Goal: Contribute content: Contribute content

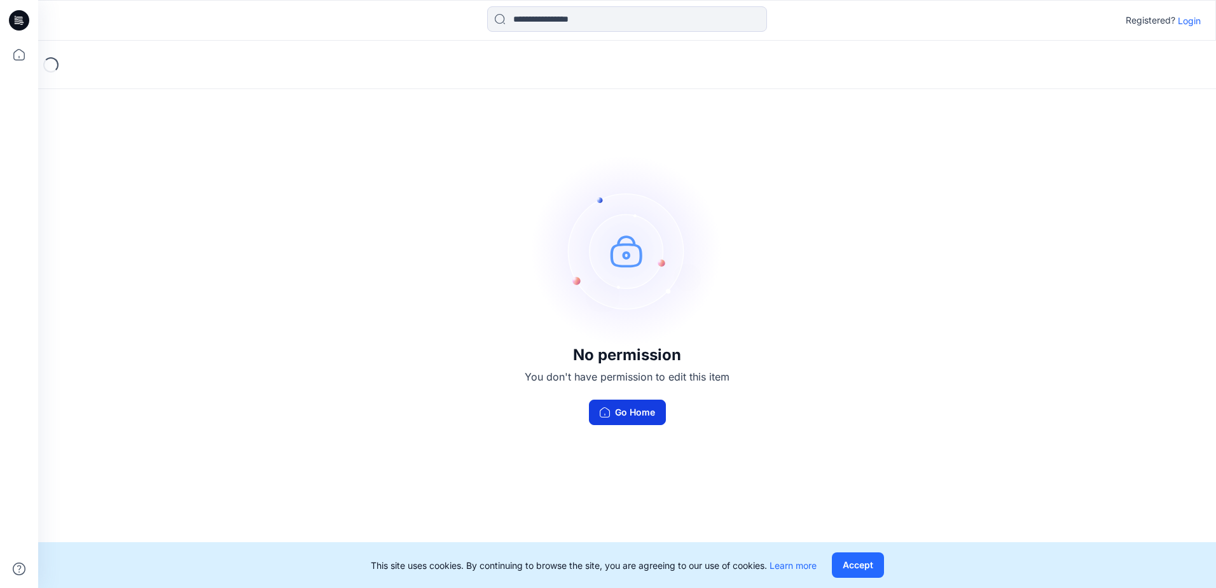
click at [640, 413] on button "Go Home" at bounding box center [627, 411] width 77 height 25
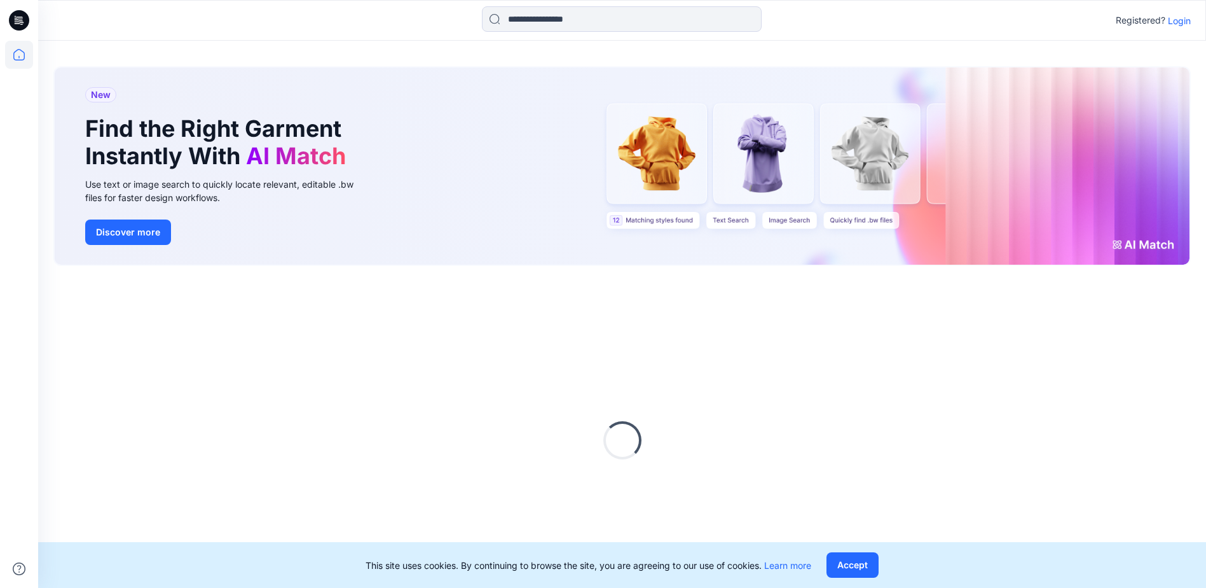
click at [1180, 18] on p "Login" at bounding box center [1179, 20] width 23 height 13
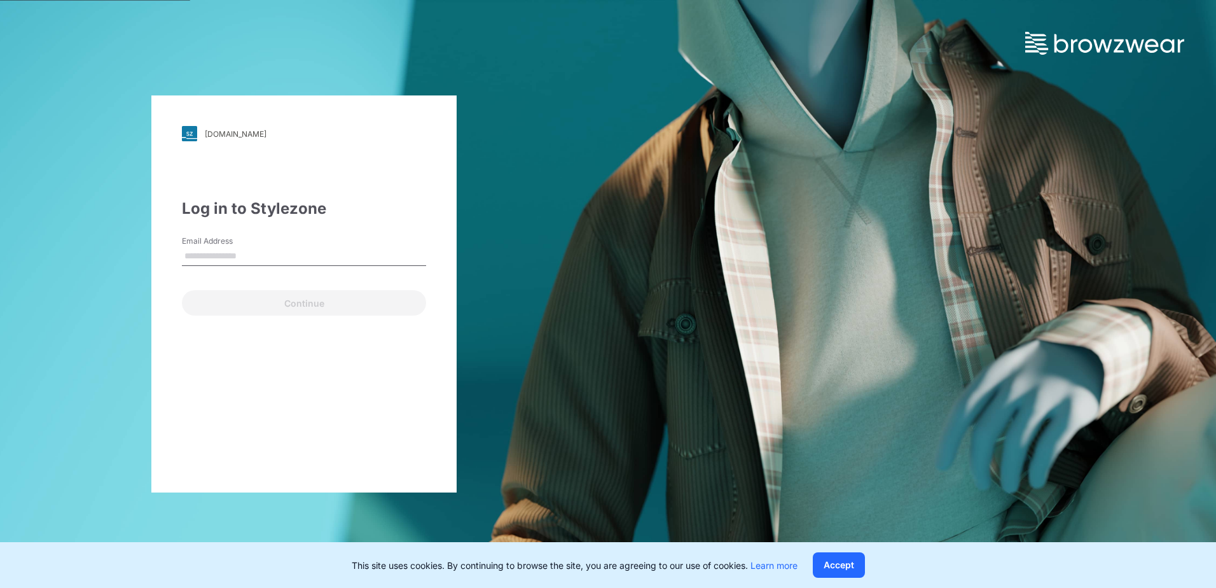
drag, startPoint x: 249, startPoint y: 248, endPoint x: 247, endPoint y: 261, distance: 12.8
click at [248, 248] on input "Email Address" at bounding box center [304, 256] width 244 height 19
type input "**********"
click at [287, 324] on div "**********" at bounding box center [303, 293] width 305 height 397
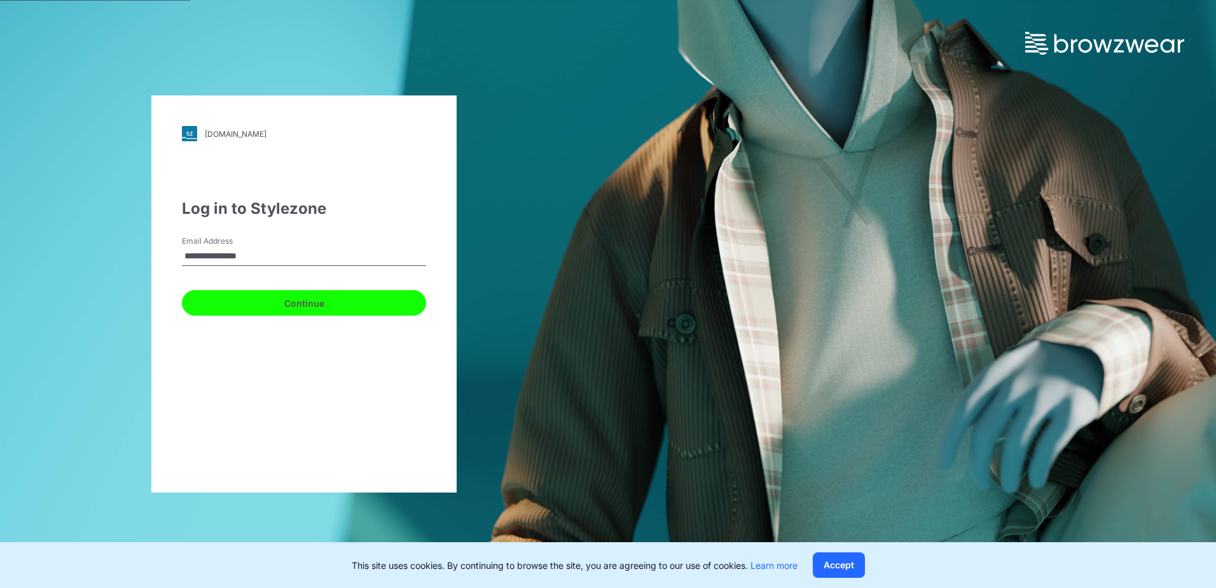
click at [330, 312] on button "Continue" at bounding box center [304, 302] width 244 height 25
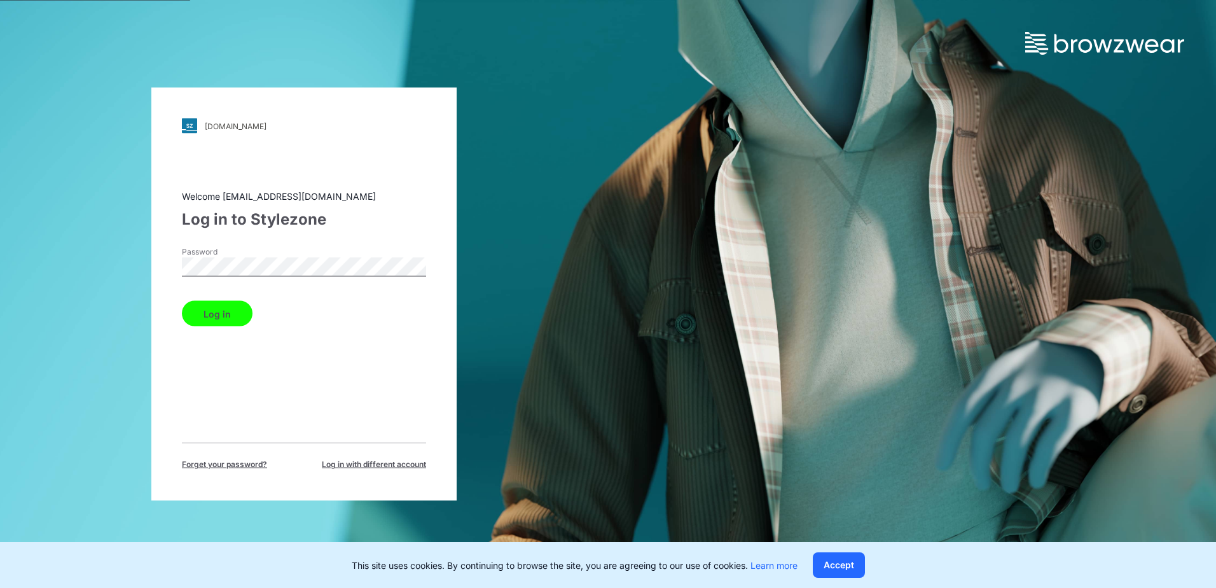
click at [226, 321] on button "Log in" at bounding box center [217, 313] width 71 height 25
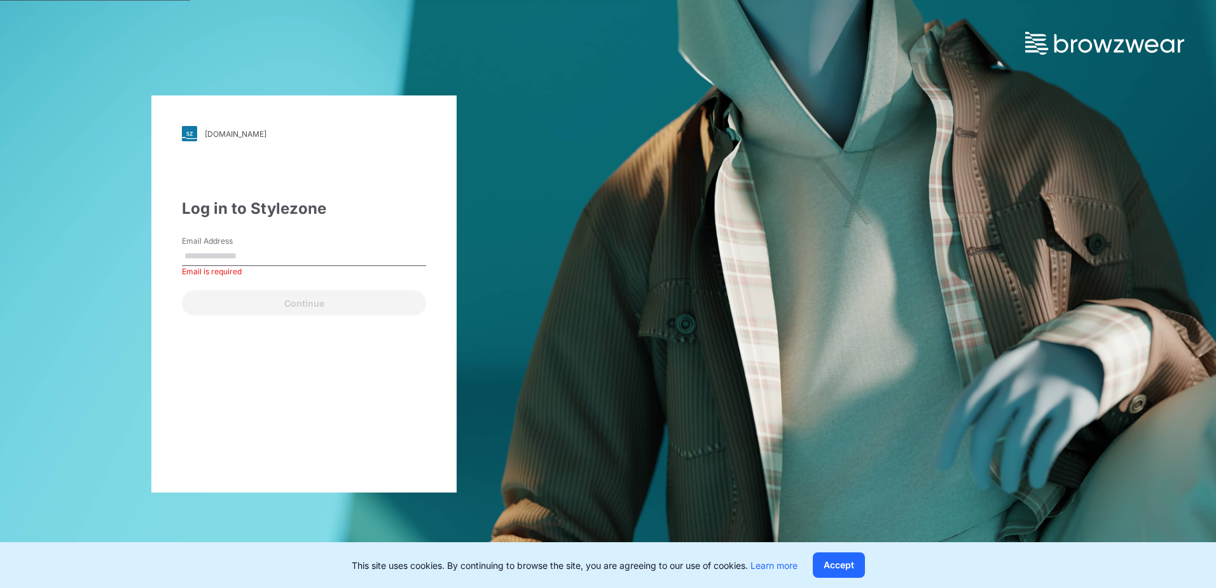
click at [287, 256] on input "Email Address" at bounding box center [304, 256] width 244 height 19
paste input "**********"
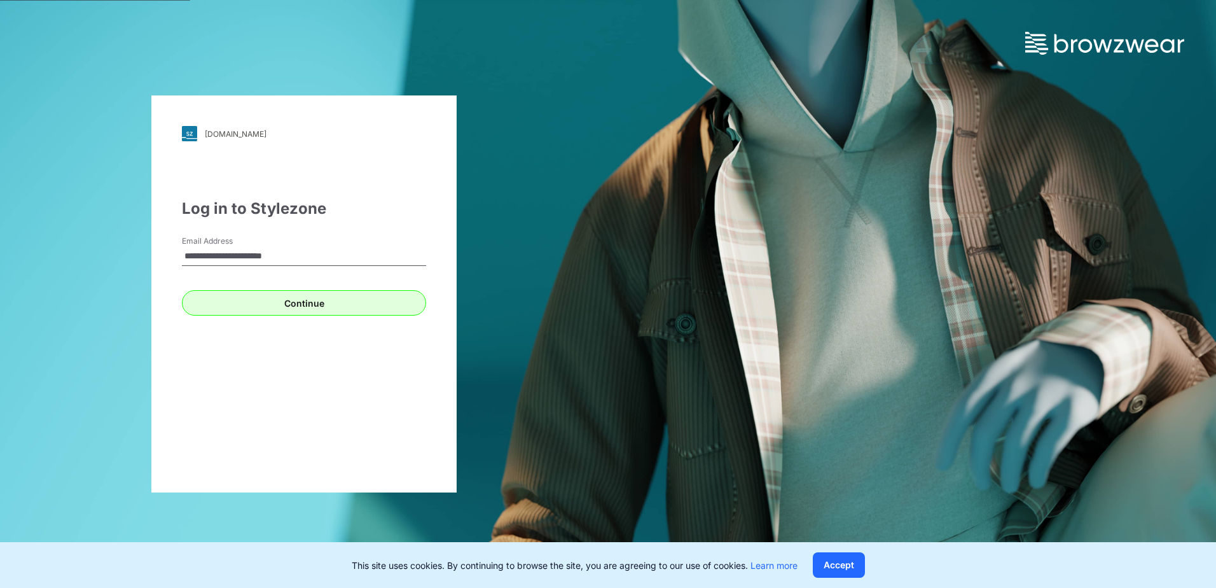
type input "**********"
click at [238, 314] on button "Continue" at bounding box center [304, 302] width 244 height 25
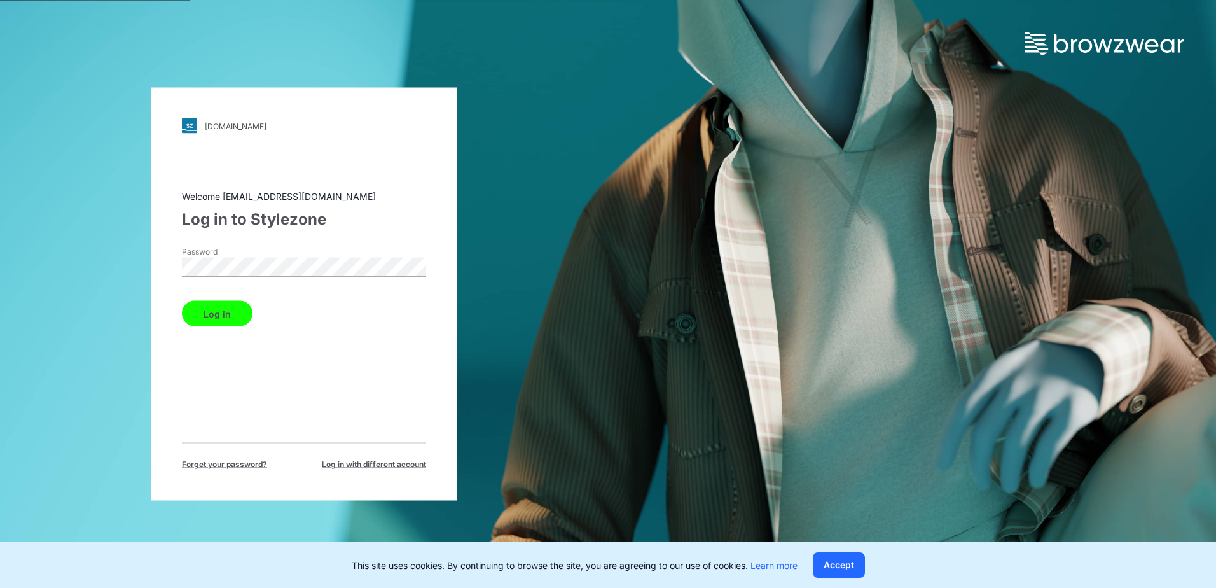
drag, startPoint x: 232, startPoint y: 310, endPoint x: 4, endPoint y: 29, distance: 361.7
click at [230, 309] on button "Log in" at bounding box center [217, 313] width 71 height 25
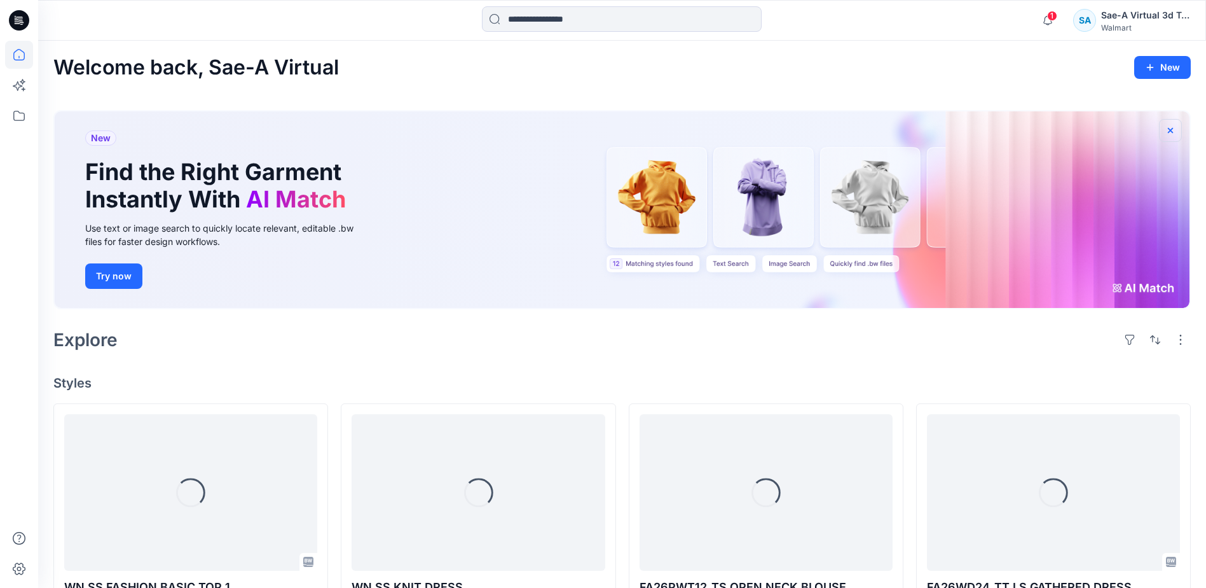
click at [1169, 132] on icon "button" at bounding box center [1171, 130] width 10 height 10
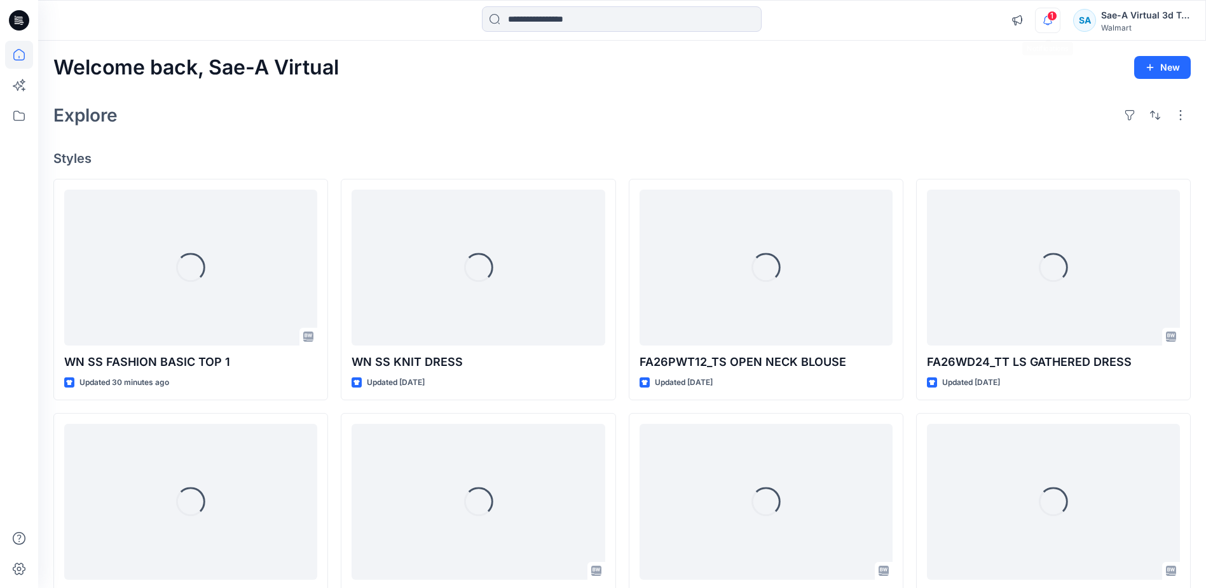
click at [1045, 10] on icon "button" at bounding box center [1048, 20] width 24 height 25
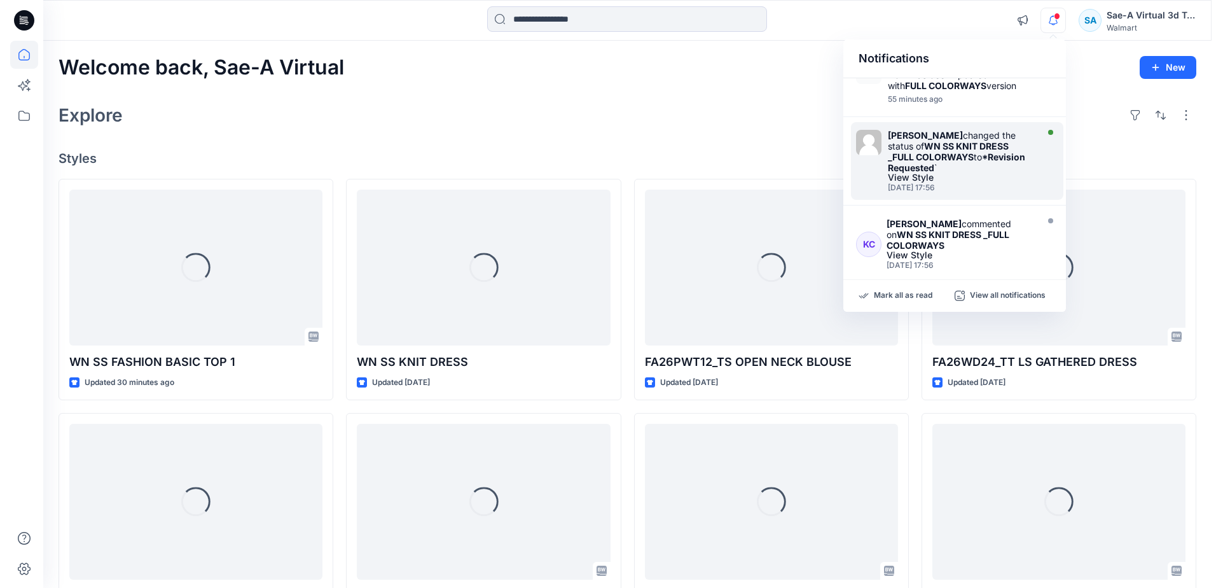
scroll to position [127, 0]
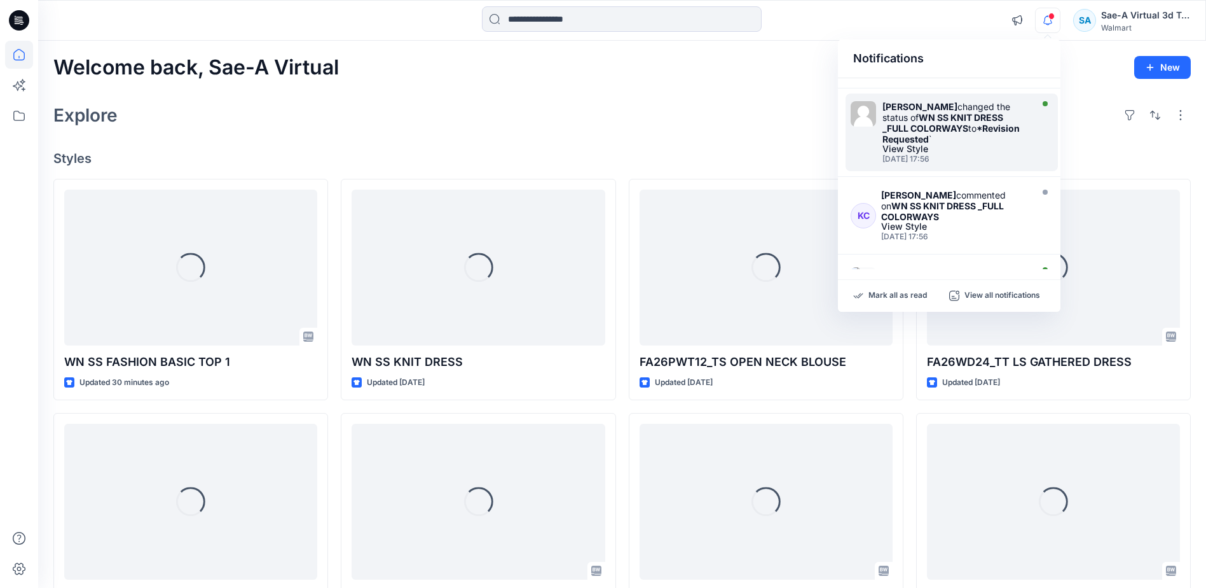
click at [994, 144] on div "Karen Coleman changed the status of WN SS KNIT DRESS _FULL COLORWAYS to *Revisi…" at bounding box center [956, 122] width 146 height 43
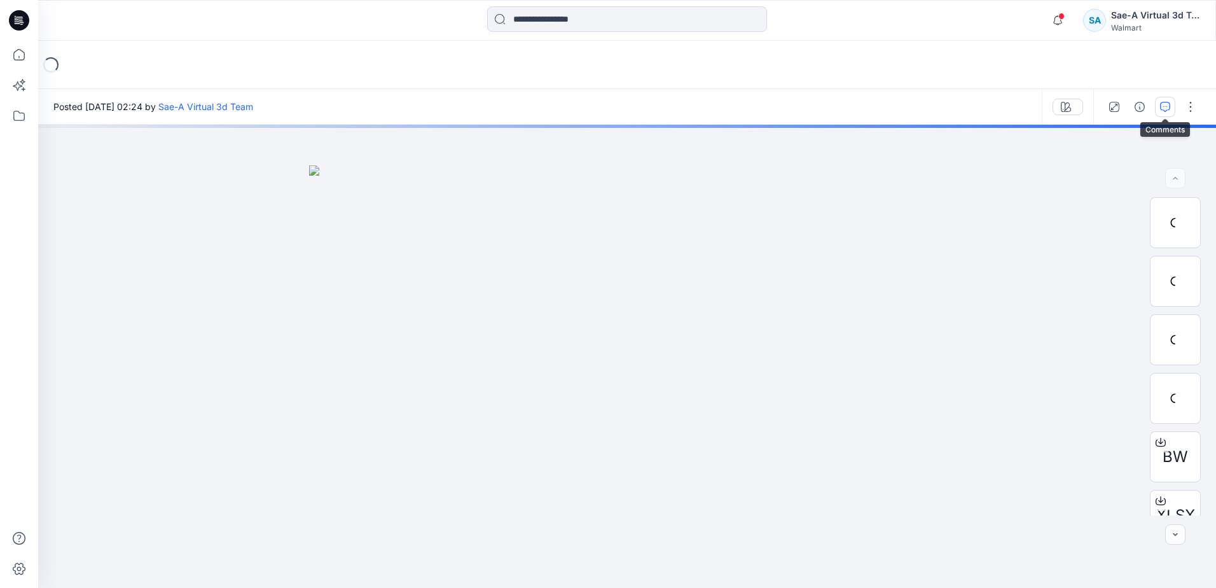
click at [1162, 104] on icon "button" at bounding box center [1165, 107] width 10 height 10
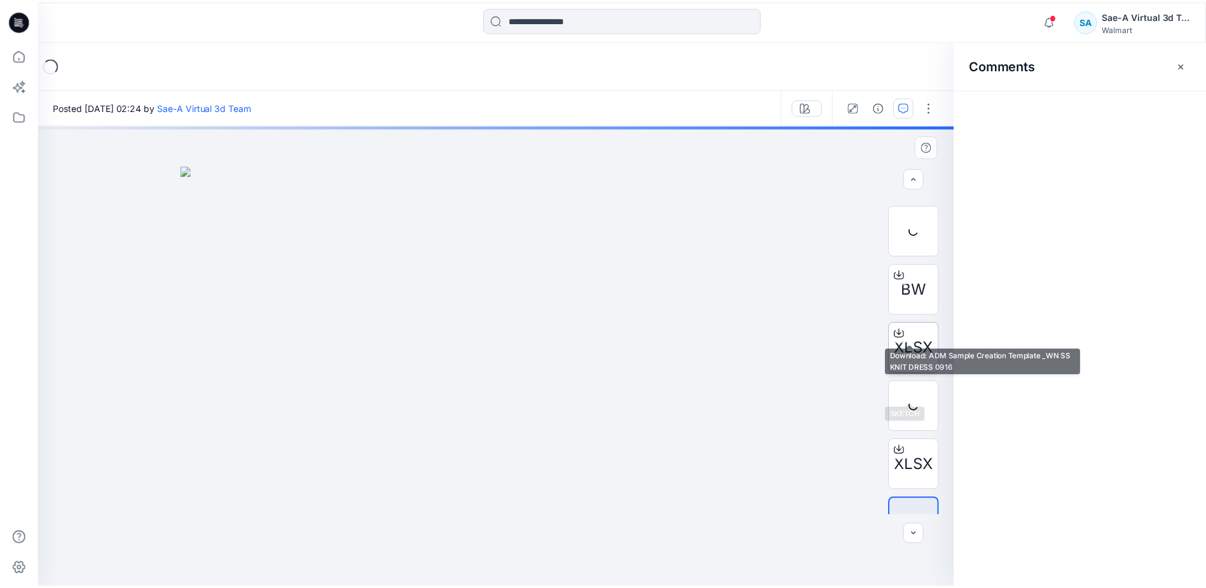
scroll to position [201, 0]
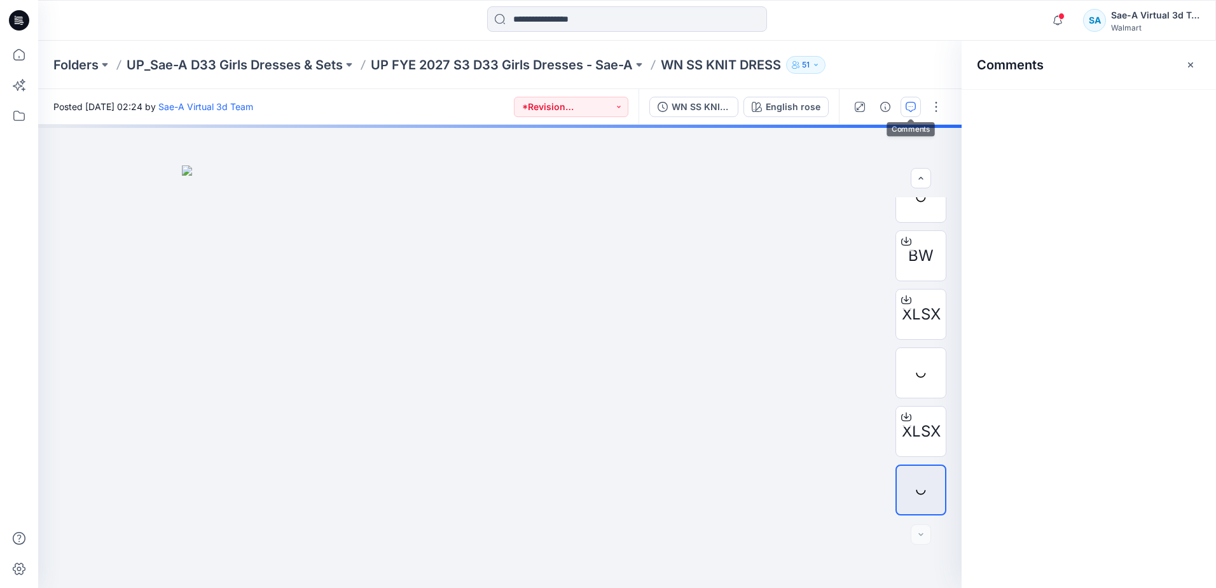
click at [17, 27] on icon at bounding box center [19, 20] width 20 height 20
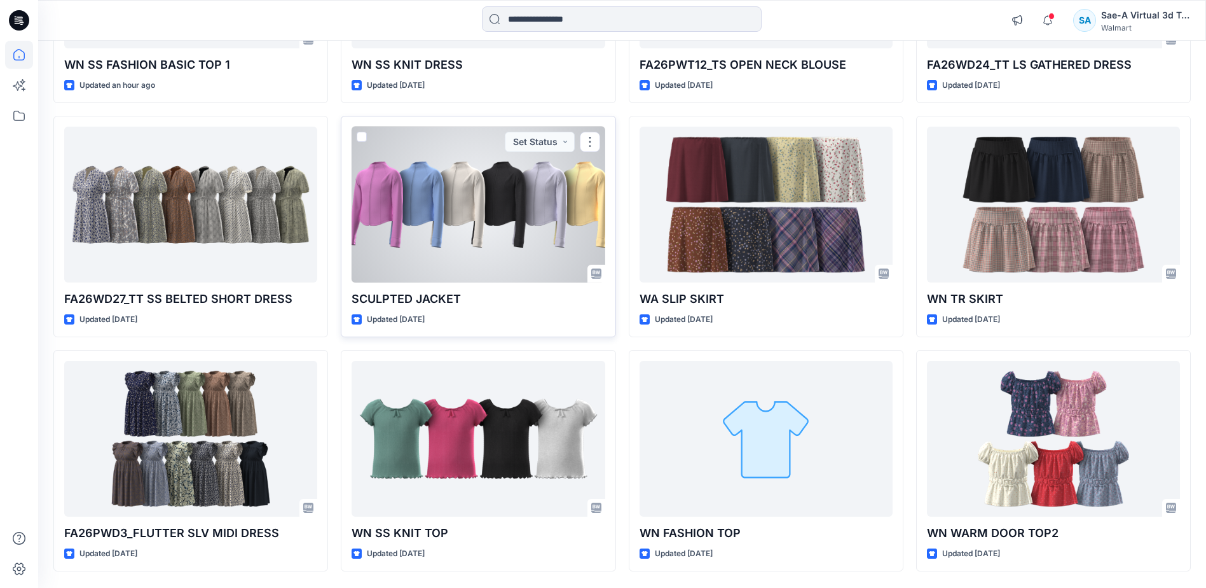
scroll to position [341, 0]
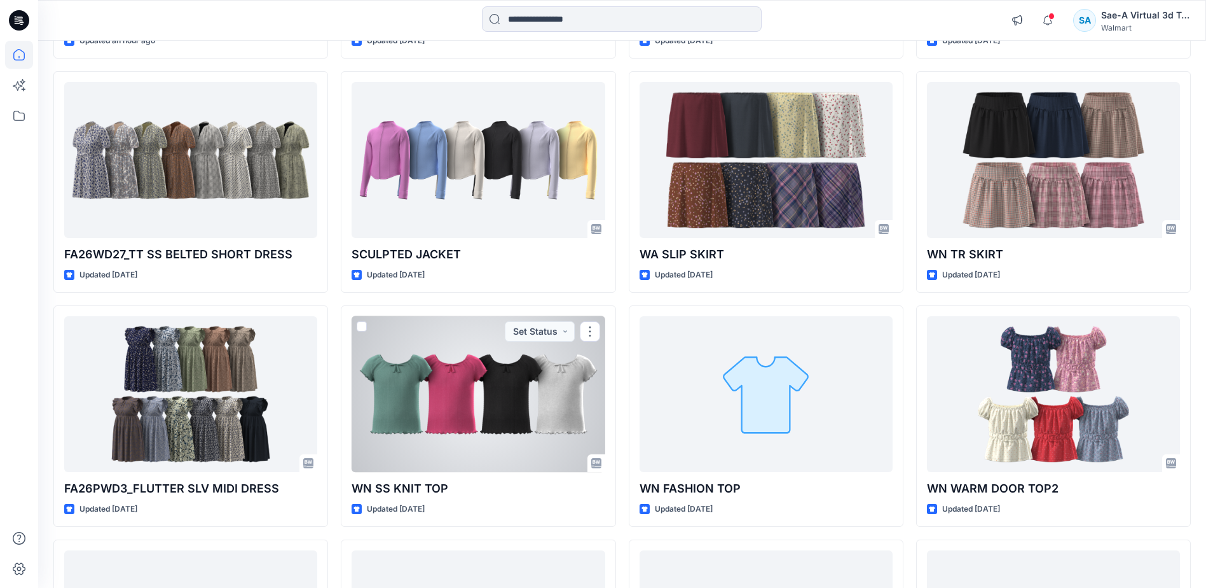
click at [542, 406] on div at bounding box center [478, 394] width 253 height 156
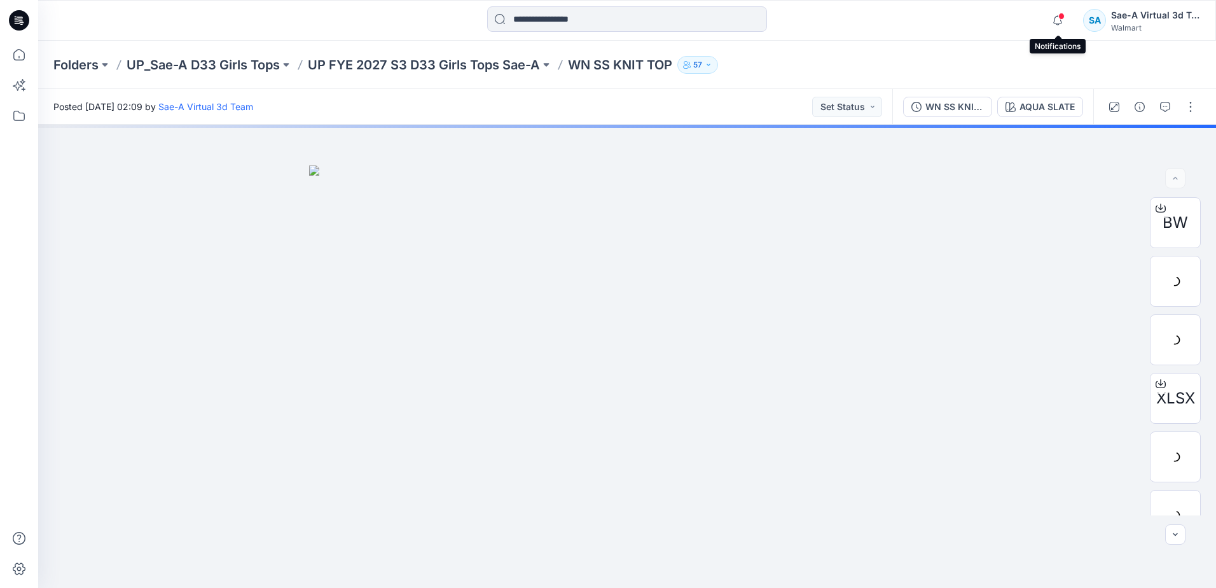
click at [1059, 15] on span at bounding box center [1061, 16] width 6 height 7
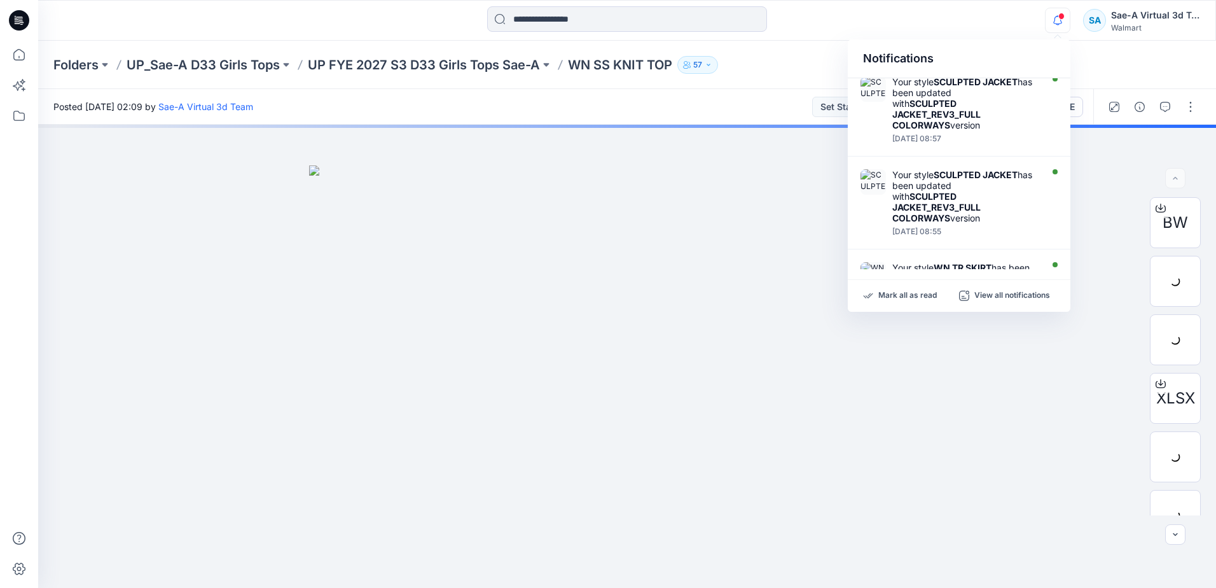
scroll to position [254, 0]
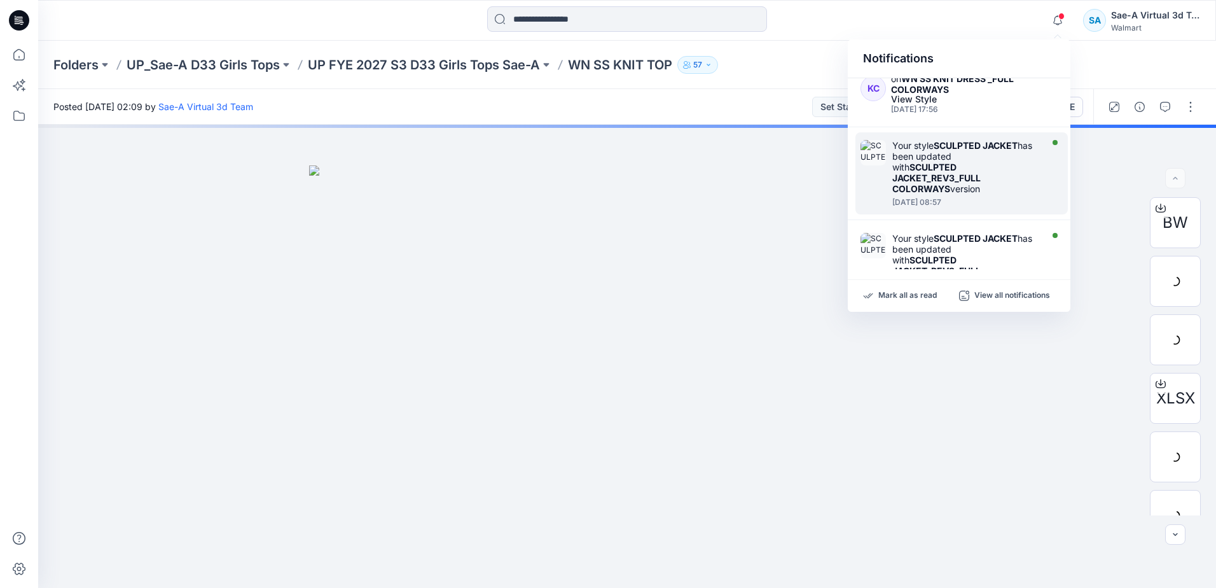
click at [968, 178] on strong "SCULPTED JACKET_REV3_FULL COLORWAYS" at bounding box center [936, 178] width 88 height 32
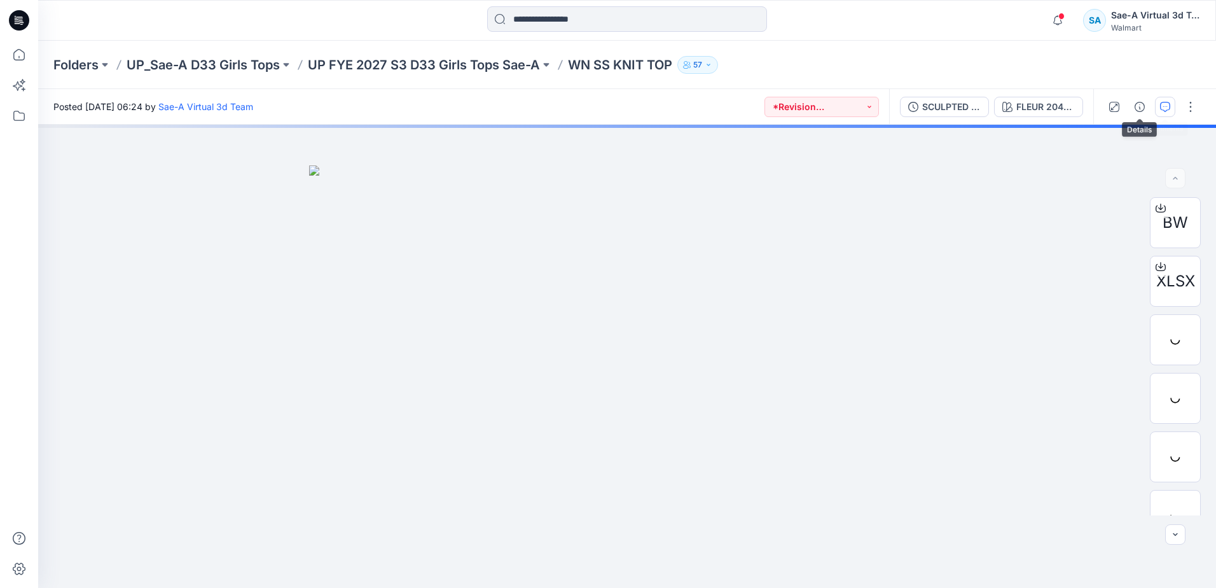
click at [1163, 109] on icon "button" at bounding box center [1165, 107] width 10 height 10
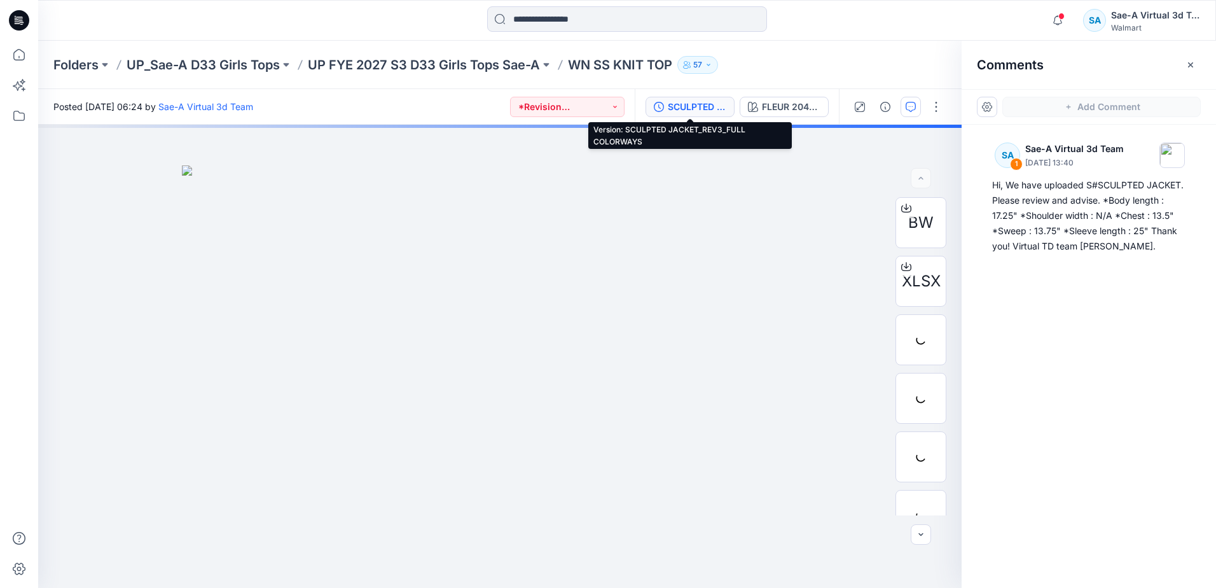
click at [664, 104] on button "SCULPTED JACKET_REV3_FULL COLORWAYS" at bounding box center [689, 107] width 89 height 20
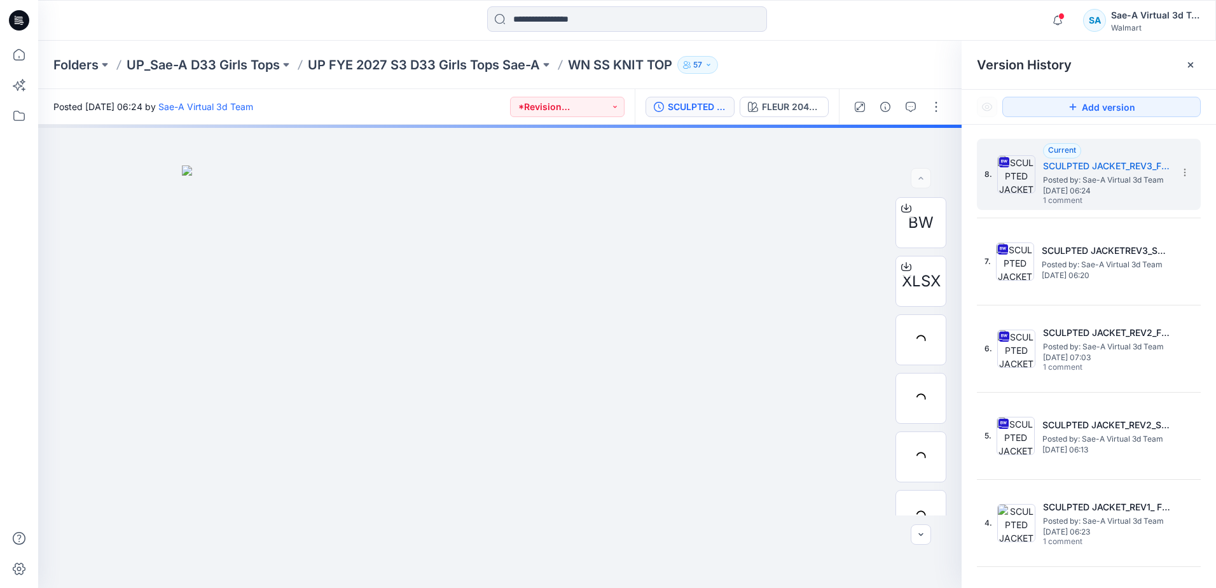
click at [33, 19] on div at bounding box center [19, 20] width 41 height 41
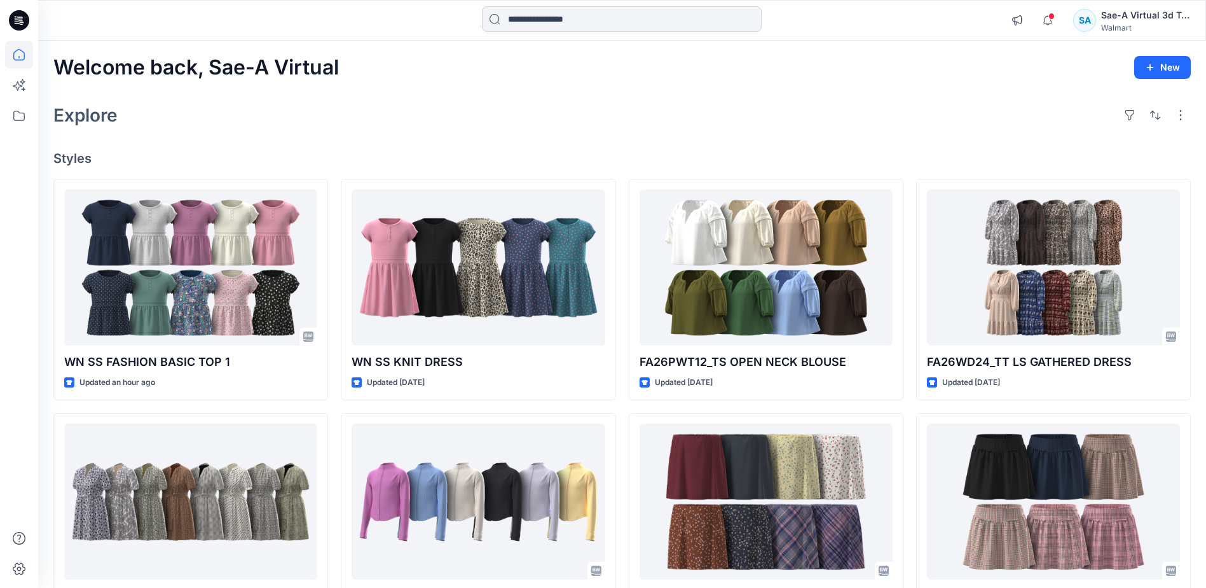
click at [518, 16] on input at bounding box center [622, 18] width 280 height 25
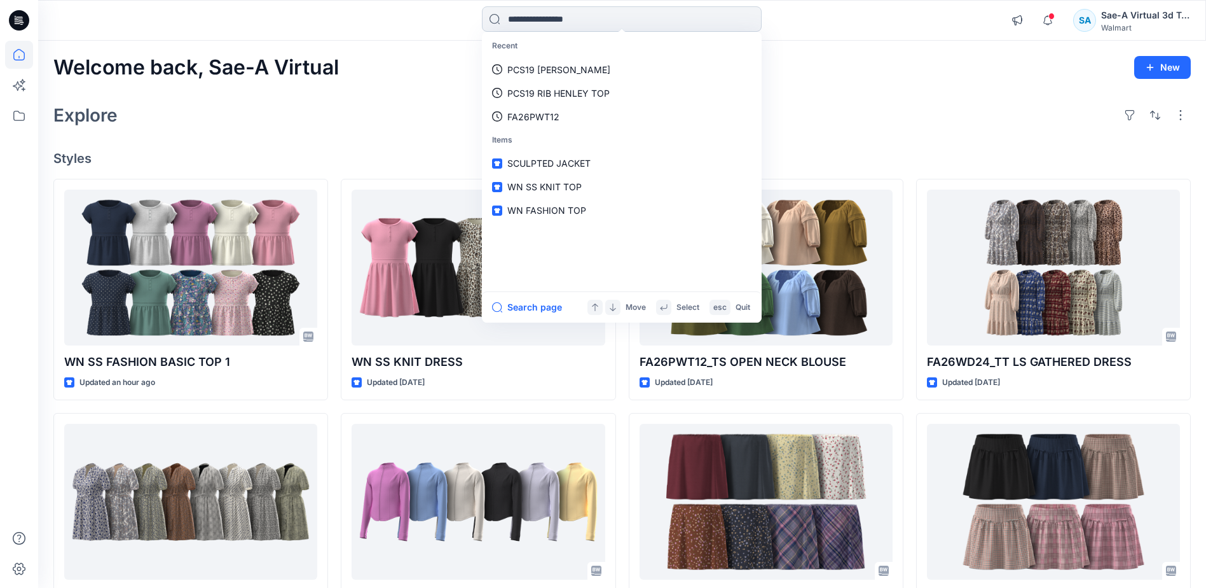
type input "*"
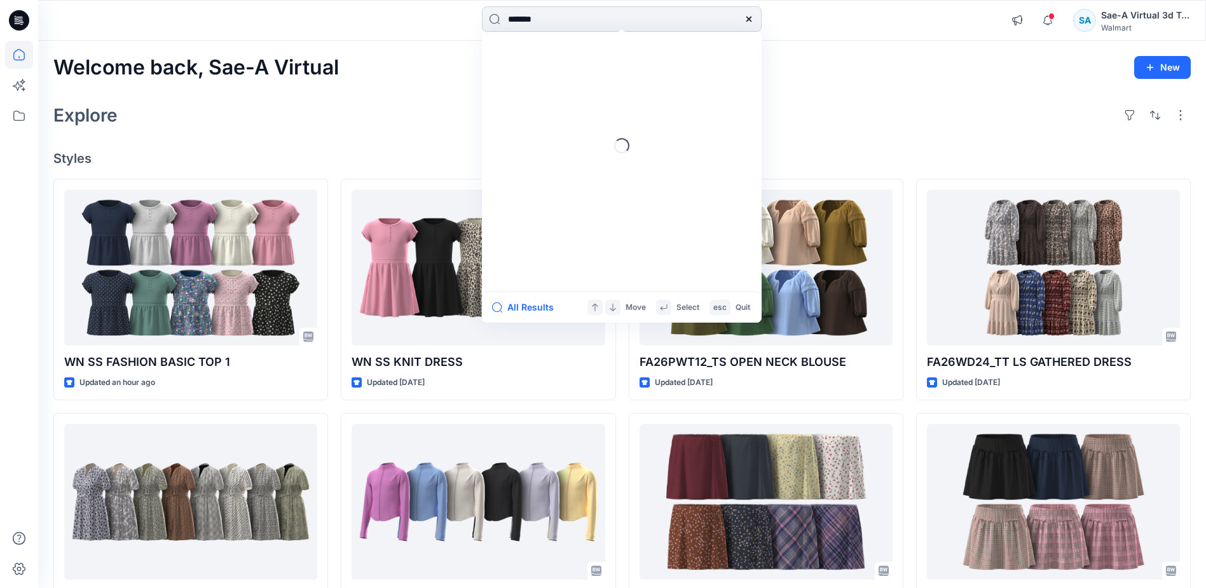
type input "********"
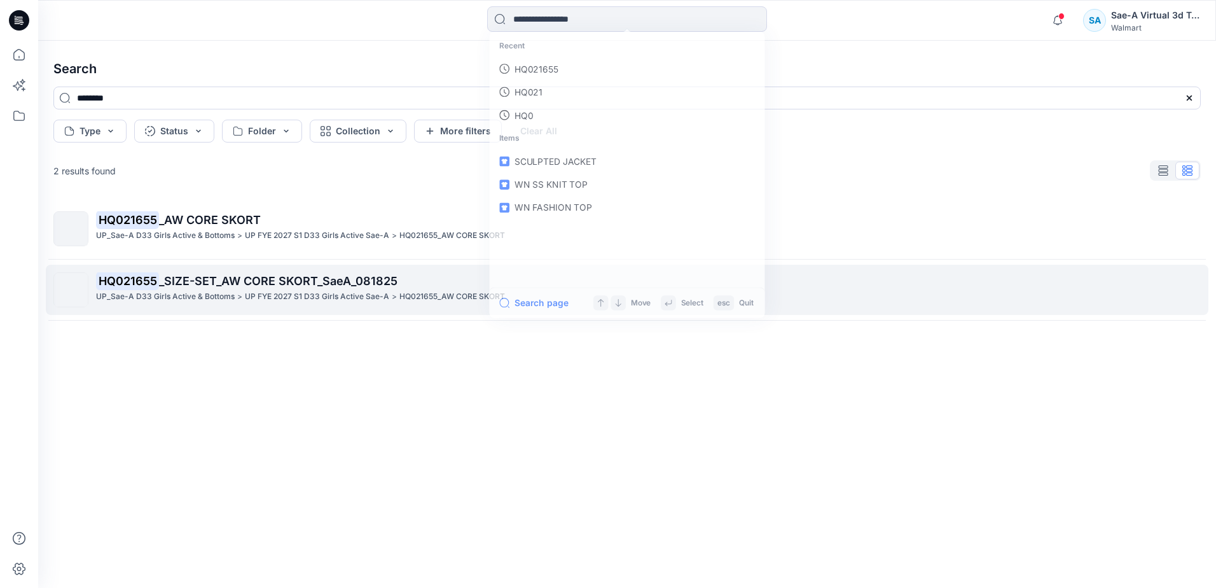
click at [265, 286] on span "_SIZE-SET_AW CORE SKORT_SaeA_081825" at bounding box center [278, 280] width 238 height 13
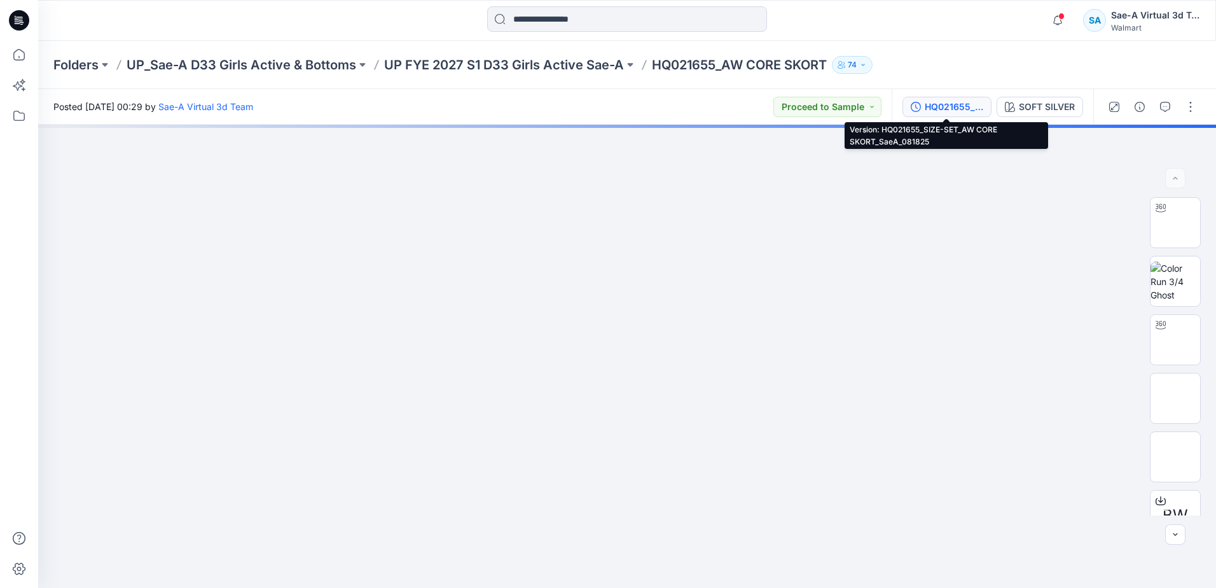
click at [950, 102] on div "HQ021655_SIZE-SET_AW CORE SKORT_SaeA_081825" at bounding box center [954, 107] width 58 height 14
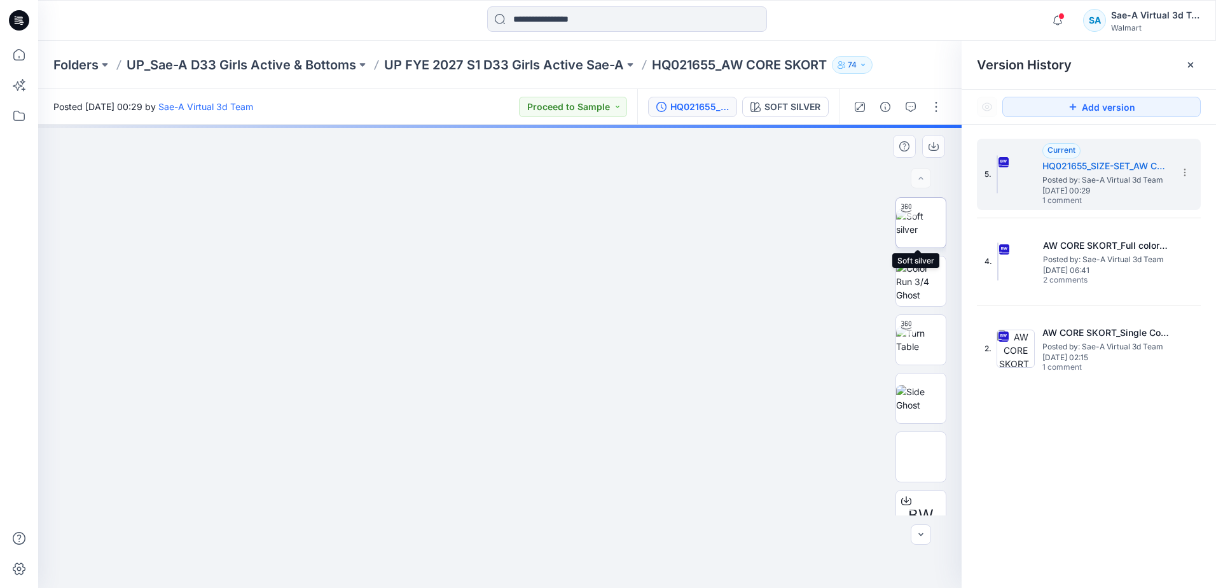
click at [909, 228] on img at bounding box center [921, 222] width 50 height 27
click at [561, 62] on p "UP FYE 2027 S1 D33 Girls Active Sae-A" at bounding box center [504, 65] width 240 height 18
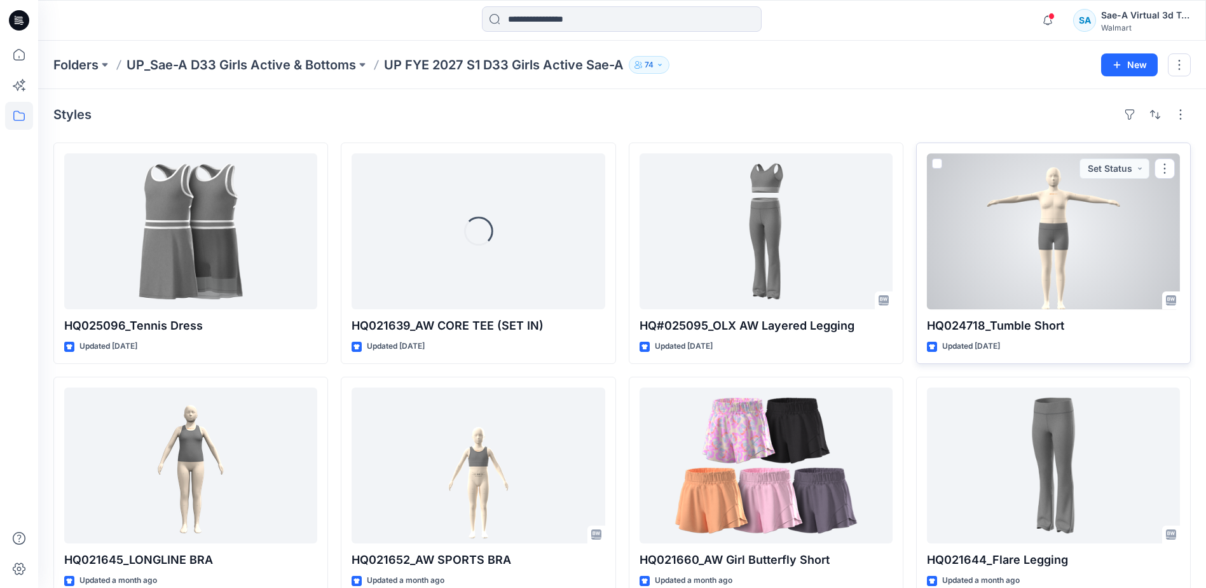
click at [1047, 273] on div at bounding box center [1053, 231] width 253 height 156
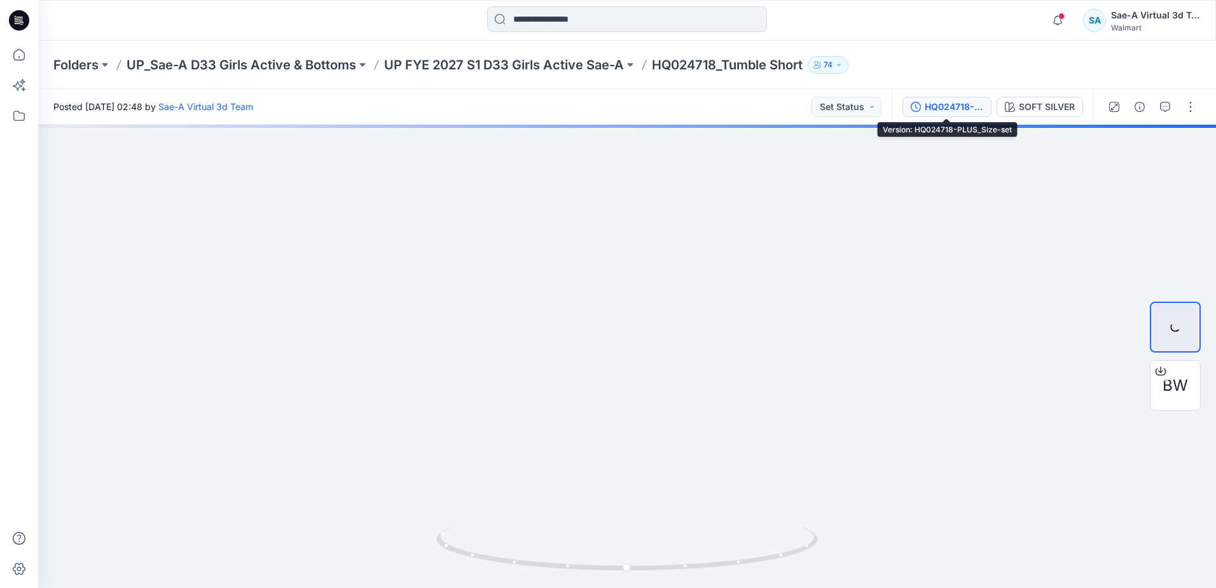
click at [937, 106] on div "HQ024718-PLUS_Size-set" at bounding box center [954, 107] width 58 height 14
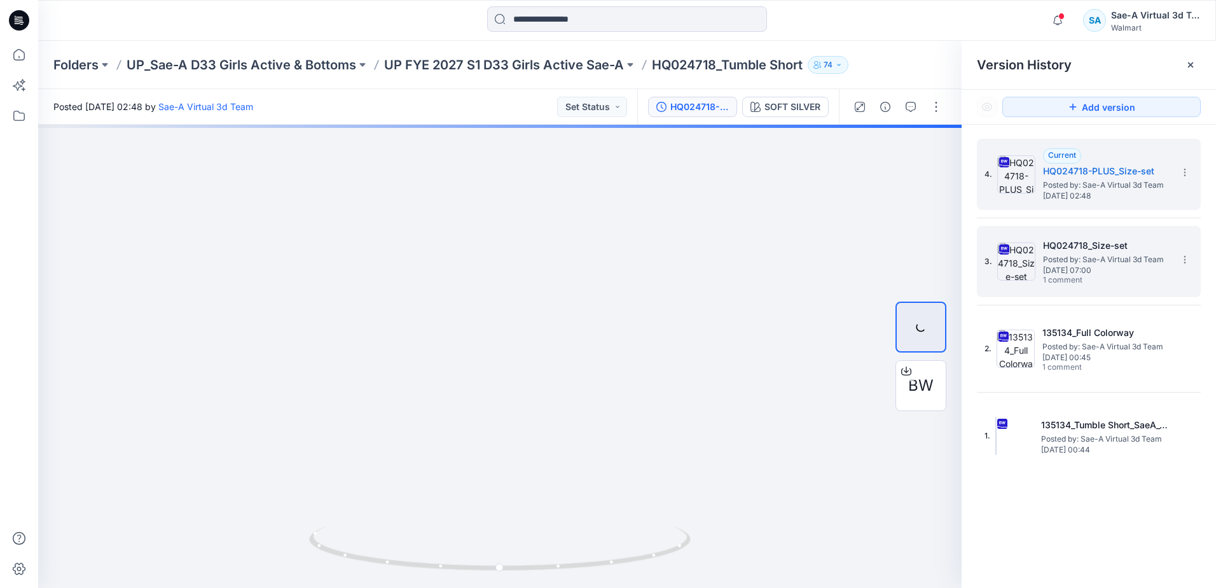
click at [1126, 256] on span "Posted by: Sae-A Virtual 3d Team" at bounding box center [1106, 259] width 127 height 13
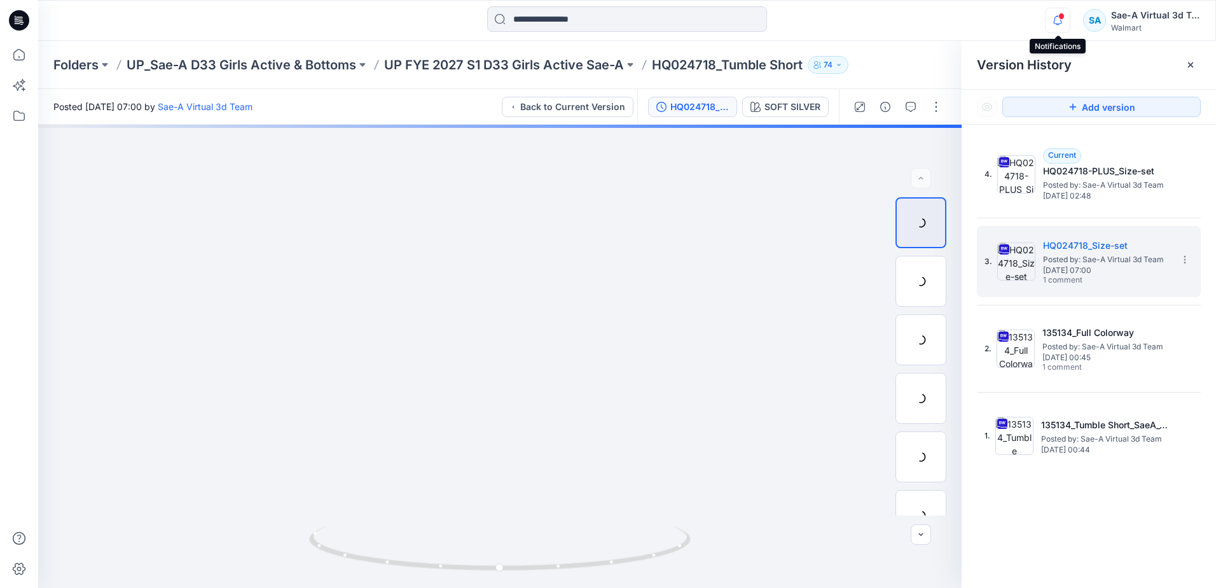
click at [1053, 24] on icon "button" at bounding box center [1057, 20] width 24 height 25
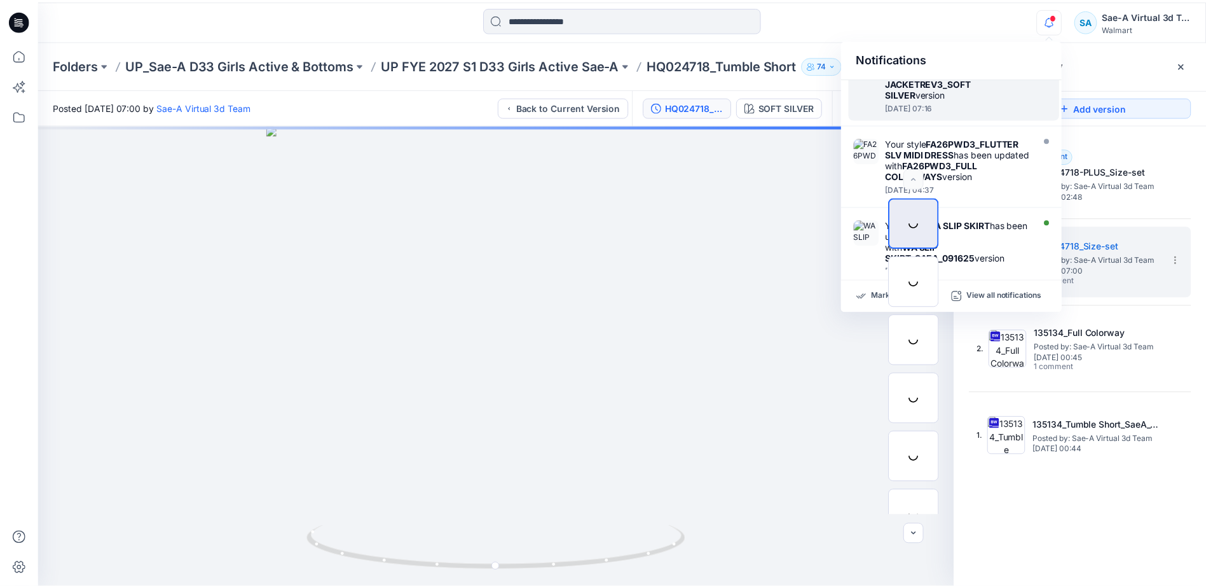
scroll to position [653, 0]
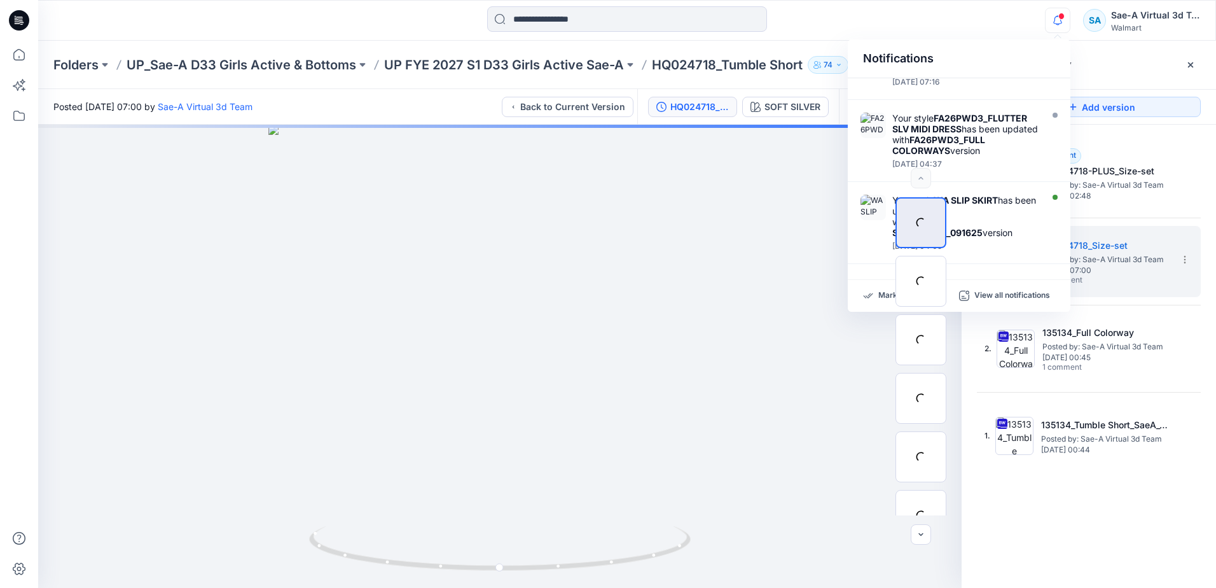
click at [995, 32] on div "Notifications Your style WN SS FASHION BASIC TOP 1 has been updated with FULL C…" at bounding box center [626, 20] width 1177 height 28
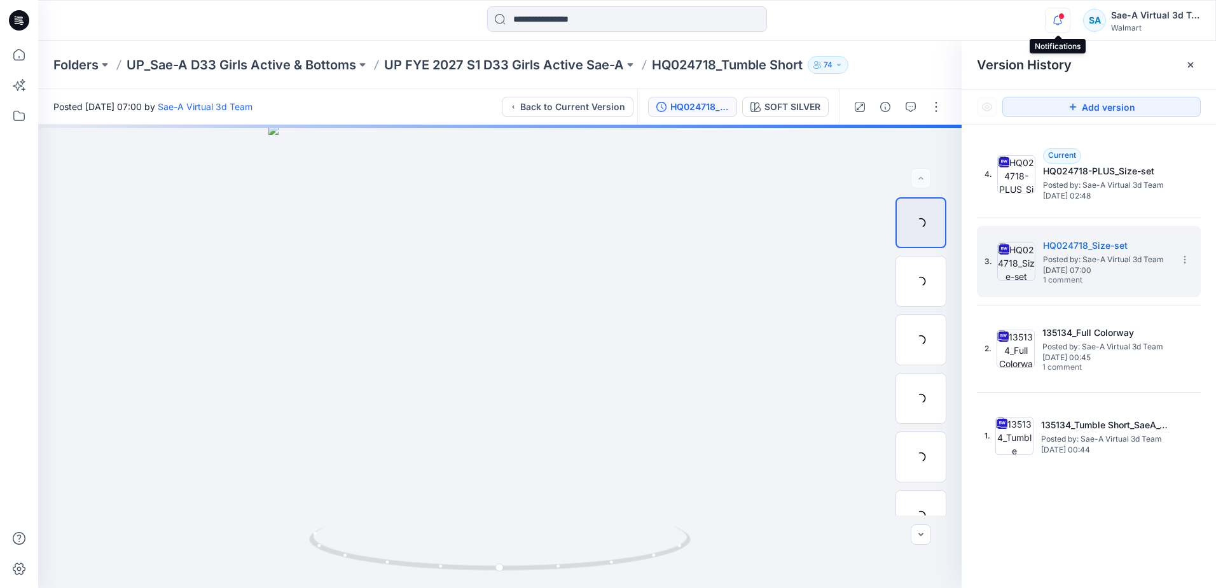
click at [1051, 22] on icon "button" at bounding box center [1057, 20] width 24 height 25
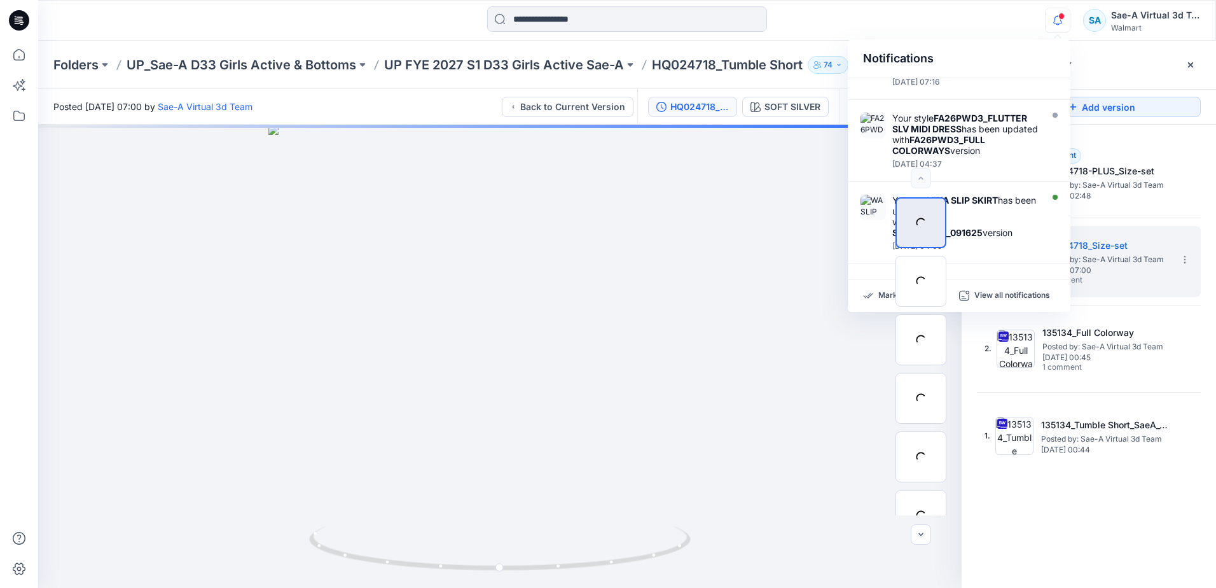
click at [1050, 22] on icon "button" at bounding box center [1057, 20] width 24 height 25
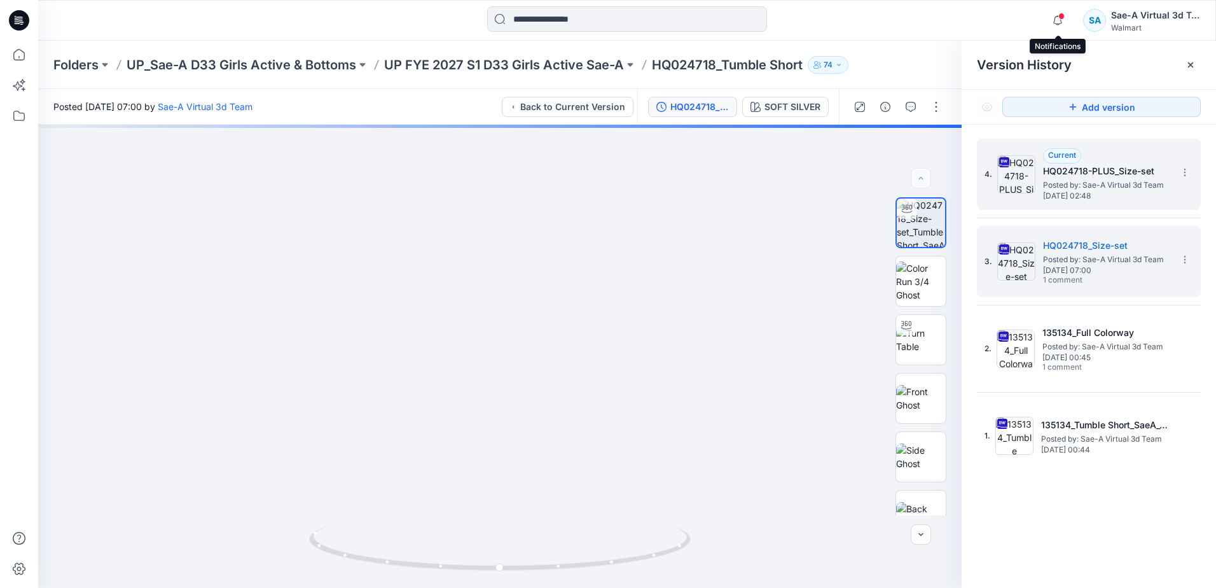
click at [1078, 179] on span "Posted by: Sae-A Virtual 3d Team" at bounding box center [1106, 185] width 127 height 13
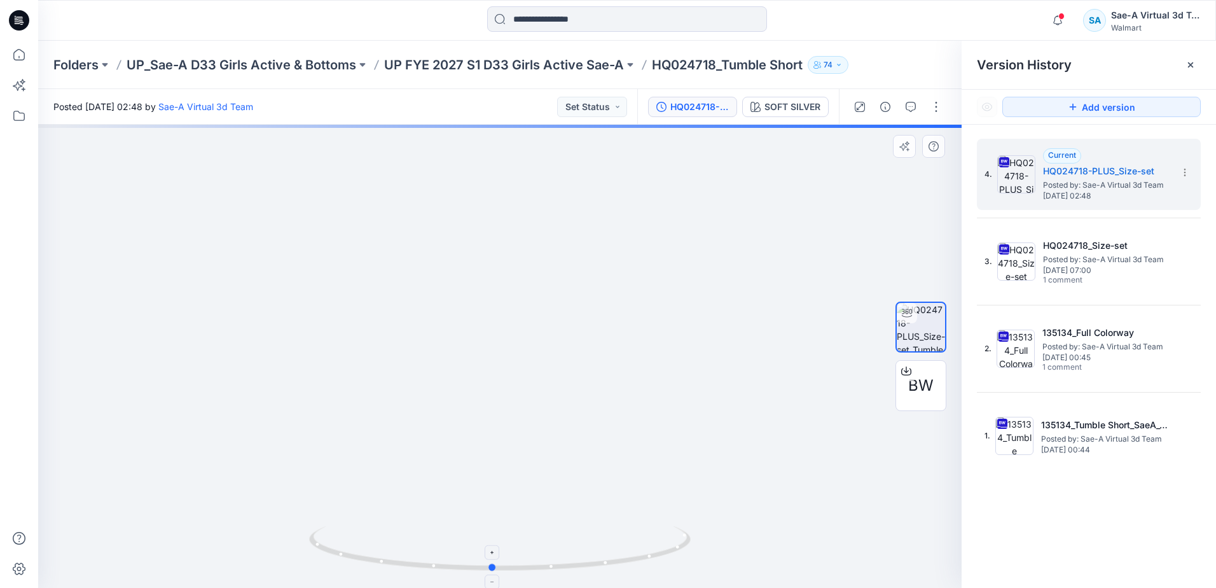
drag, startPoint x: 648, startPoint y: 575, endPoint x: 659, endPoint y: 558, distance: 20.3
click at [659, 558] on div at bounding box center [500, 556] width 382 height 64
click at [526, 69] on p "UP FYE 2027 S1 D33 Girls Active Sae-A" at bounding box center [504, 65] width 240 height 18
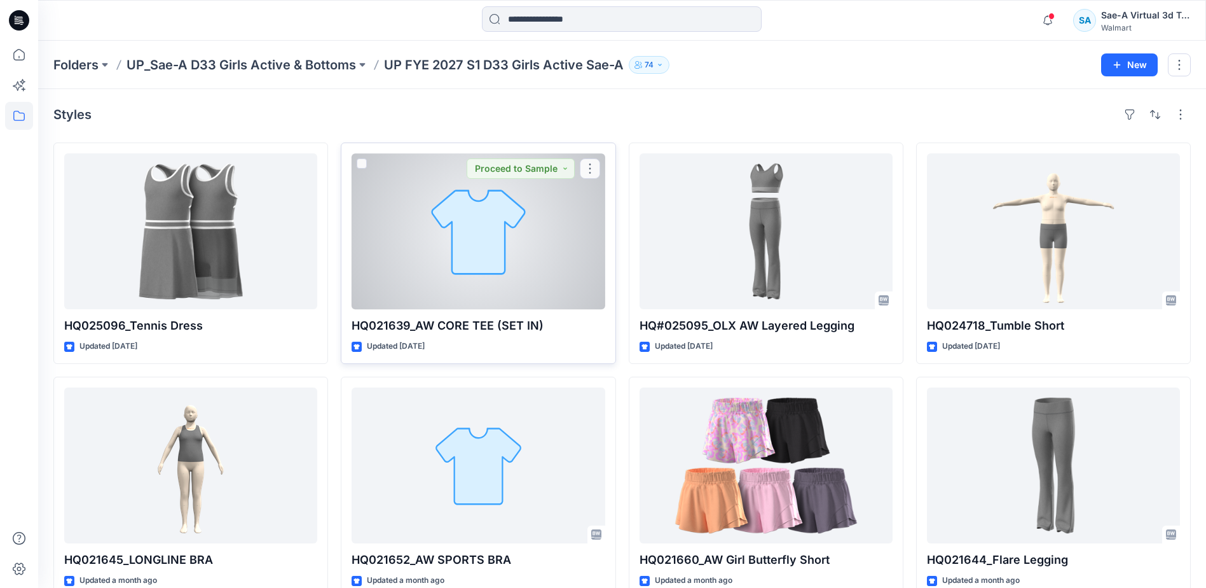
click at [496, 272] on div at bounding box center [478, 231] width 253 height 156
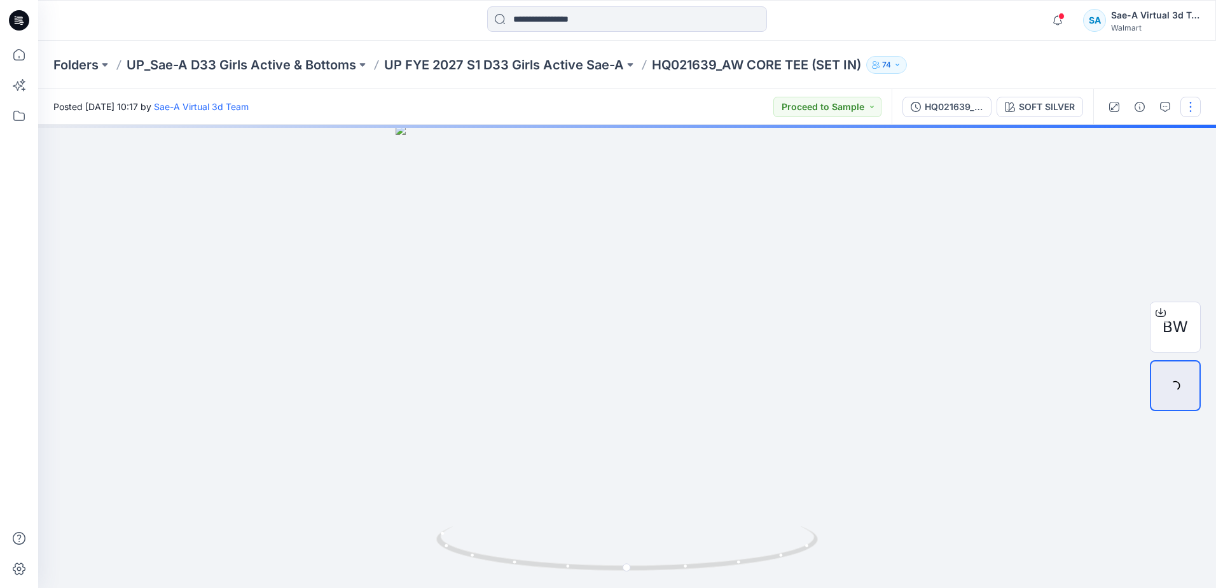
click at [1198, 103] on button "button" at bounding box center [1190, 107] width 20 height 20
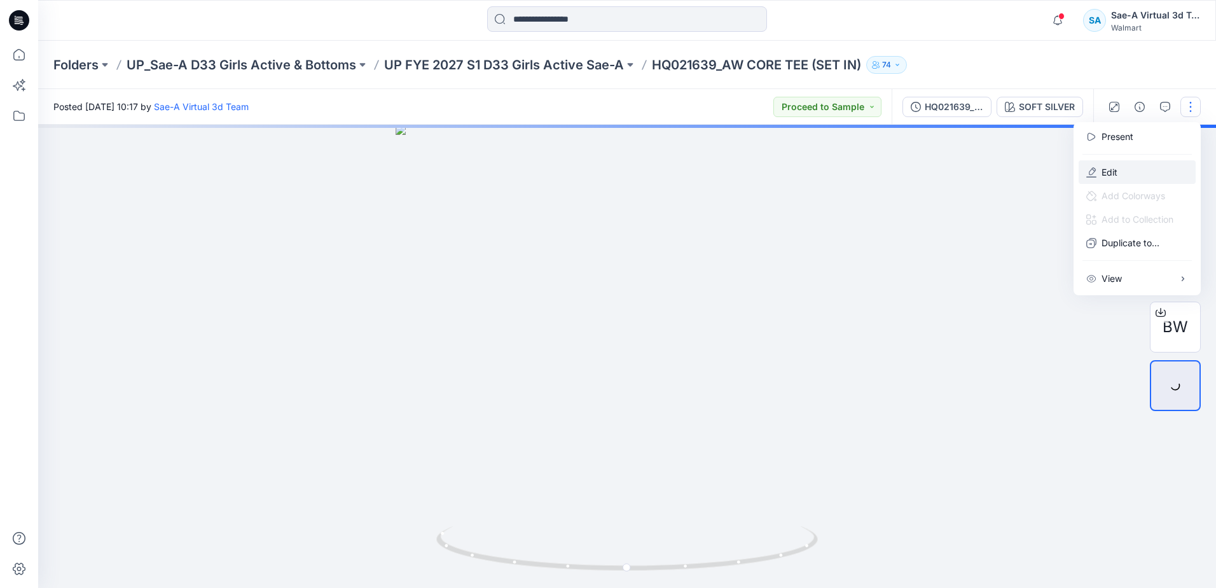
click at [1108, 173] on p "Edit" at bounding box center [1109, 171] width 16 height 13
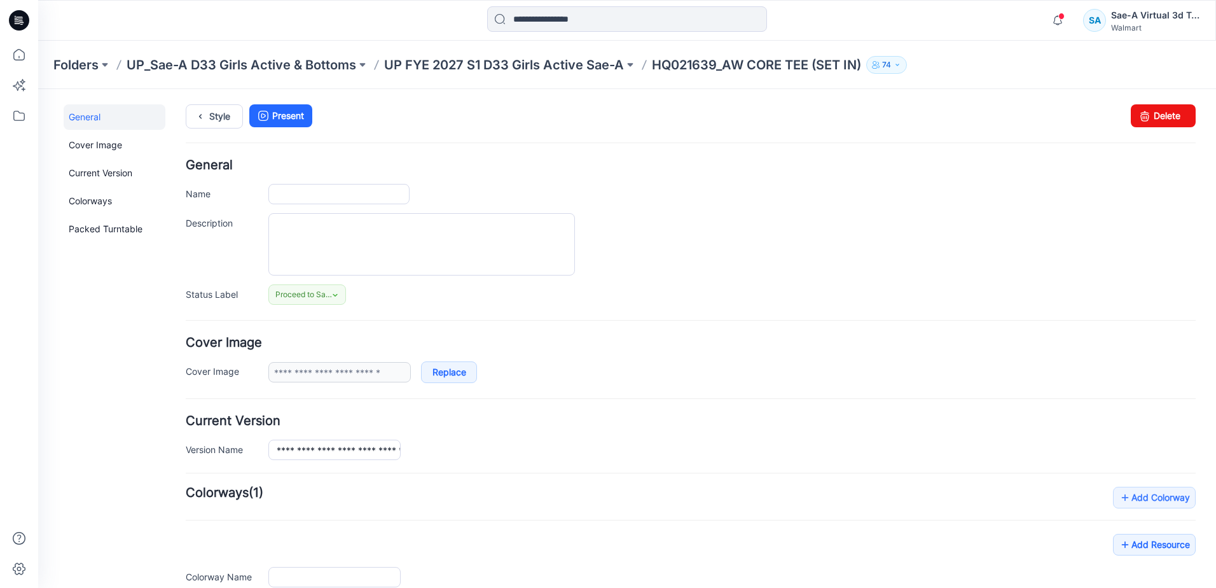
type input "**********"
click at [561, 62] on p "UP FYE 2027 S1 D33 Girls Active Sae-A" at bounding box center [504, 65] width 240 height 18
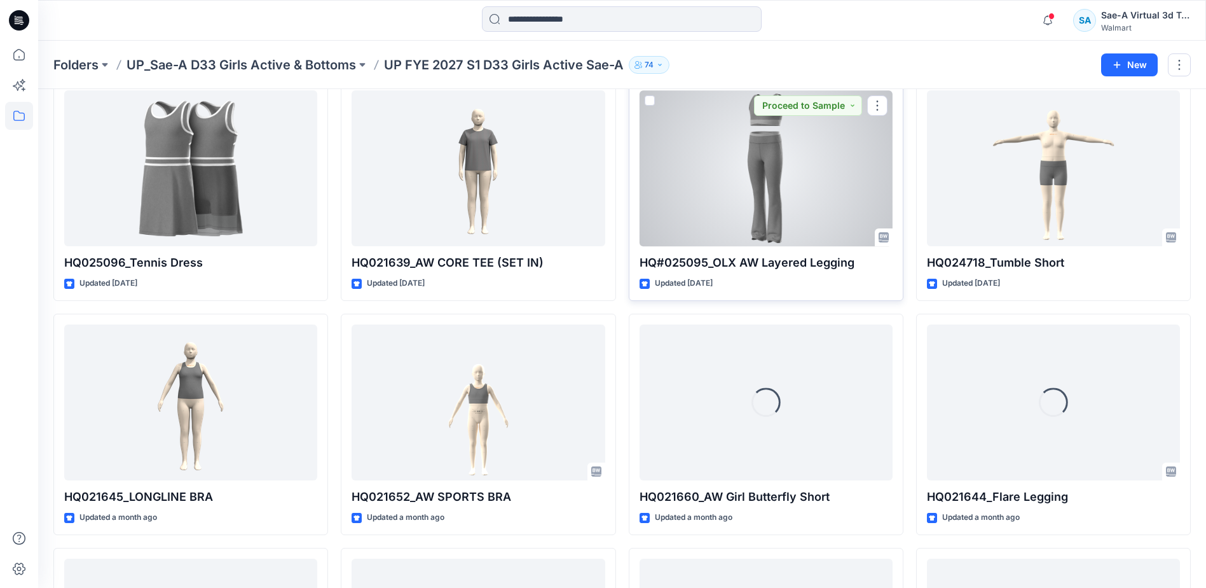
scroll to position [64, 0]
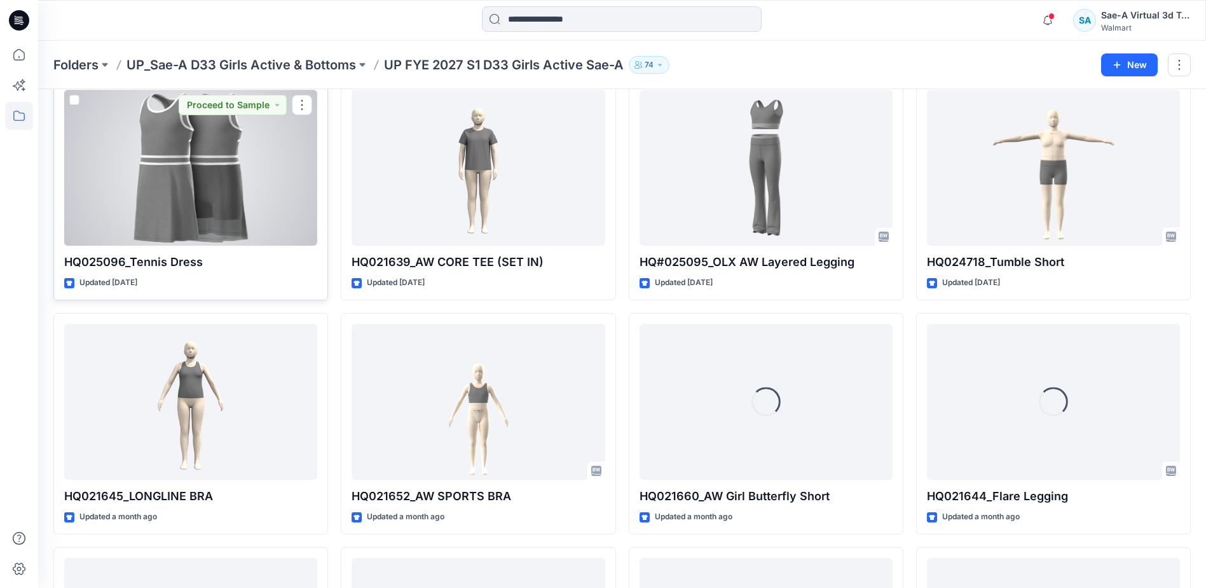
click at [235, 213] on div at bounding box center [190, 168] width 253 height 156
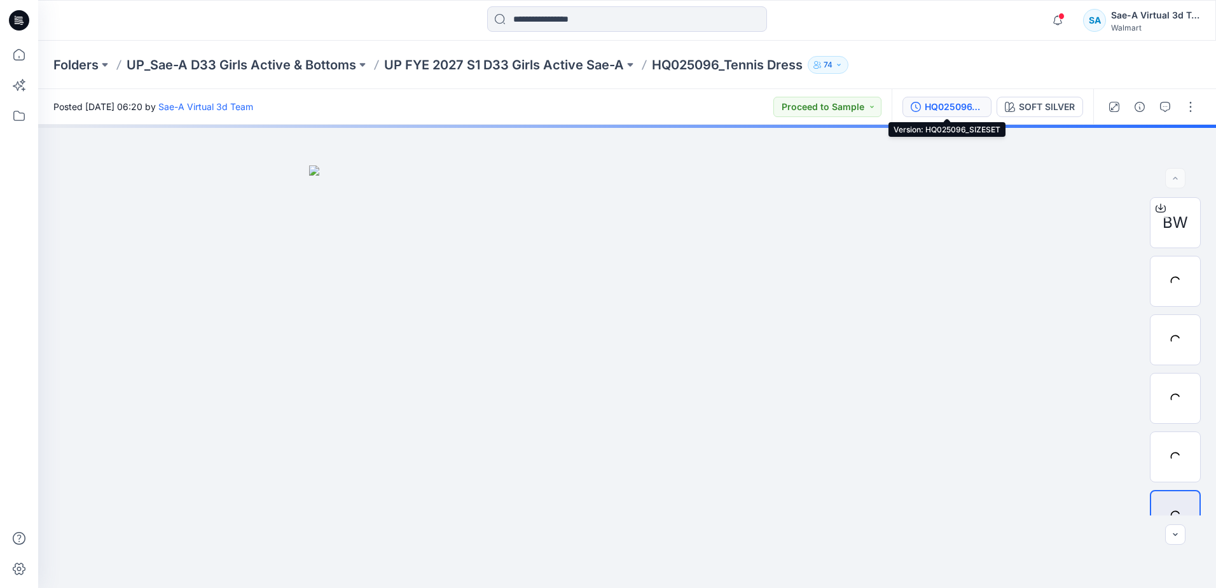
click at [946, 104] on div "HQ025096_SIZESET" at bounding box center [954, 107] width 58 height 14
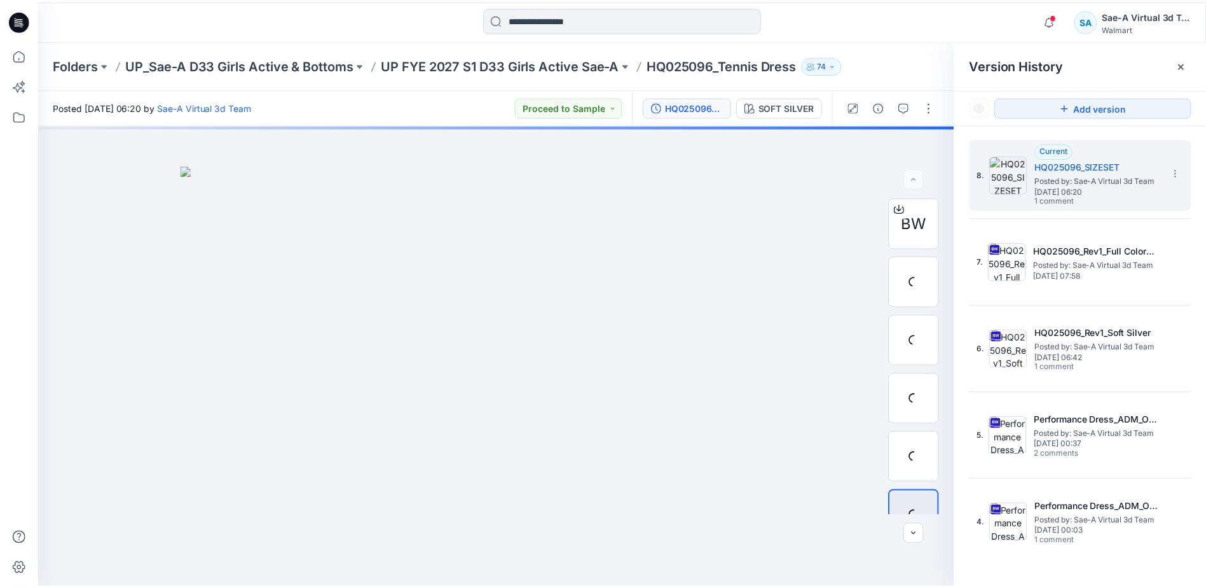
scroll to position [64, 0]
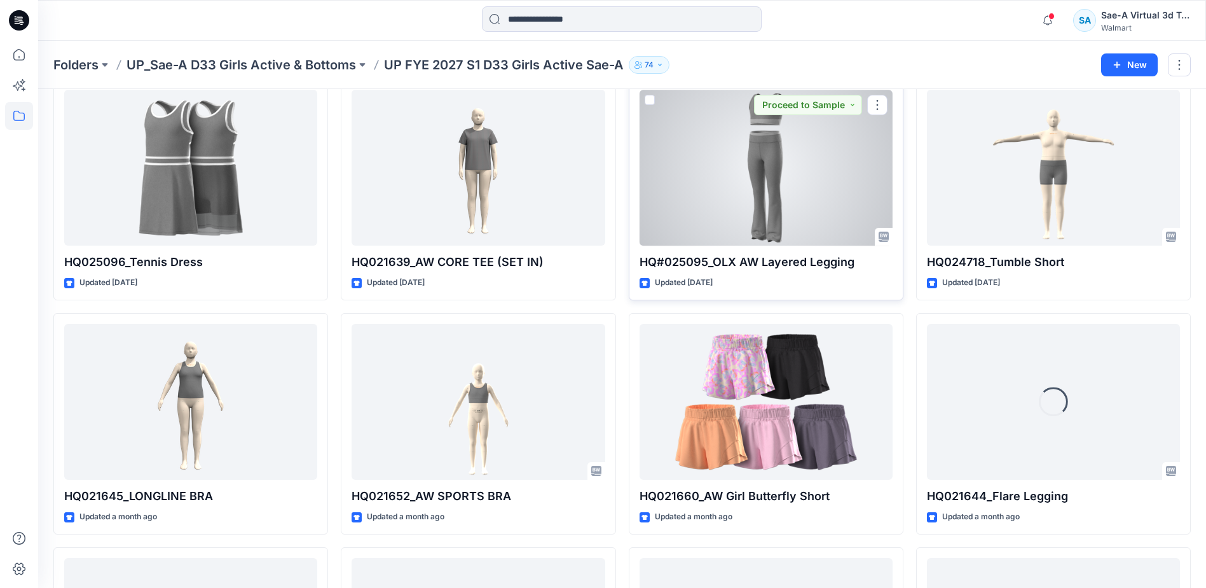
click at [788, 142] on div at bounding box center [766, 168] width 253 height 156
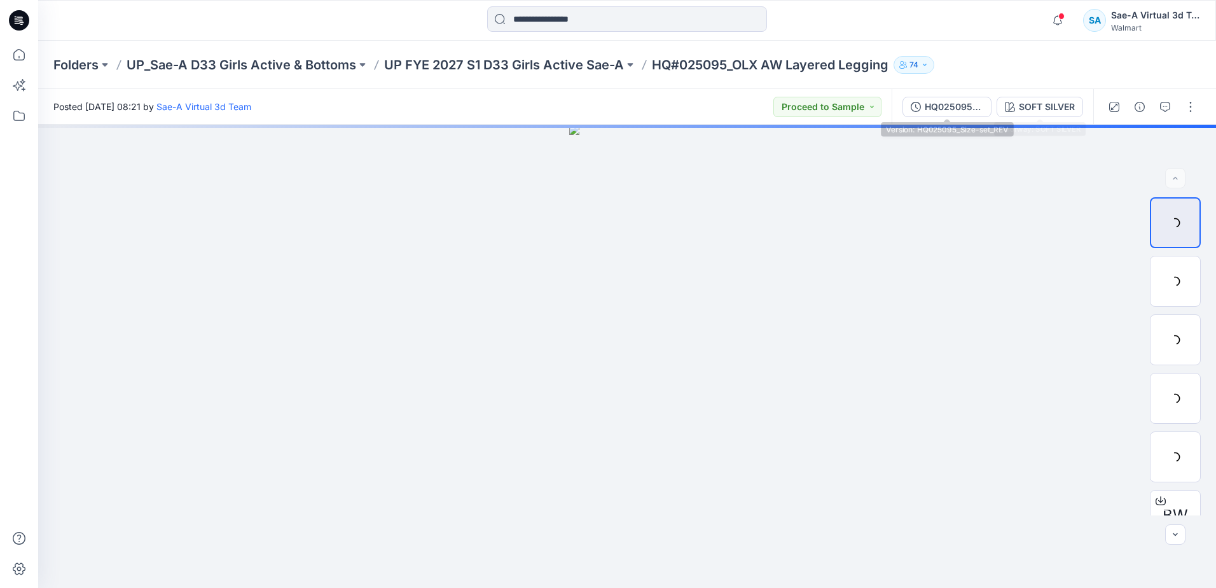
click at [950, 118] on div "HQ025095_Size-set_REV SOFT SILVER" at bounding box center [992, 107] width 202 height 36
click at [950, 106] on div "HQ025095_Size-set_REV" at bounding box center [954, 107] width 58 height 14
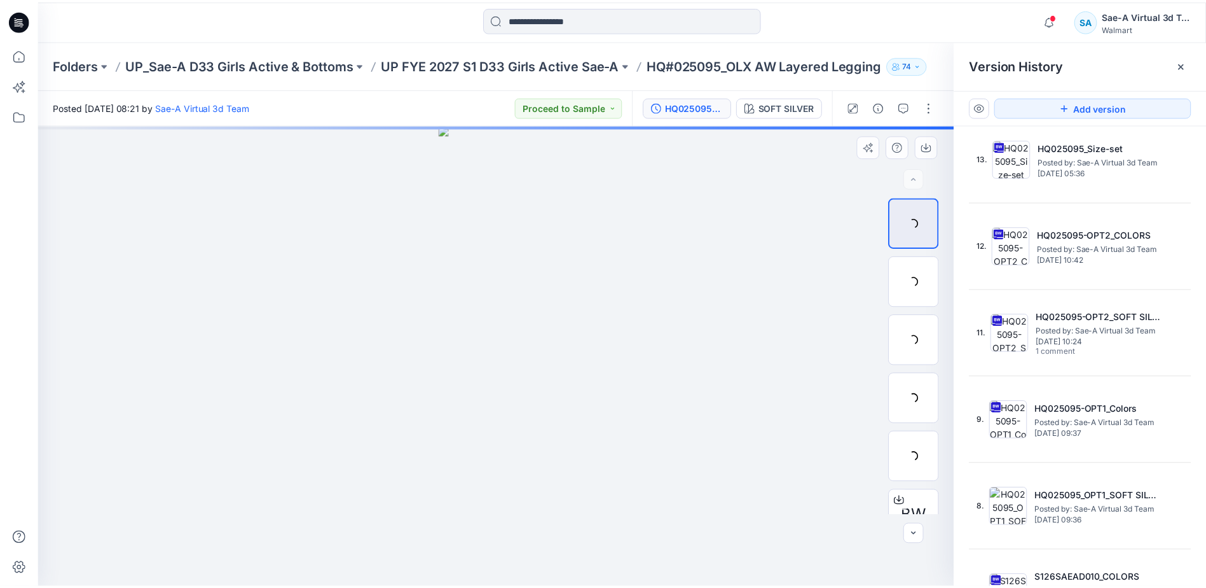
scroll to position [228, 0]
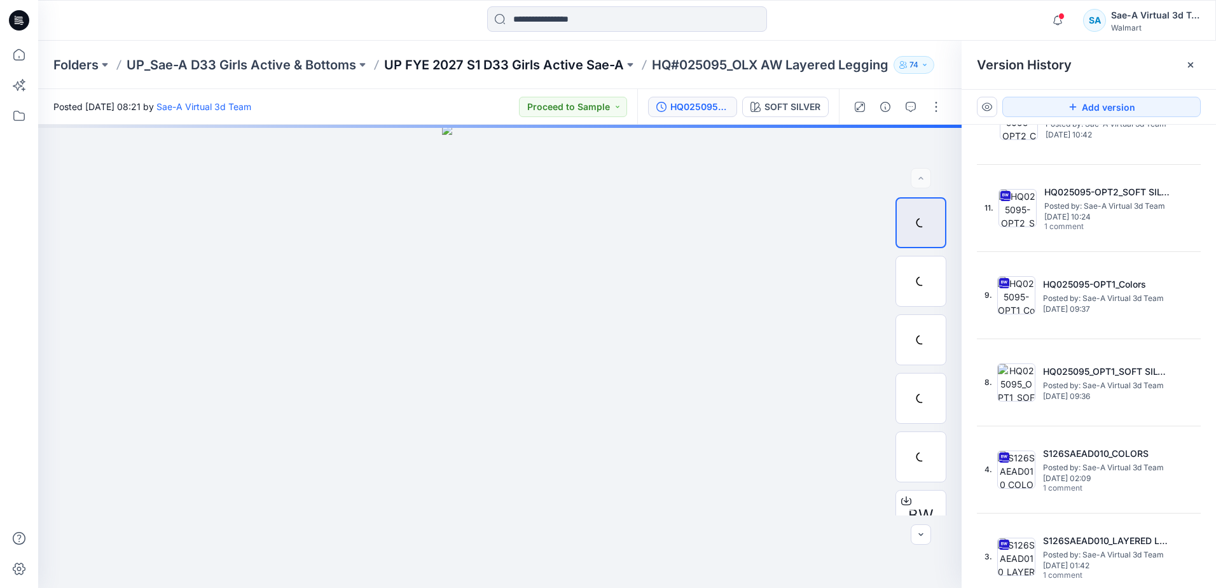
click at [467, 57] on p "UP FYE 2027 S1 D33 Girls Active Sae-A" at bounding box center [504, 65] width 240 height 18
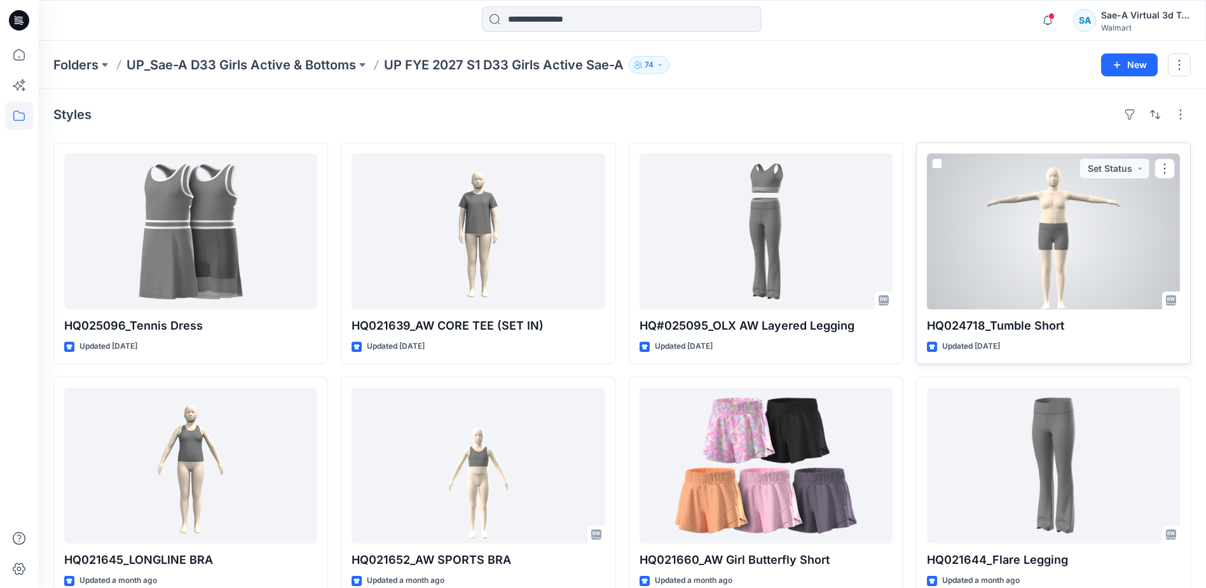
click at [1047, 247] on div at bounding box center [1053, 231] width 253 height 156
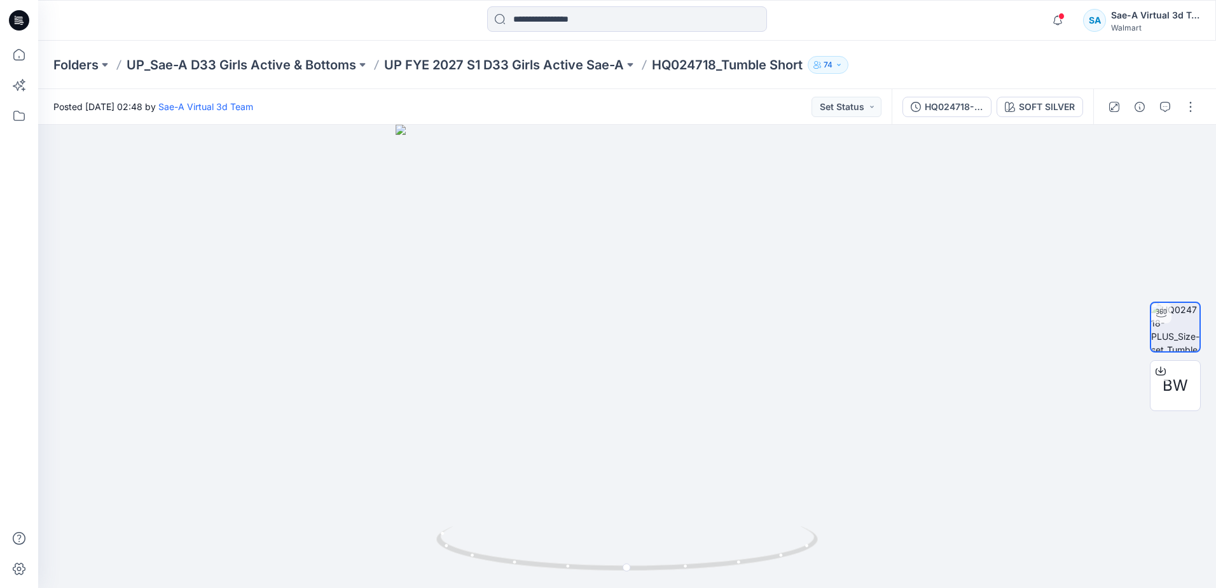
click at [949, 107] on button "HQ024718-PLUS_Size-set" at bounding box center [946, 107] width 89 height 20
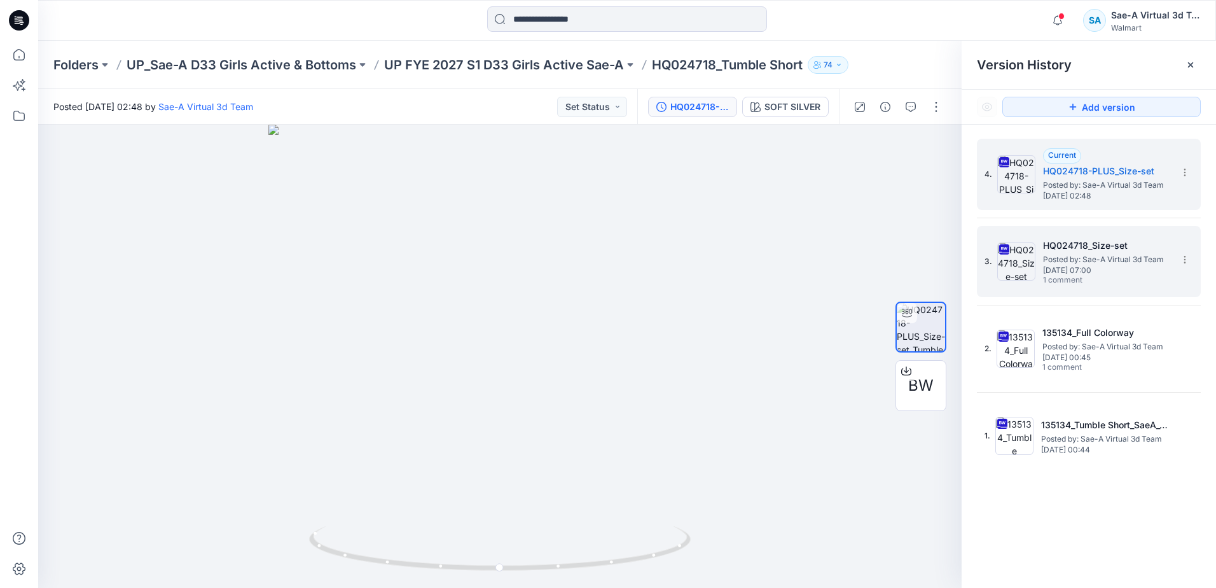
click at [1084, 268] on span "Wednesday, July 23, 2025 07:00" at bounding box center [1106, 270] width 127 height 9
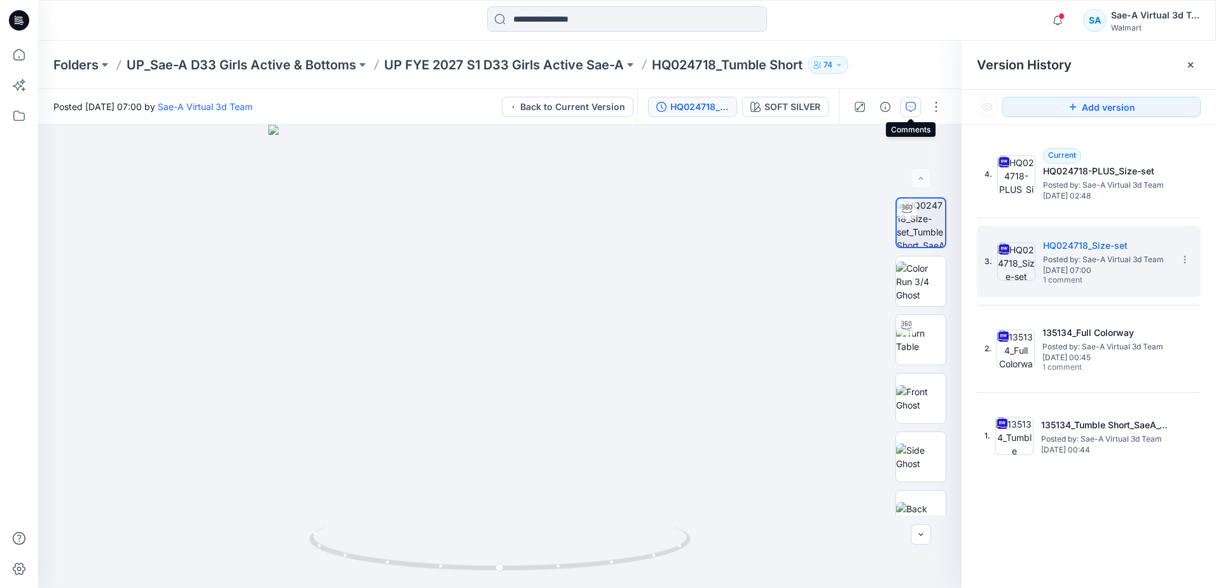
click at [902, 106] on button "button" at bounding box center [910, 107] width 20 height 20
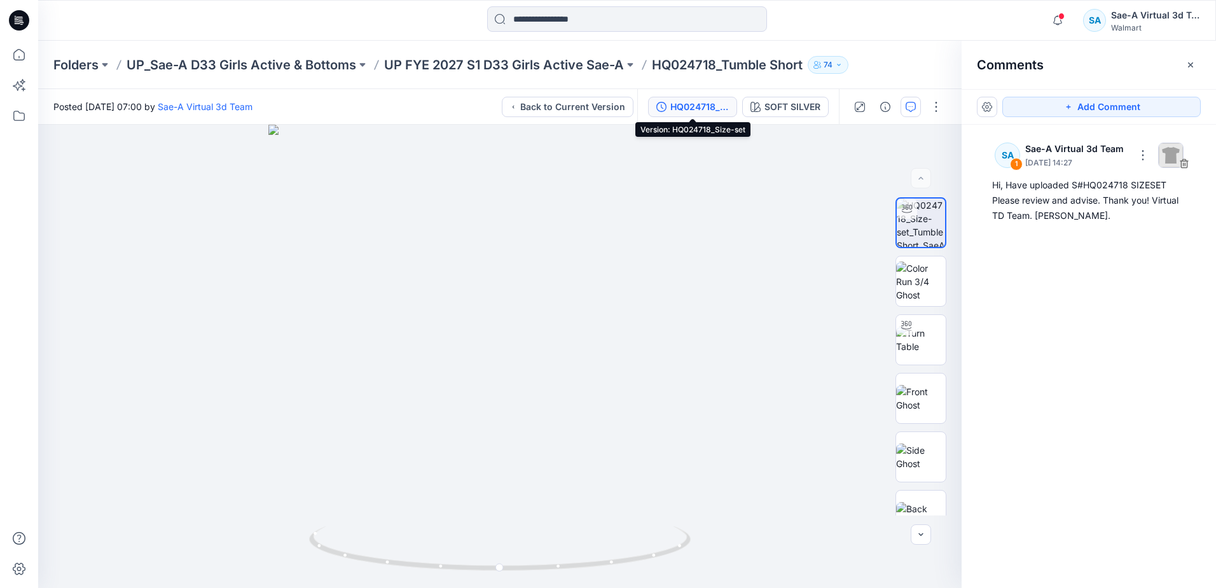
click at [715, 109] on div "HQ024718_Size-set" at bounding box center [699, 107] width 58 height 14
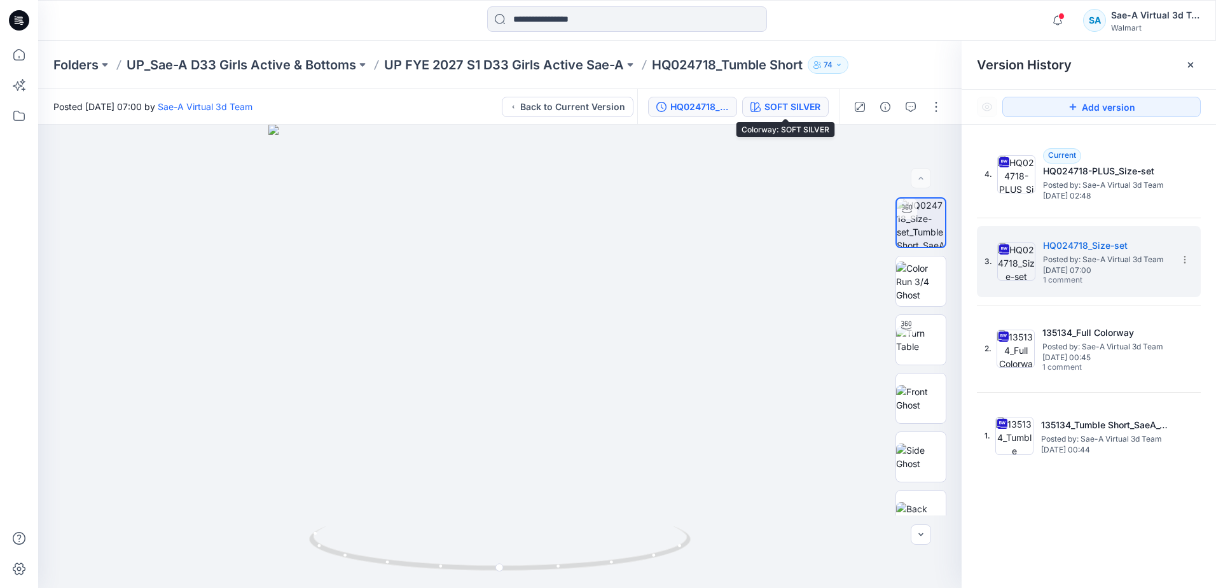
click at [795, 111] on div "SOFT SILVER" at bounding box center [792, 107] width 56 height 14
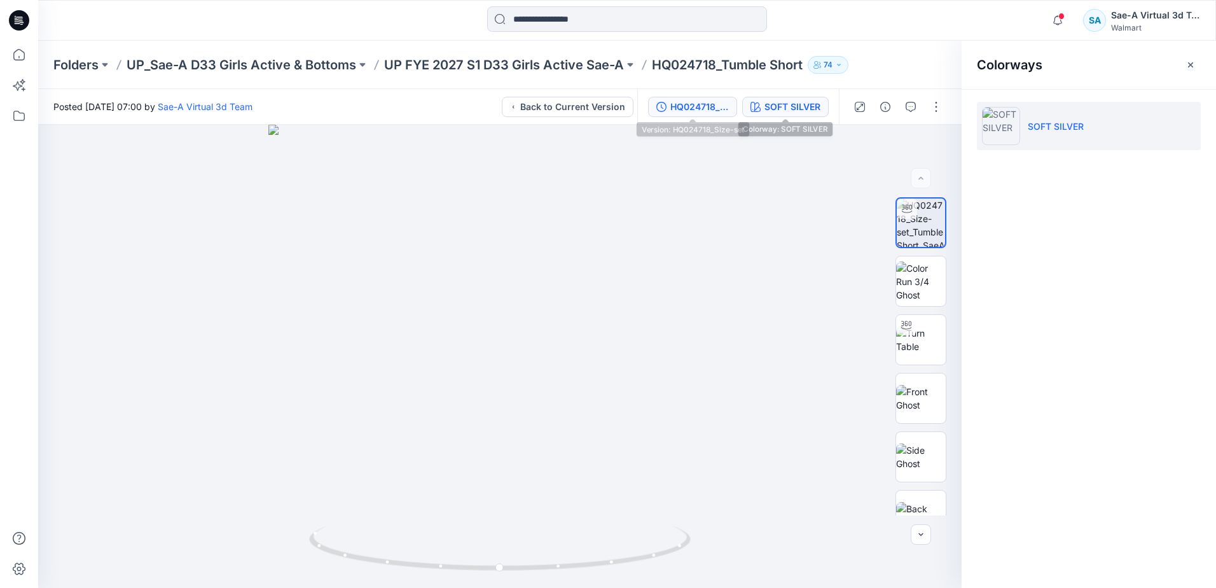
click at [715, 97] on button "HQ024718_Size-set" at bounding box center [692, 107] width 89 height 20
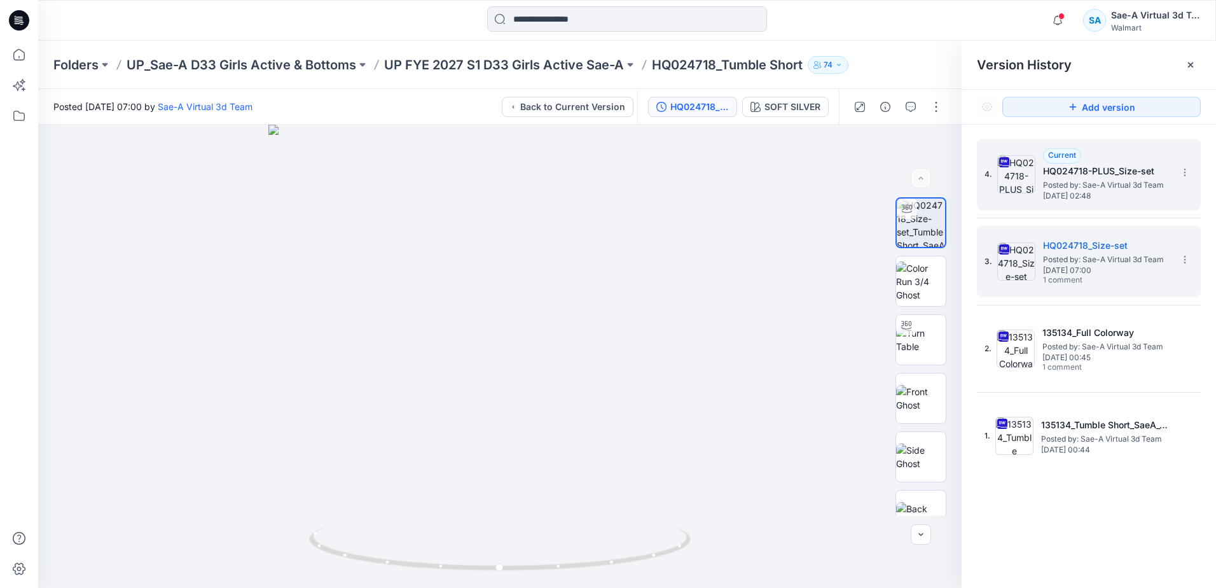
click at [1136, 191] on span "Thursday, September 04, 2025 02:48" at bounding box center [1106, 195] width 127 height 9
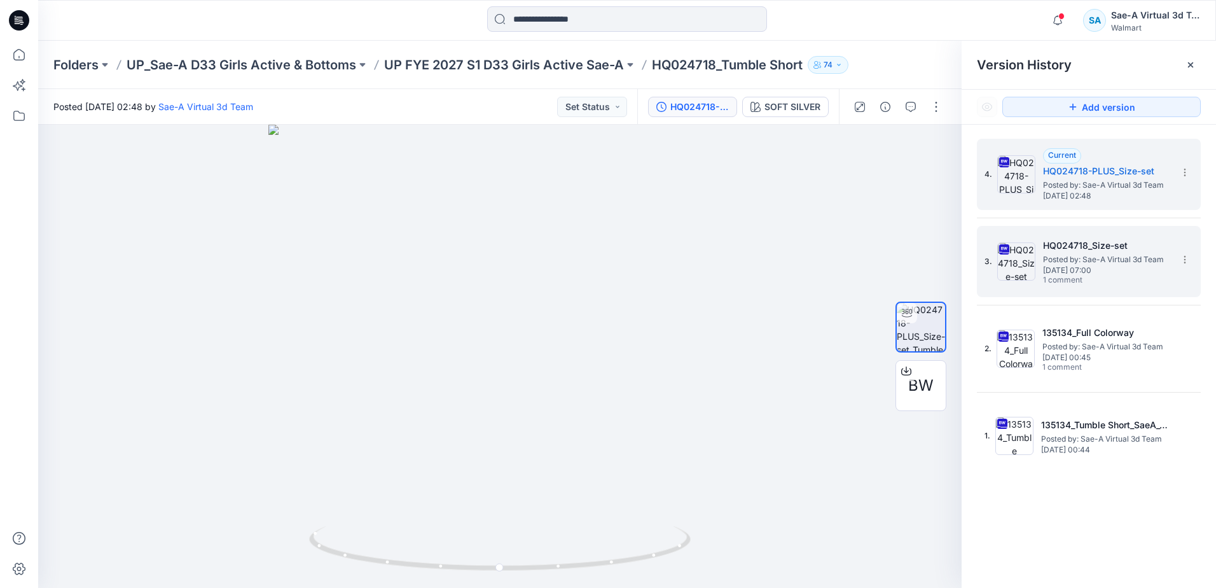
click at [1064, 273] on span "Wednesday, July 23, 2025 07:00" at bounding box center [1106, 270] width 127 height 9
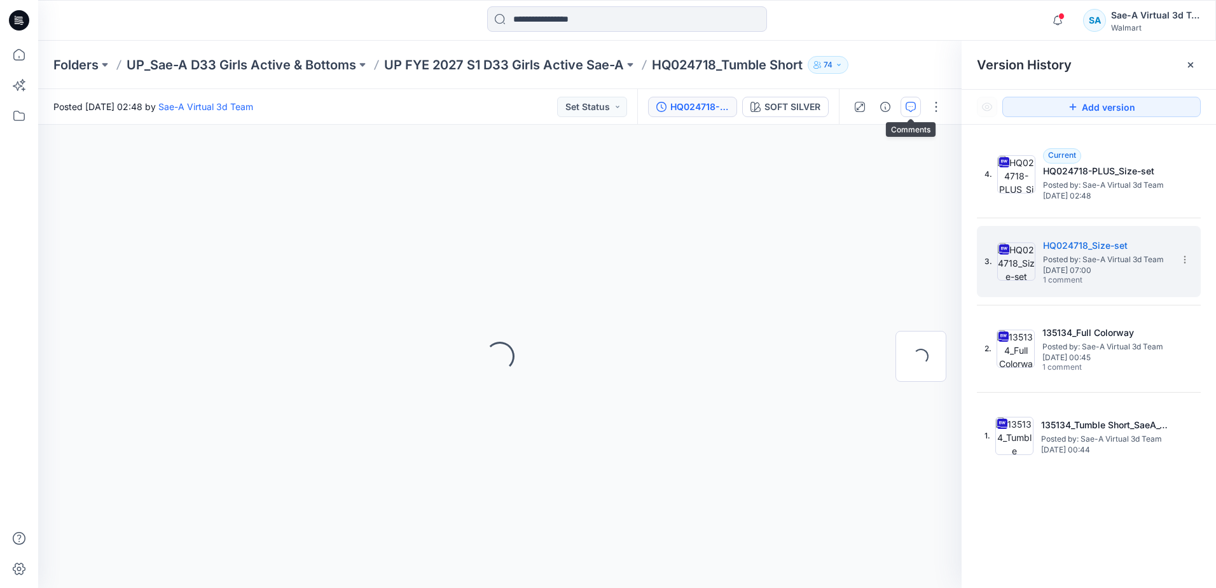
click at [908, 107] on icon "button" at bounding box center [910, 107] width 10 height 10
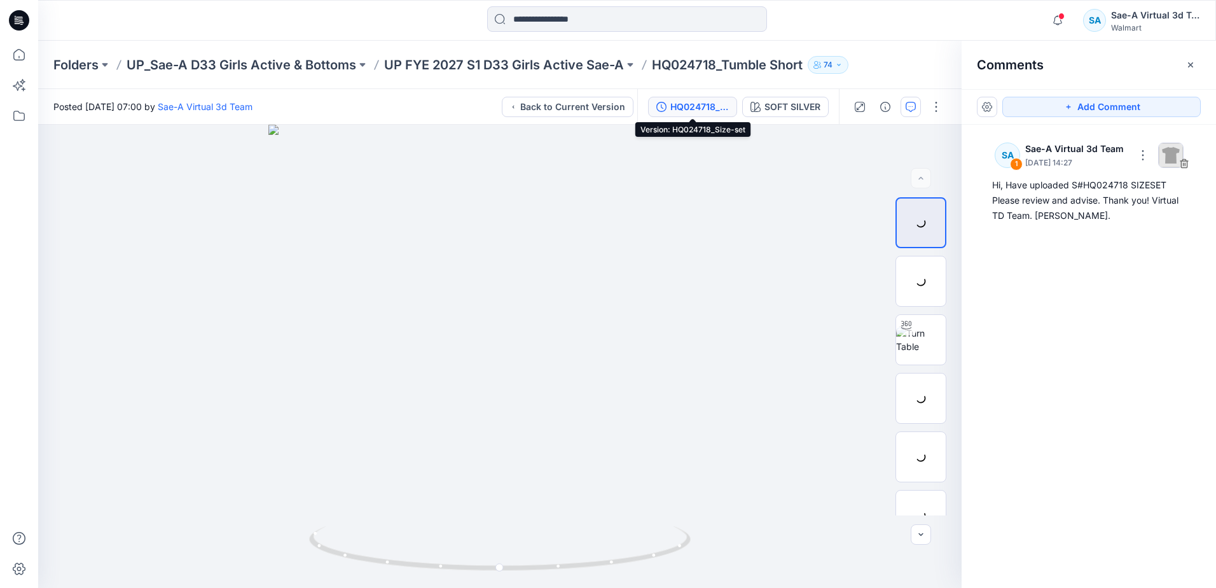
click at [712, 107] on div "HQ024718_Size-set" at bounding box center [699, 107] width 58 height 14
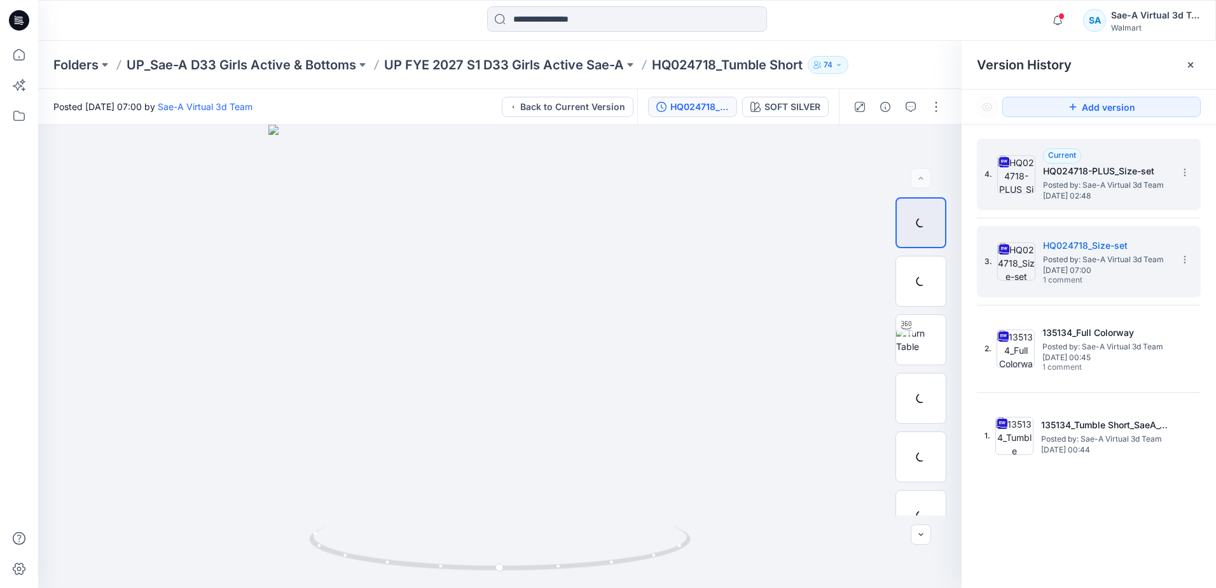
click at [1050, 179] on span "Posted by: Sae-A Virtual 3d Team" at bounding box center [1106, 185] width 127 height 13
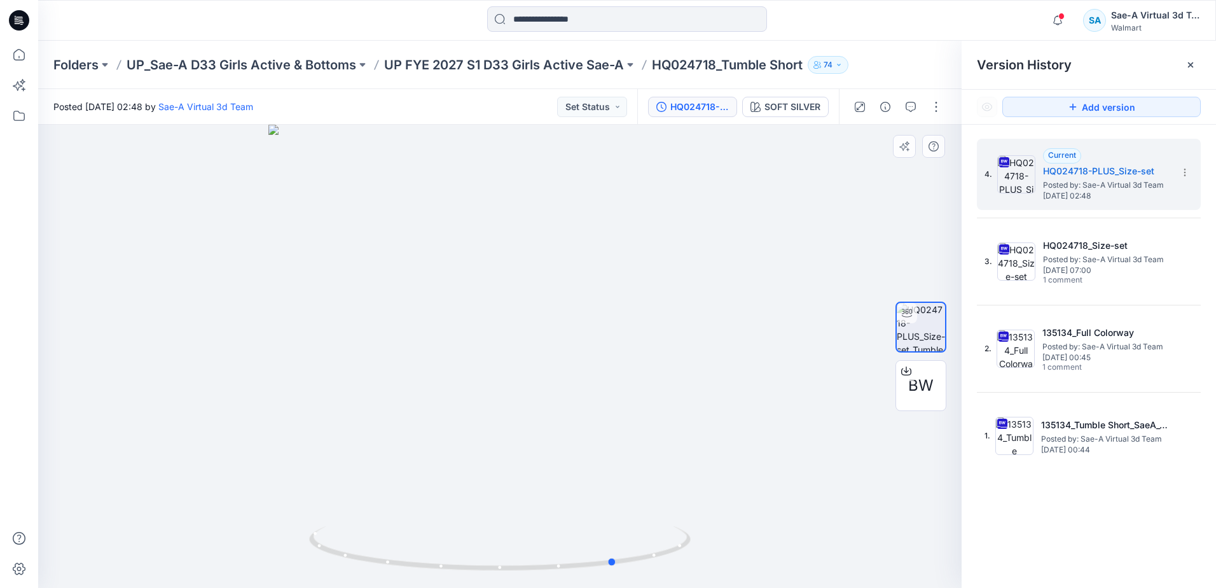
drag, startPoint x: 648, startPoint y: 559, endPoint x: 704, endPoint y: 551, distance: 56.6
click at [704, 551] on div at bounding box center [499, 356] width 923 height 463
drag, startPoint x: 570, startPoint y: 570, endPoint x: 530, endPoint y: 574, distance: 40.9
click at [528, 574] on div at bounding box center [499, 356] width 923 height 463
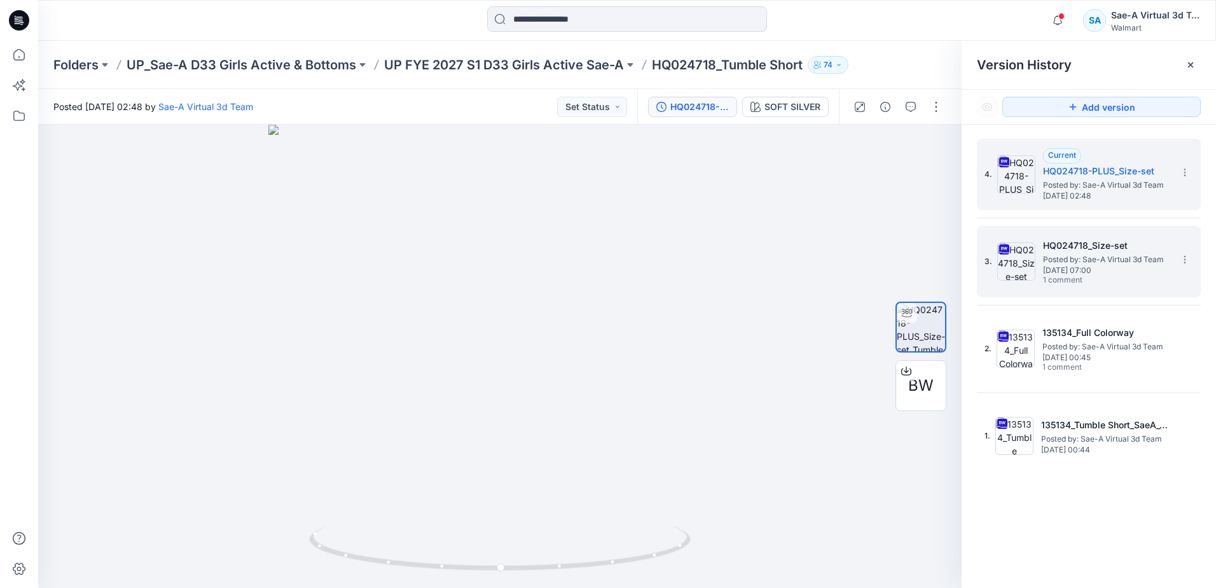
click at [1117, 267] on span "Wednesday, July 23, 2025 07:00" at bounding box center [1106, 270] width 127 height 9
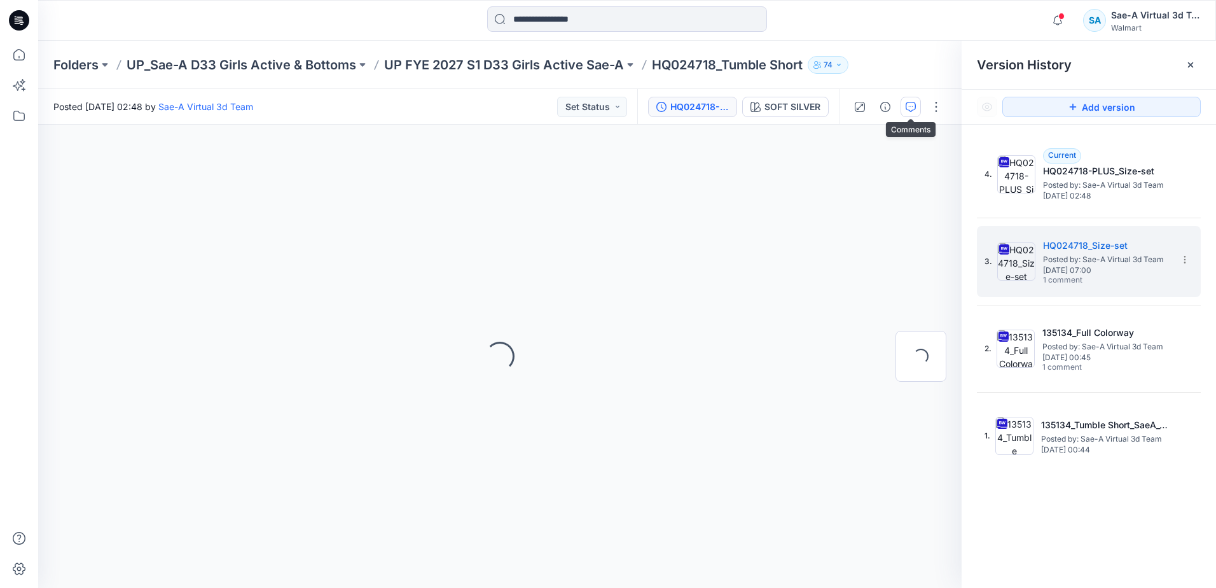
click at [918, 107] on button "button" at bounding box center [910, 107] width 20 height 20
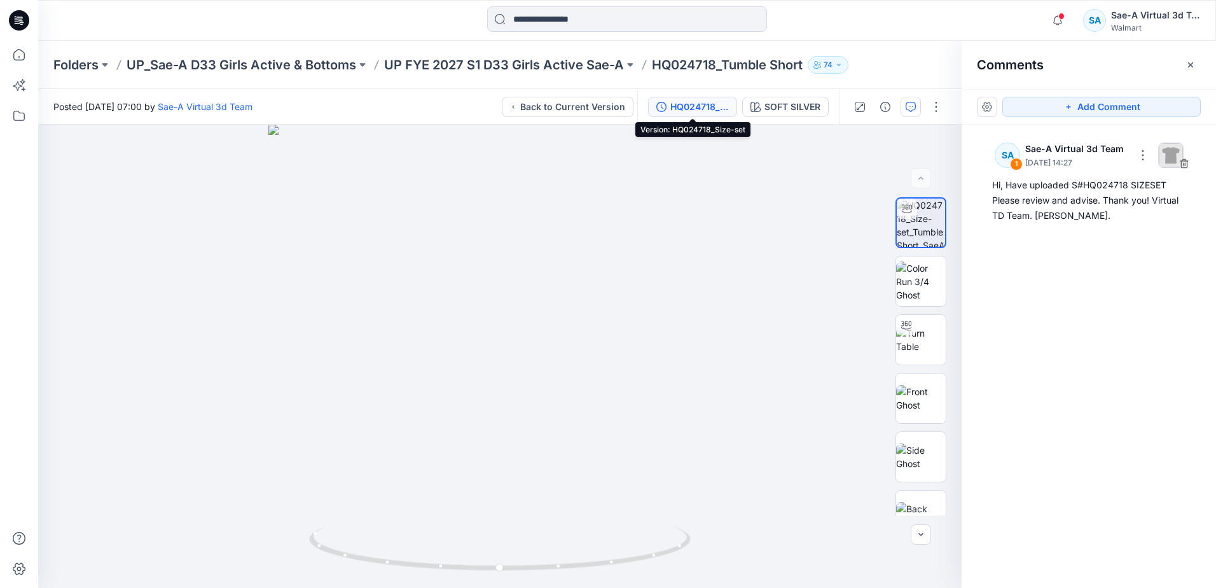
click at [685, 108] on div "HQ024718_Size-set" at bounding box center [699, 107] width 58 height 14
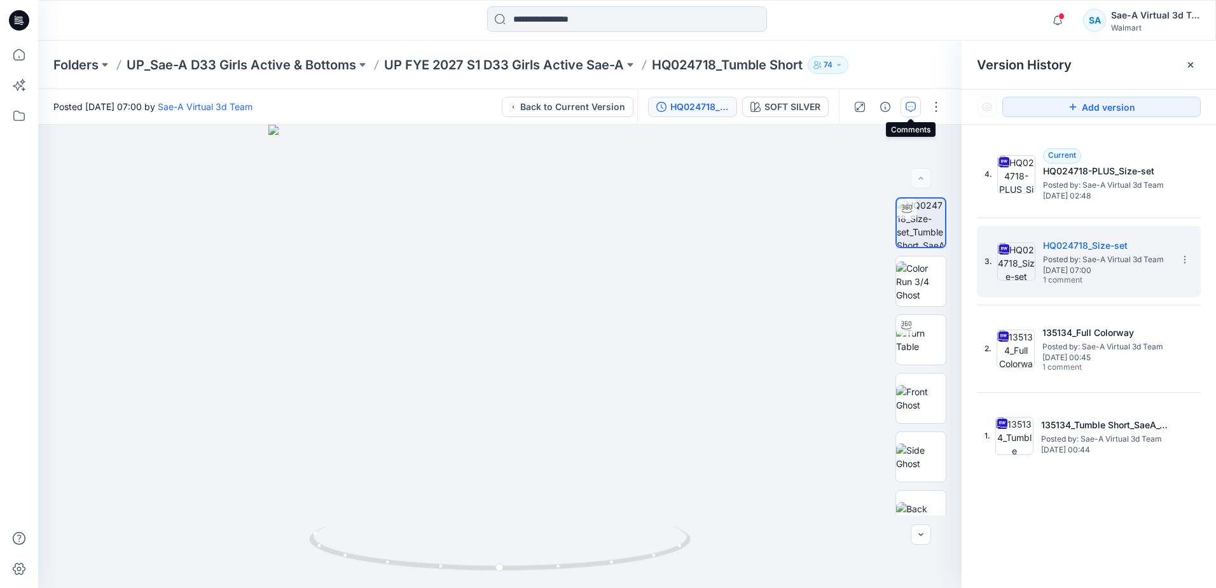
click at [904, 108] on button "button" at bounding box center [910, 107] width 20 height 20
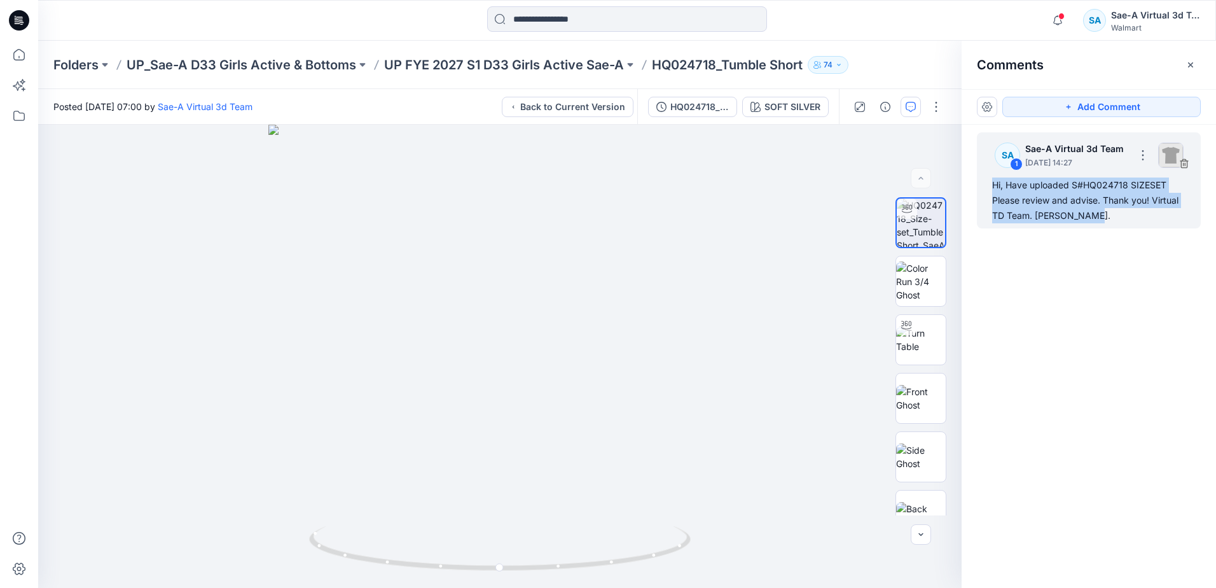
drag, startPoint x: 1096, startPoint y: 214, endPoint x: 991, endPoint y: 185, distance: 109.5
click at [991, 185] on div "SA 1 Sae-A Virtual 3d Team July 23, 2025 14:27 Hi, Have uploaded S#HQ024718 SIZ…" at bounding box center [1089, 180] width 224 height 96
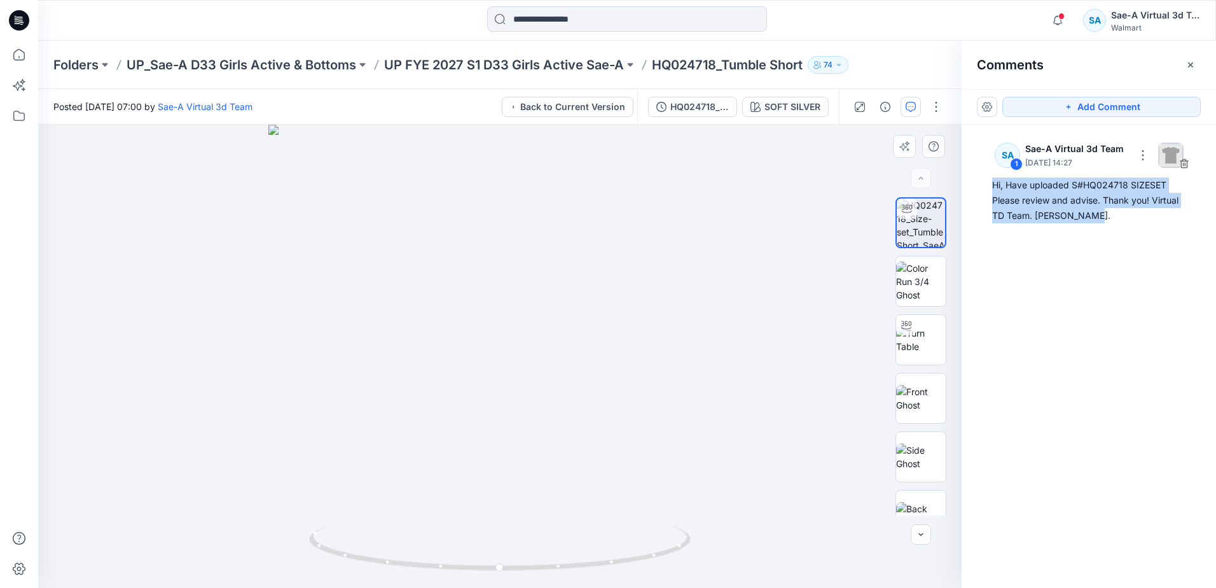
copy div "Hi, Have uploaded S#HQ024718 SIZESET Please review and advise. Thank you! Virtu…"
click at [677, 106] on div "HQ024718_Size-set" at bounding box center [699, 107] width 58 height 14
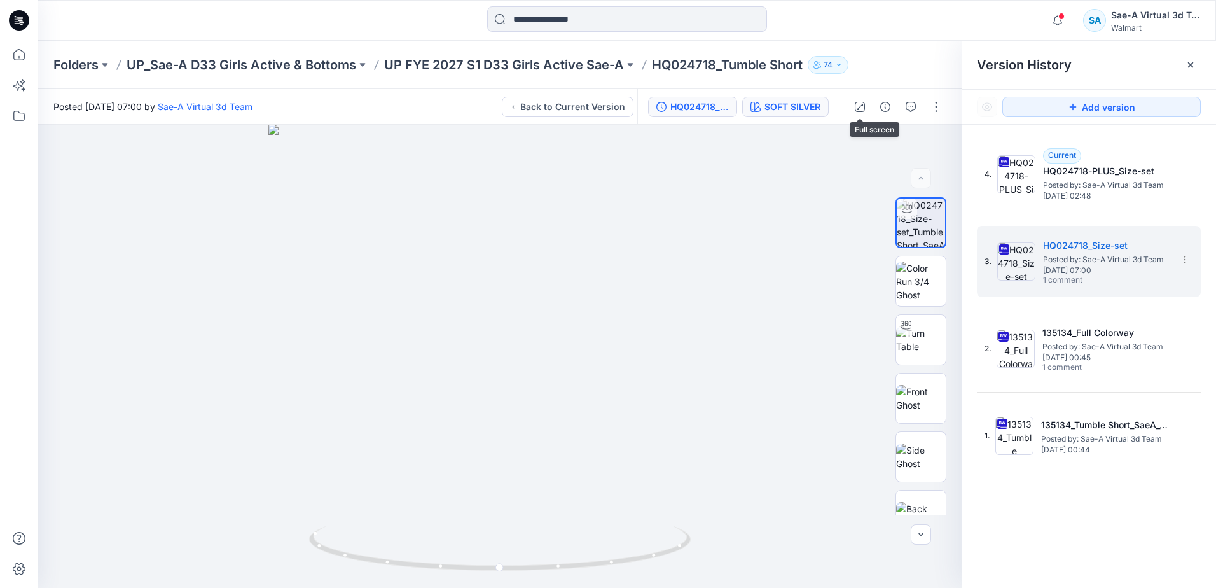
click at [809, 109] on div "SOFT SILVER" at bounding box center [792, 107] width 56 height 14
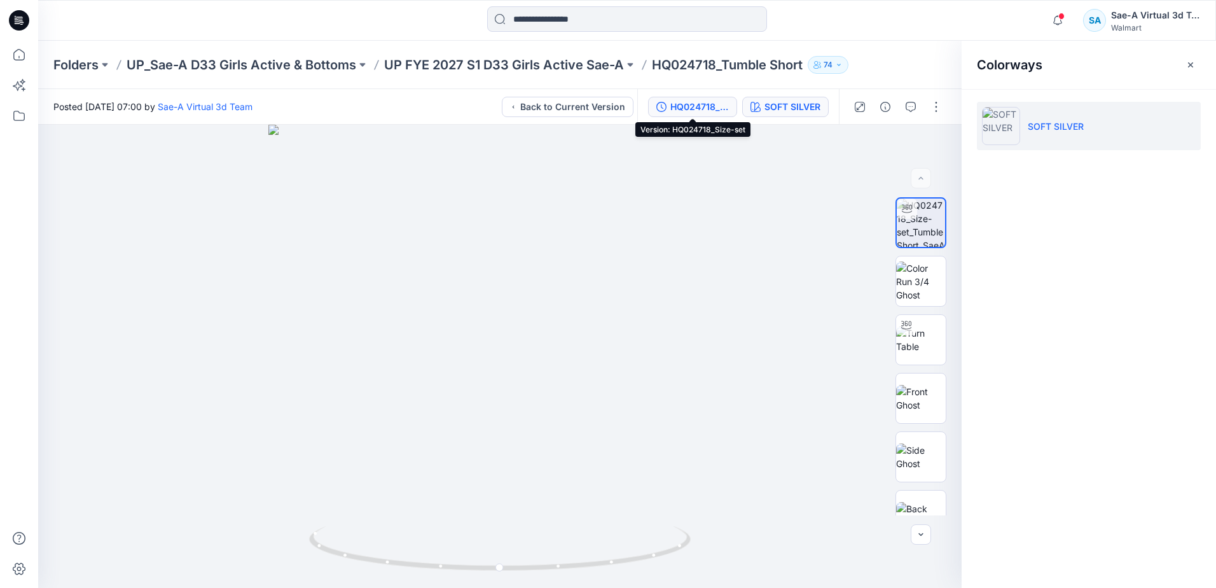
click at [675, 109] on div "HQ024718_Size-set" at bounding box center [699, 107] width 58 height 14
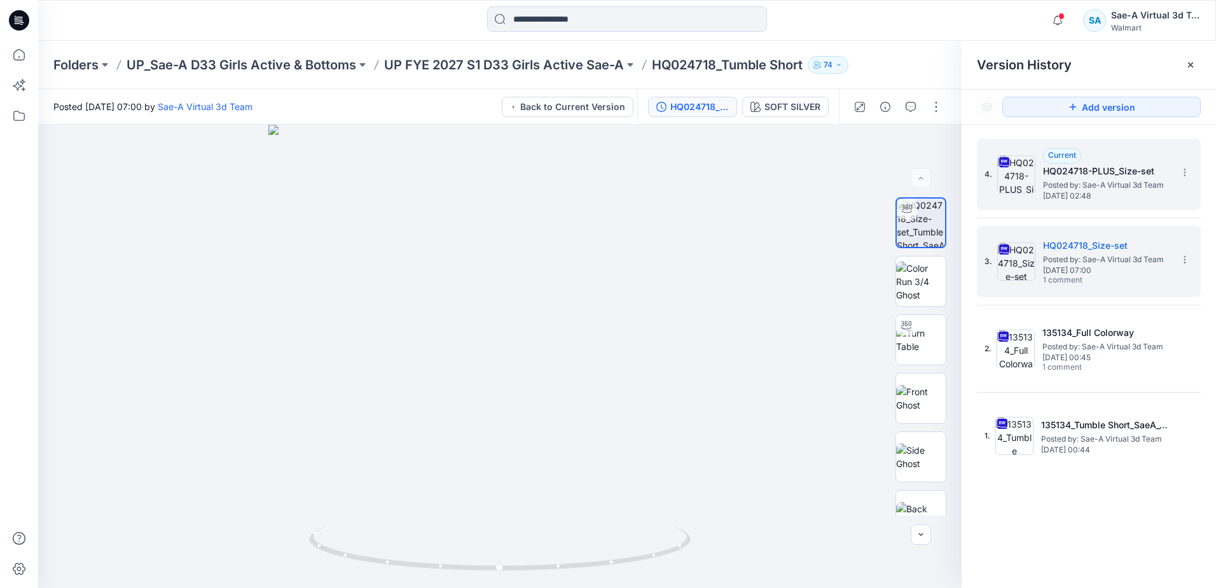
click at [1054, 169] on h5 "HQ024718-PLUS_Size-set" at bounding box center [1106, 170] width 127 height 15
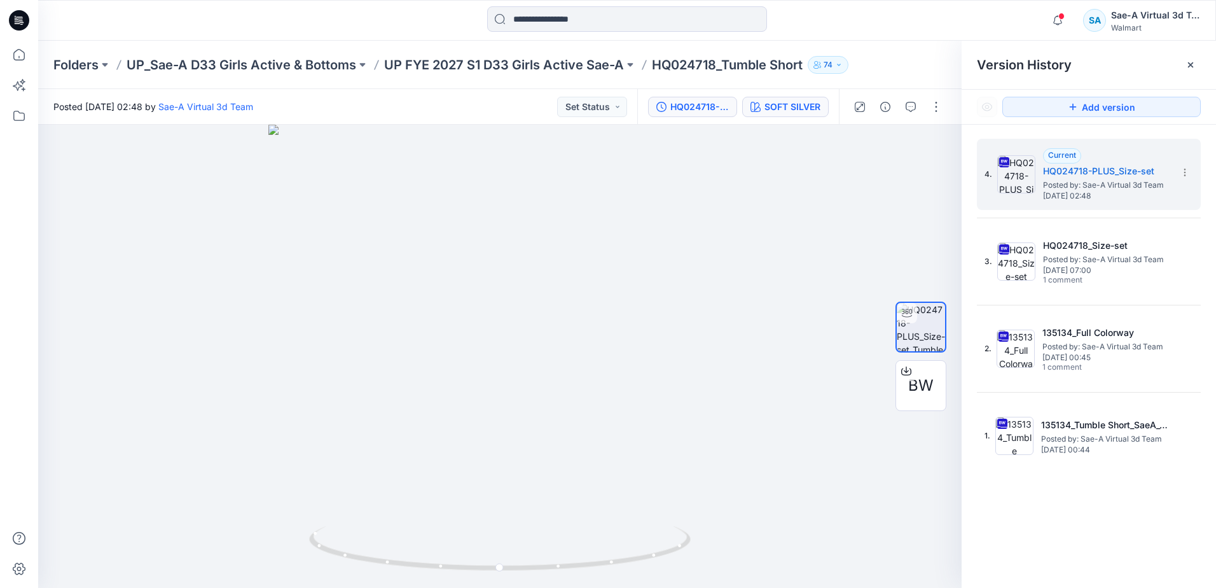
click at [807, 114] on button "SOFT SILVER" at bounding box center [785, 107] width 86 height 20
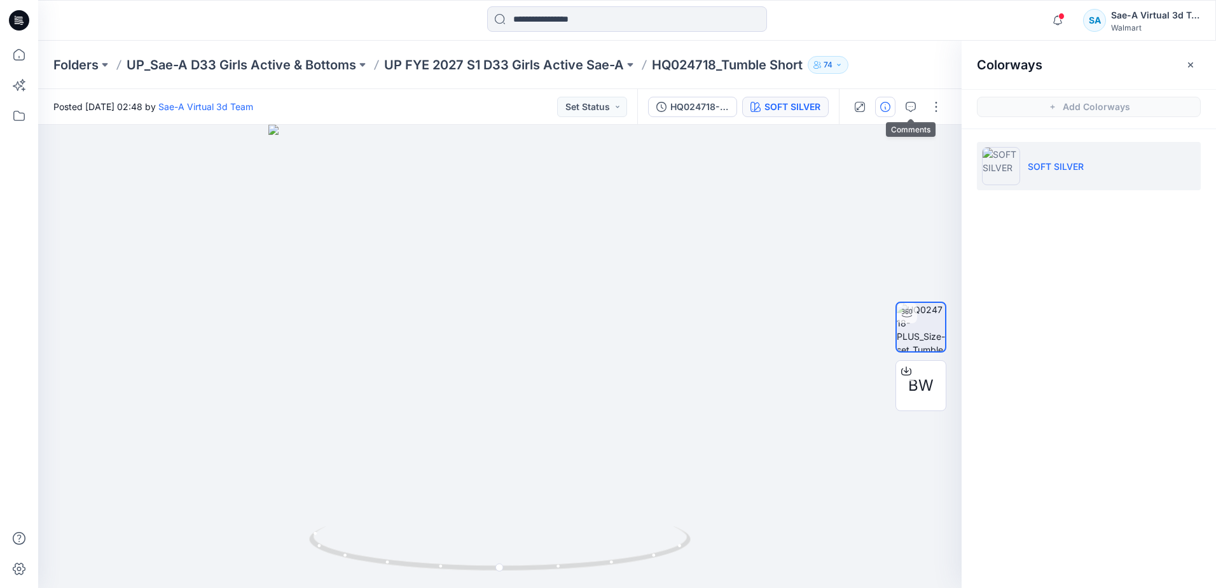
click at [890, 113] on button "button" at bounding box center [885, 107] width 20 height 20
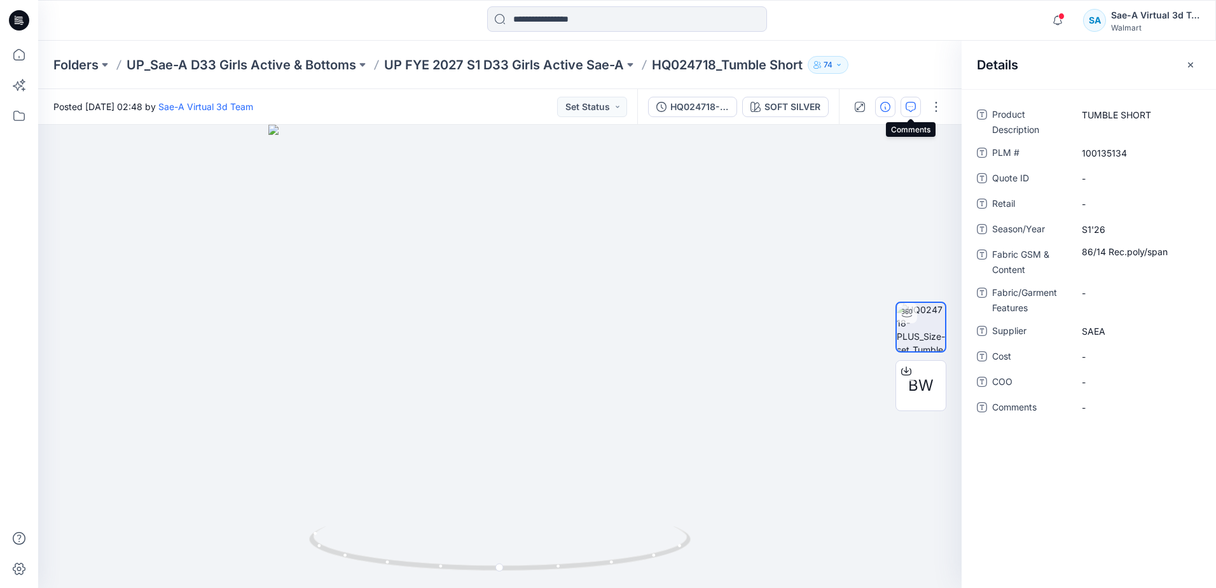
click at [902, 107] on button "button" at bounding box center [910, 107] width 20 height 20
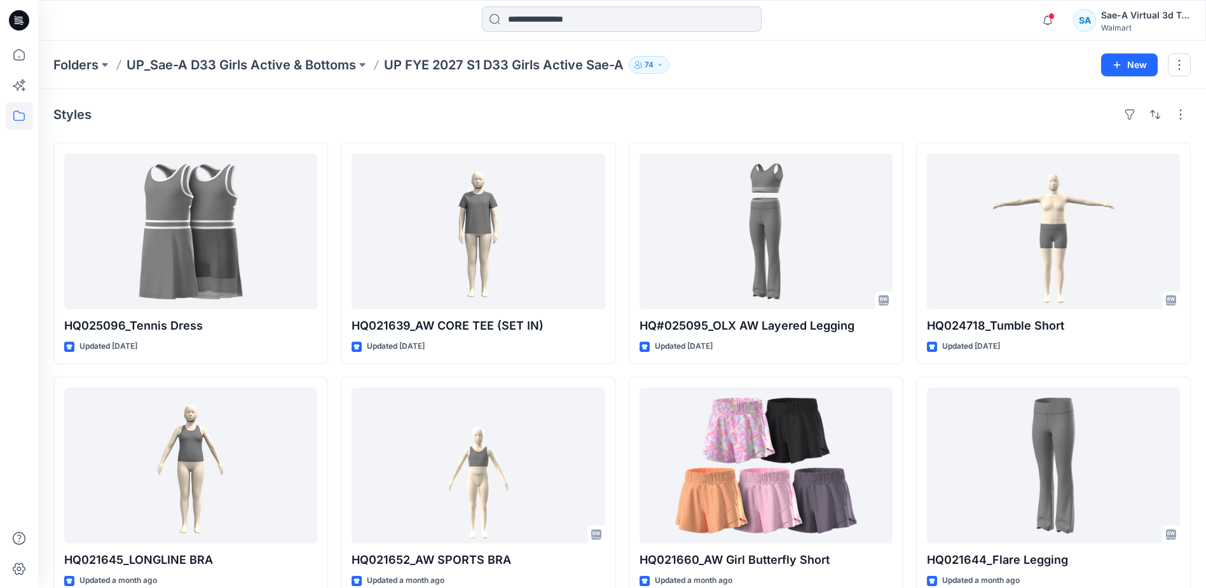
click at [526, 10] on input at bounding box center [622, 18] width 280 height 25
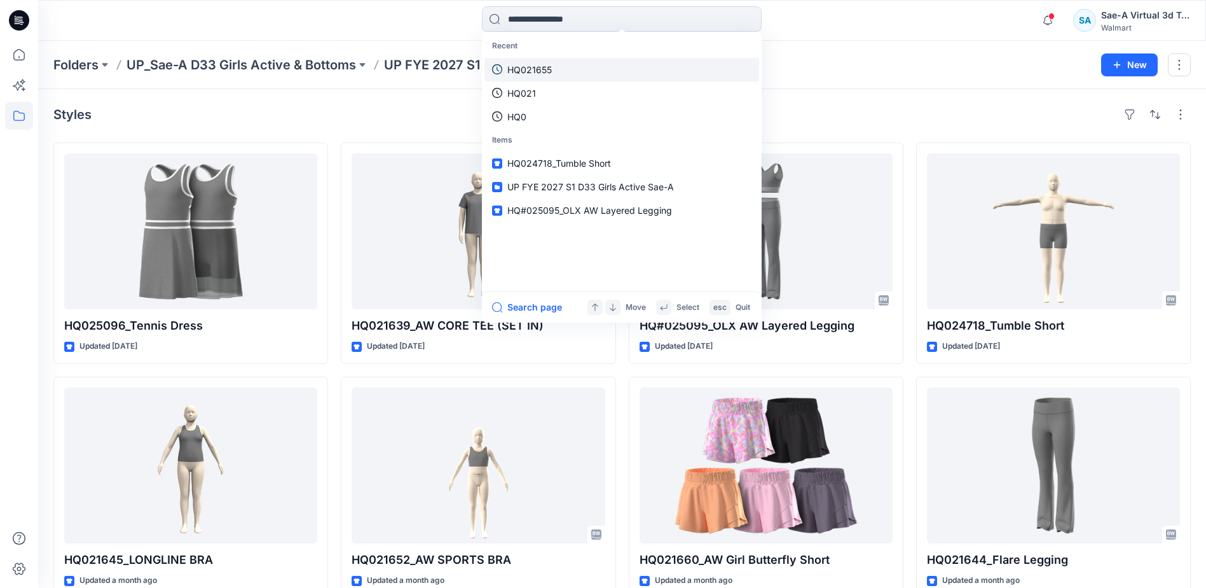
click at [552, 74] on link "HQ021655" at bounding box center [622, 70] width 275 height 24
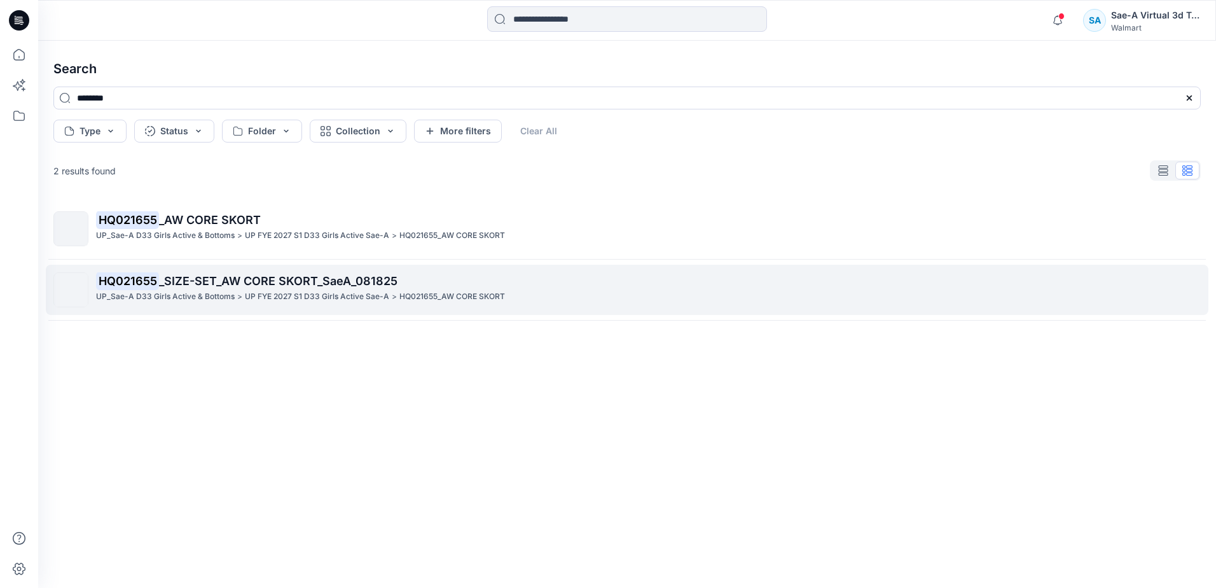
click at [360, 277] on span "_SIZE-SET_AW CORE SKORT_SaeA_081825" at bounding box center [278, 280] width 238 height 13
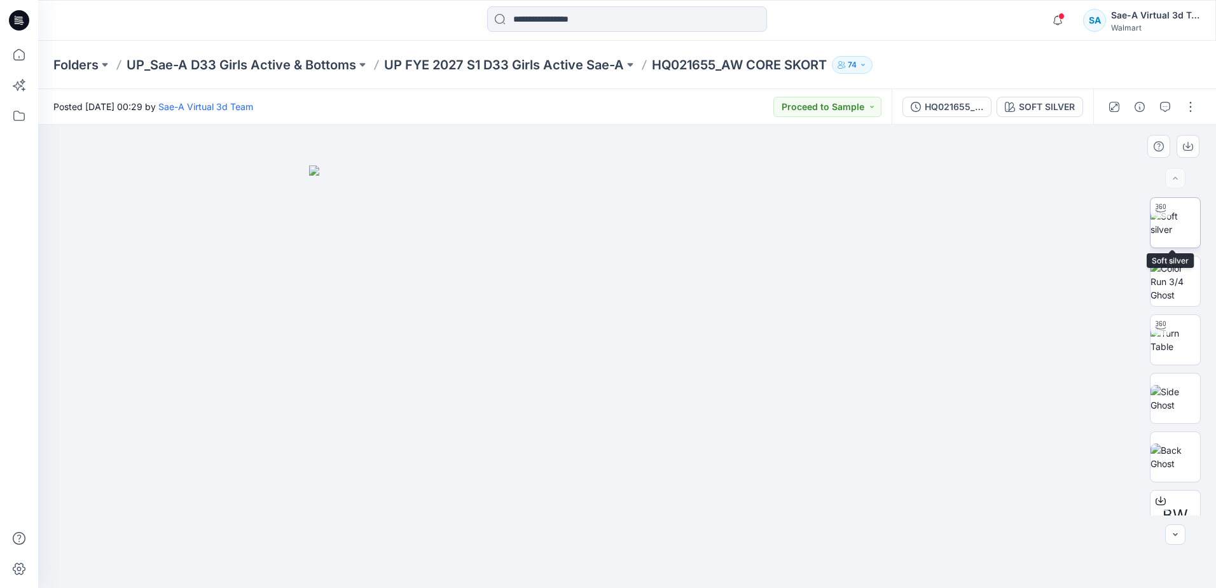
click at [1185, 209] on img at bounding box center [1175, 222] width 50 height 27
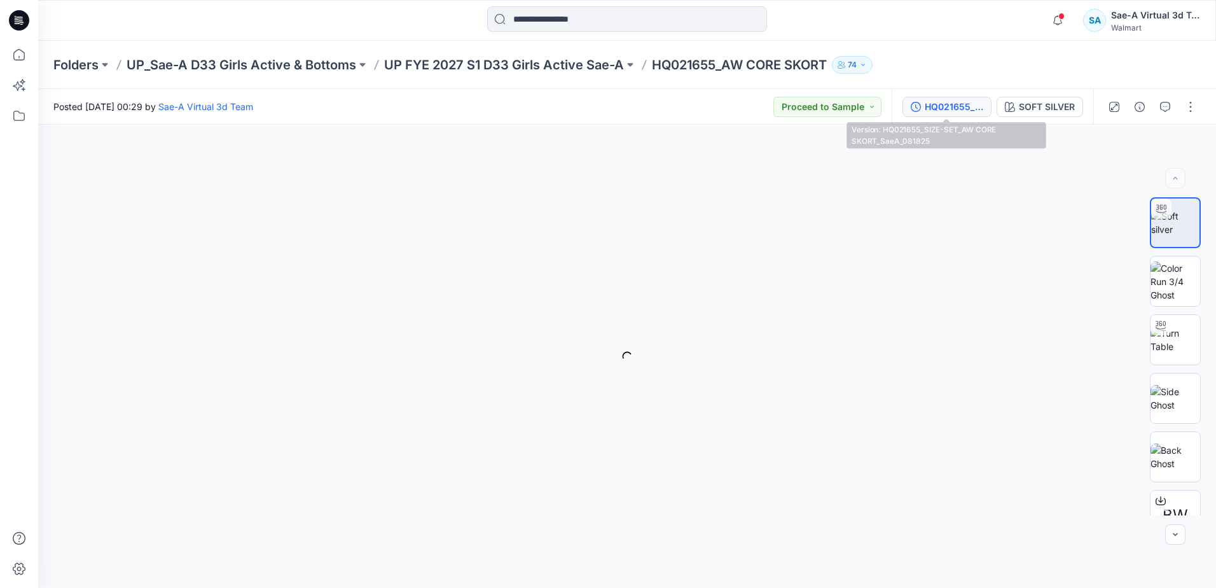
click at [923, 101] on button "HQ021655_SIZE-SET_AW CORE SKORT_SaeA_081825" at bounding box center [946, 107] width 89 height 20
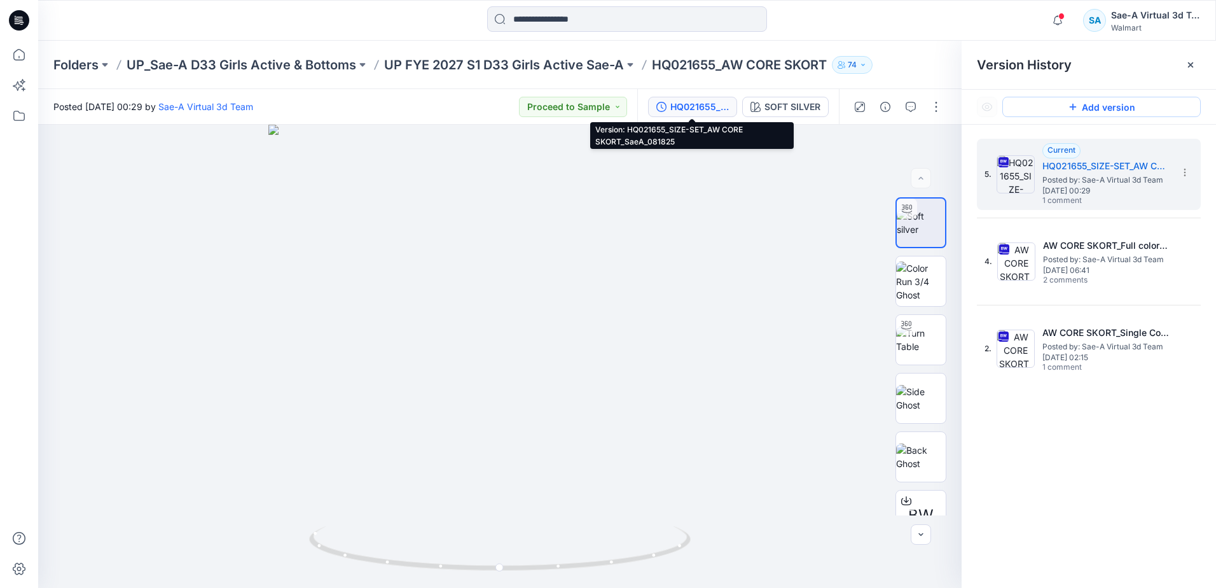
click at [1118, 107] on button "Add version" at bounding box center [1101, 107] width 198 height 20
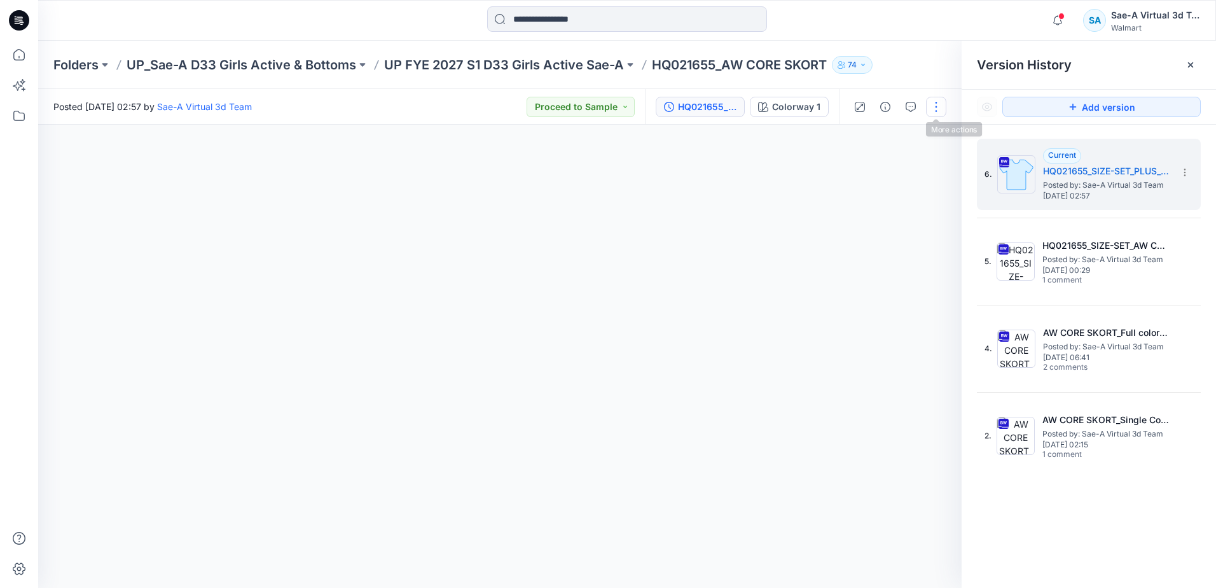
click at [935, 109] on button "button" at bounding box center [936, 107] width 20 height 20
click at [881, 170] on button "Edit" at bounding box center [882, 172] width 117 height 24
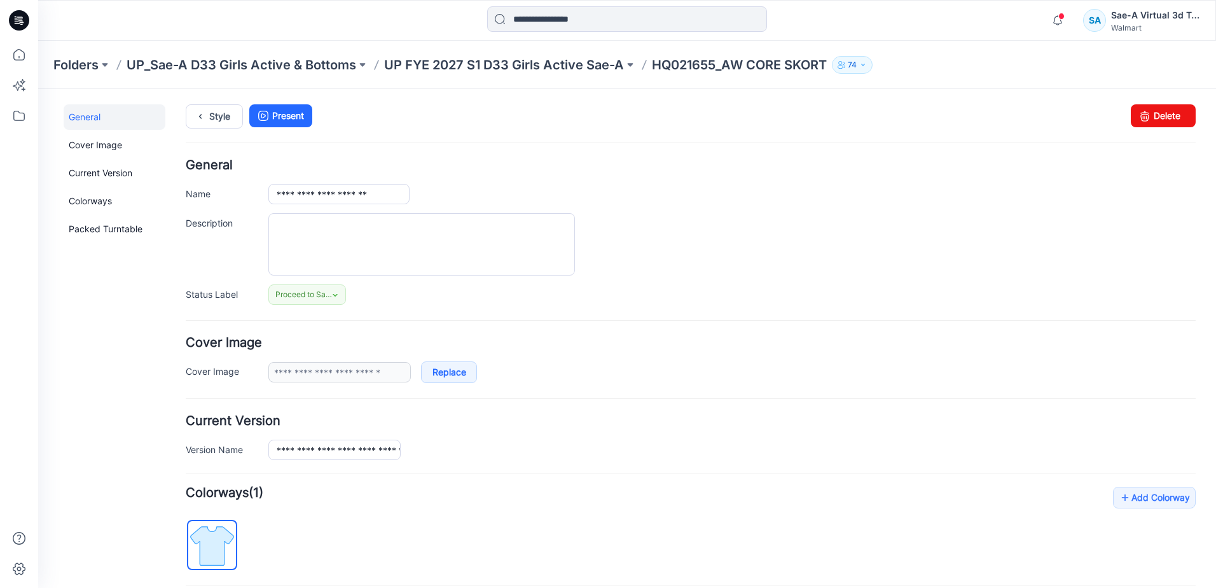
scroll to position [239, 0]
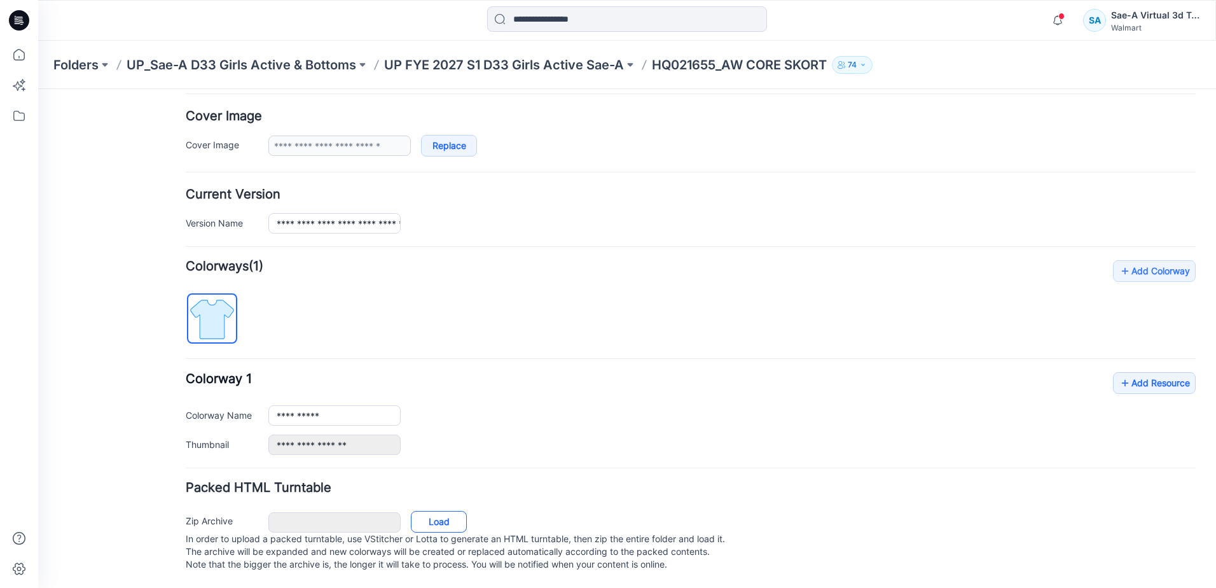
click at [447, 512] on link "Load" at bounding box center [439, 522] width 56 height 22
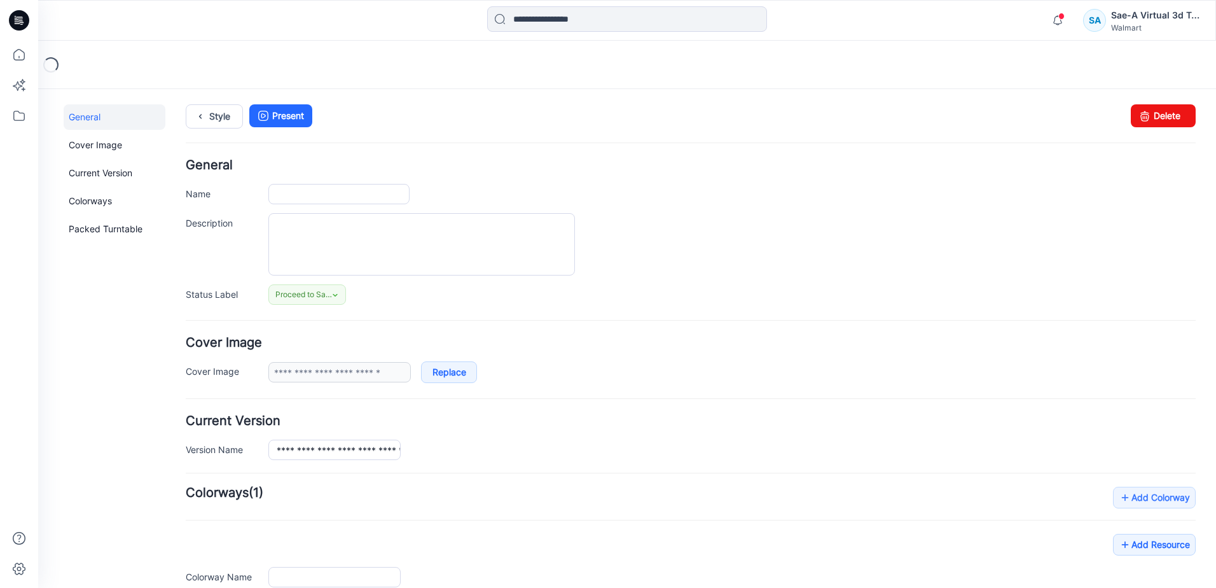
type input "**********"
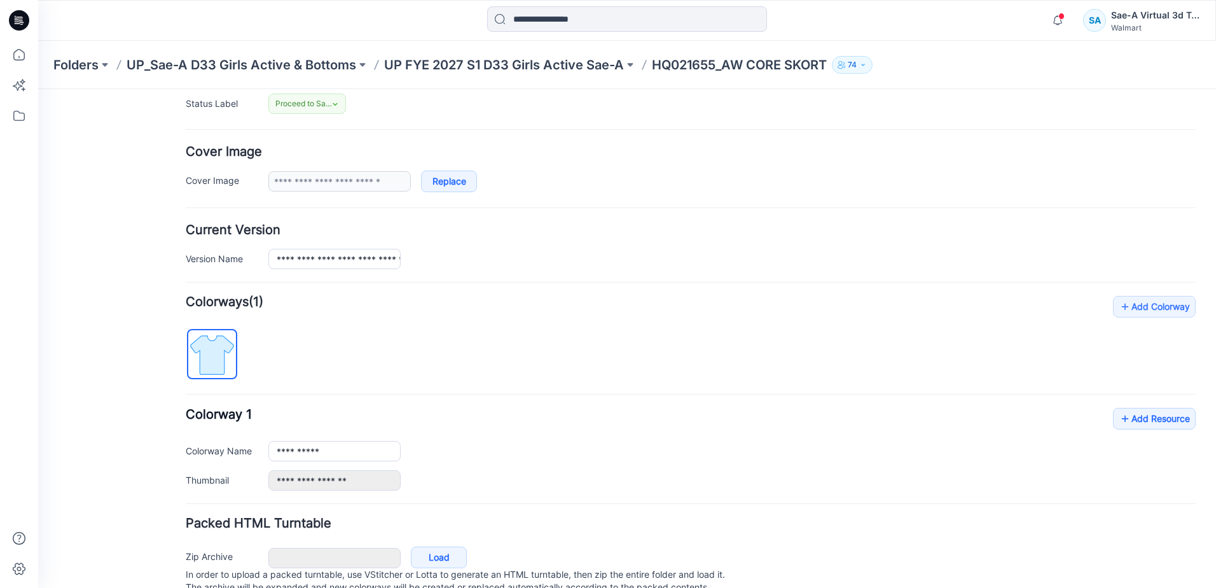
scroll to position [239, 0]
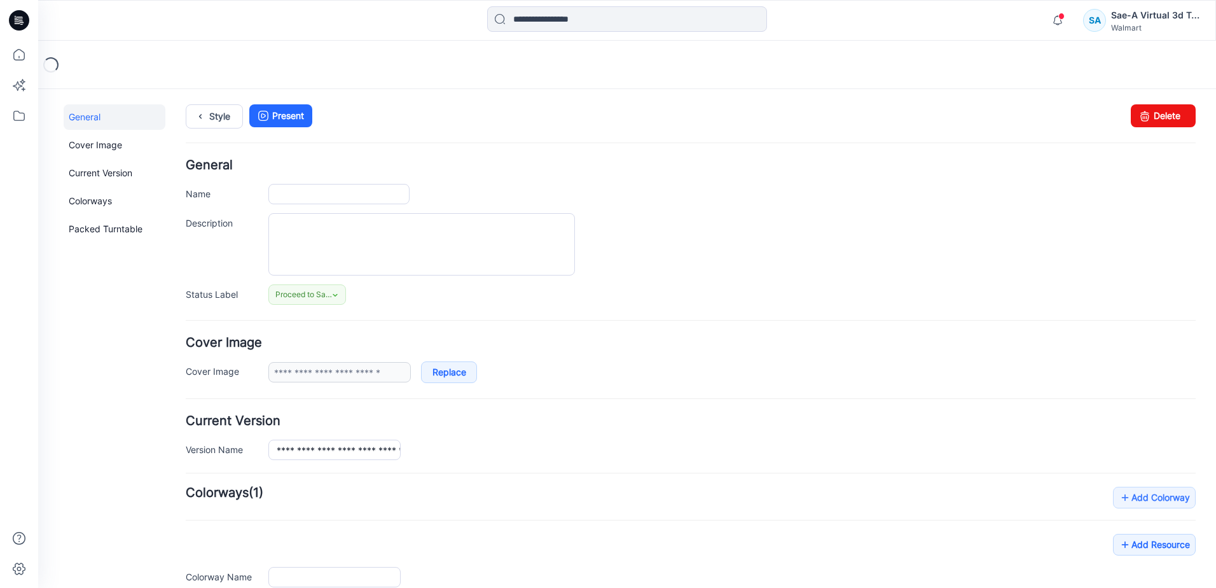
type input "**********"
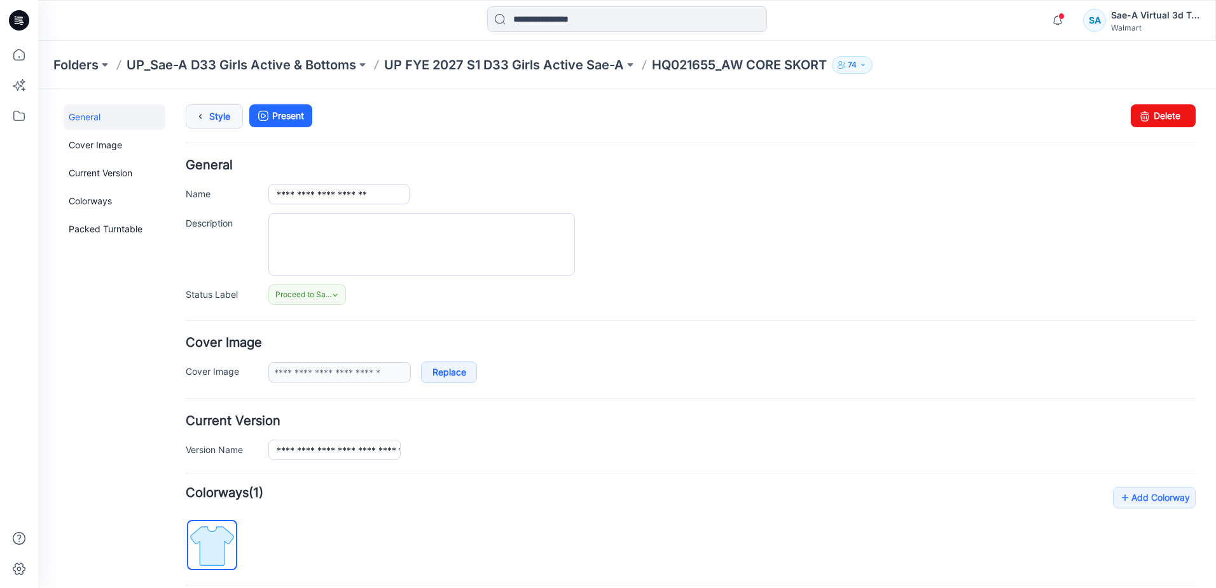
click at [221, 123] on link "Style" at bounding box center [214, 116] width 57 height 24
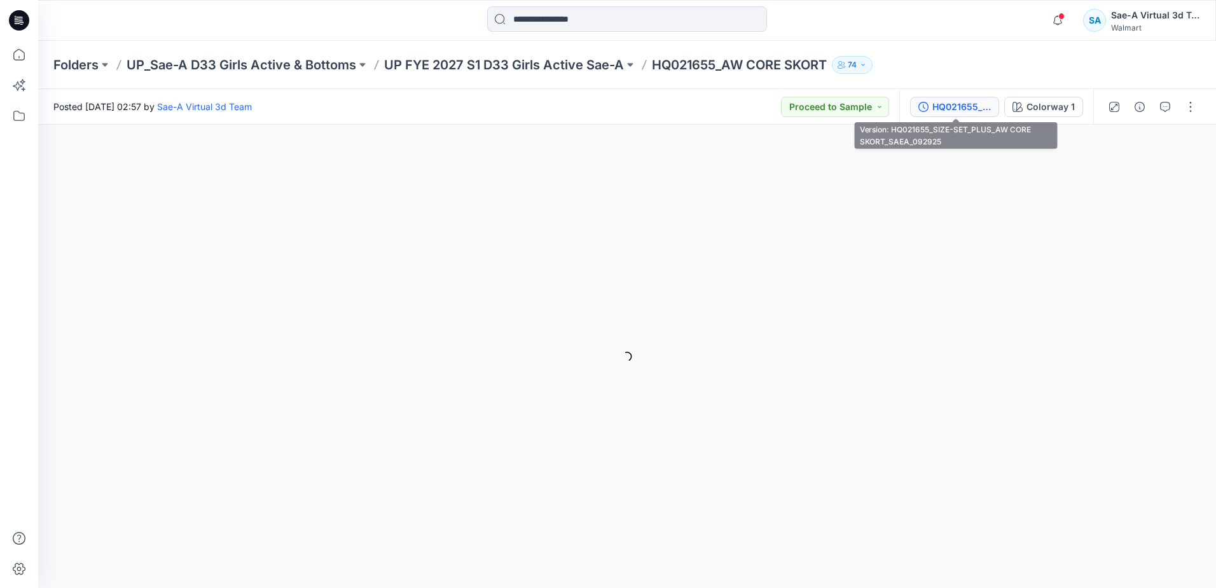
click at [974, 107] on div "HQ021655_SIZE-SET_PLUS_AW CORE SKORT_SAEA_092925" at bounding box center [961, 107] width 58 height 14
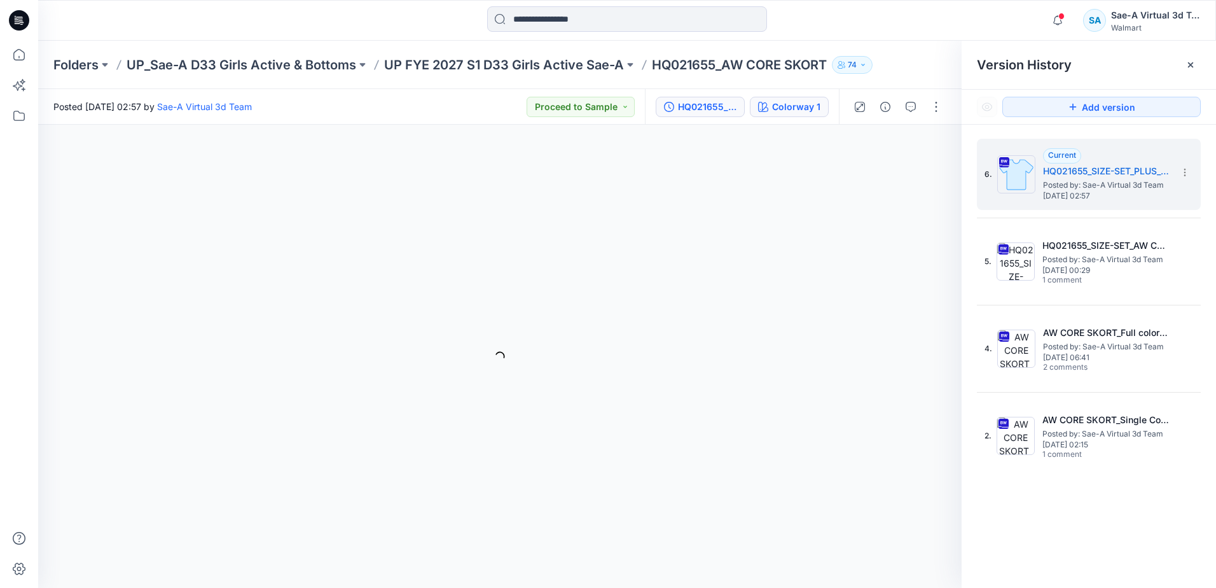
click at [814, 107] on div "Colorway 1" at bounding box center [796, 107] width 48 height 14
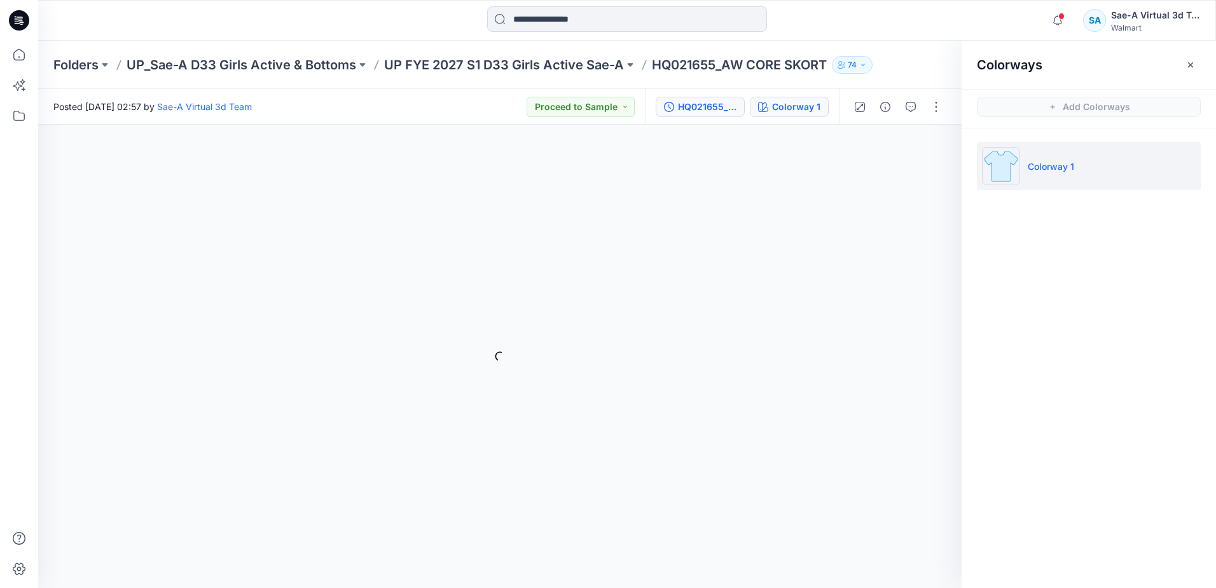
click at [686, 109] on div "HQ021655_SIZE-SET_PLUS_AW CORE SKORT_SAEA_092925" at bounding box center [707, 107] width 58 height 14
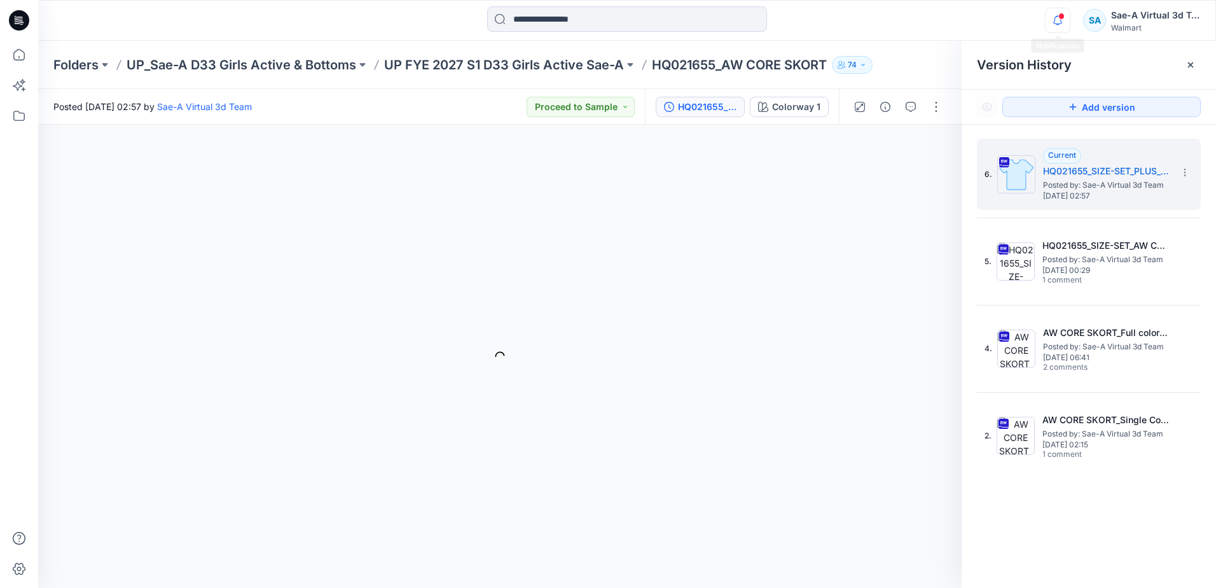
click at [1047, 22] on icon "button" at bounding box center [1057, 20] width 24 height 25
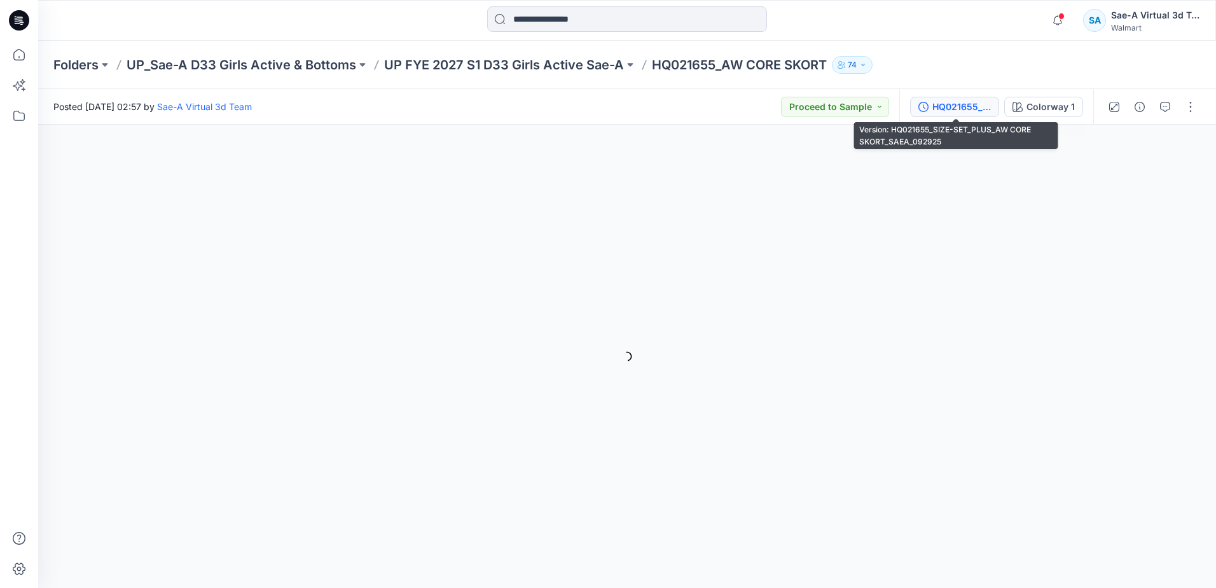
click at [962, 109] on div "HQ021655_SIZE-SET_PLUS_AW CORE SKORT_SAEA_092925" at bounding box center [961, 107] width 58 height 14
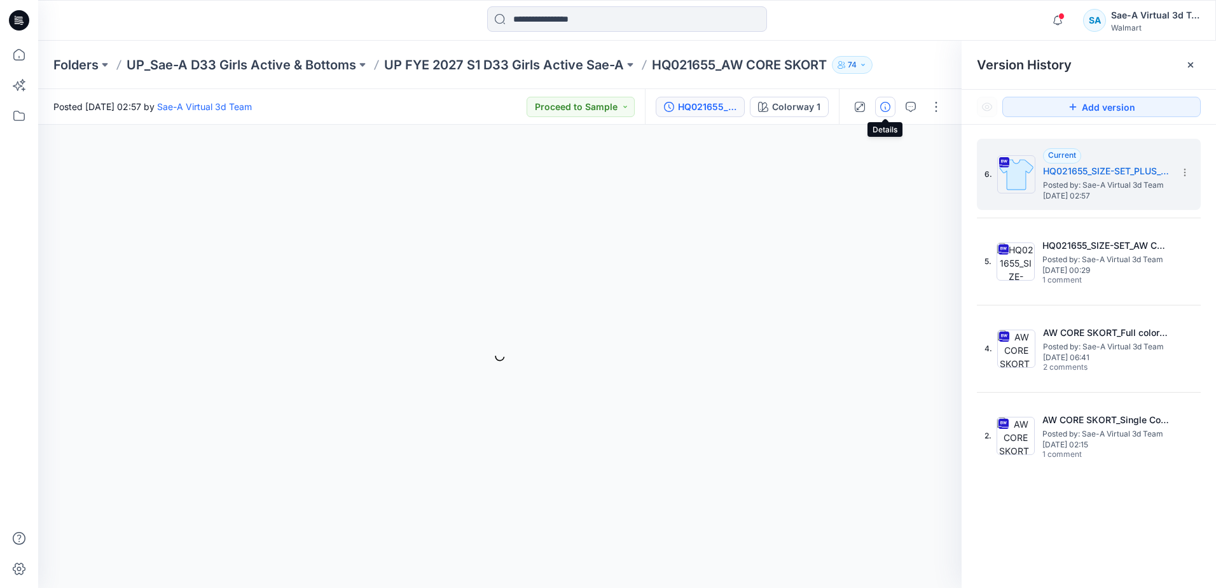
click at [884, 107] on icon "button" at bounding box center [885, 107] width 10 height 10
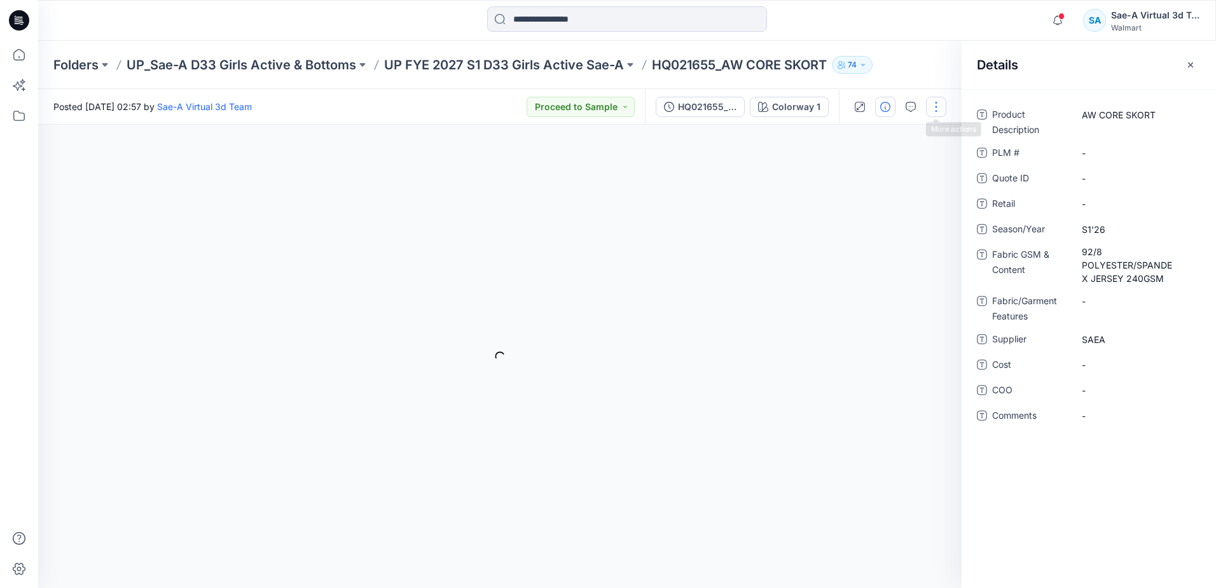
click at [927, 107] on button "button" at bounding box center [936, 107] width 20 height 20
click at [877, 167] on button "Edit" at bounding box center [882, 172] width 117 height 24
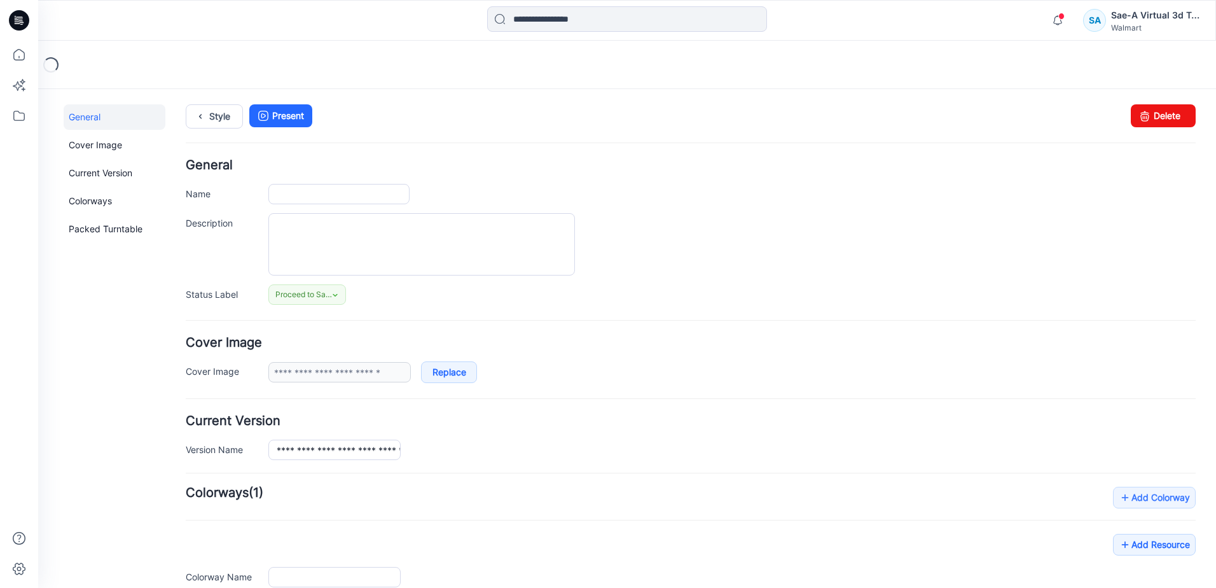
type input "**********"
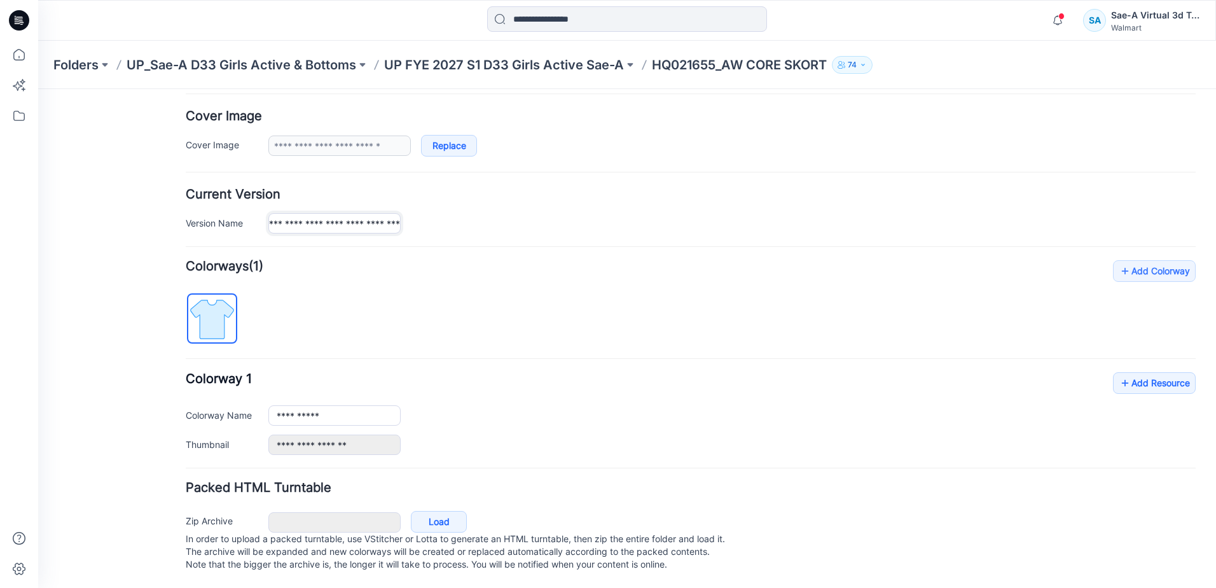
scroll to position [0, 132]
drag, startPoint x: 306, startPoint y: 210, endPoint x: 456, endPoint y: 224, distance: 150.0
click at [448, 219] on div "**********" at bounding box center [731, 223] width 927 height 20
click at [507, 213] on div "**********" at bounding box center [731, 223] width 927 height 20
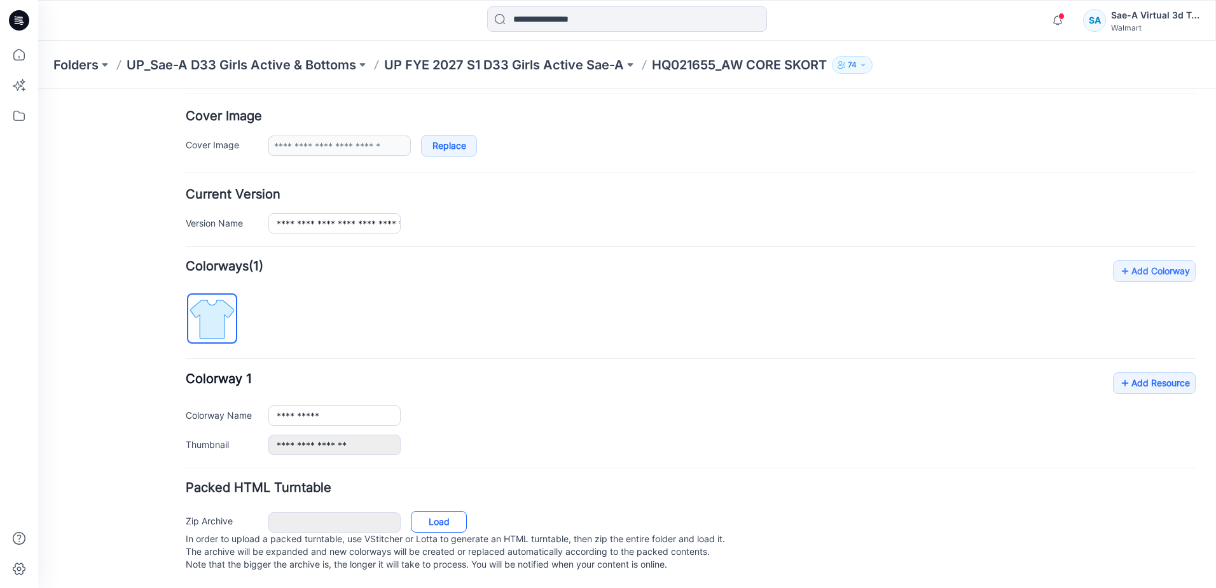
click at [434, 511] on link "Load" at bounding box center [439, 522] width 56 height 22
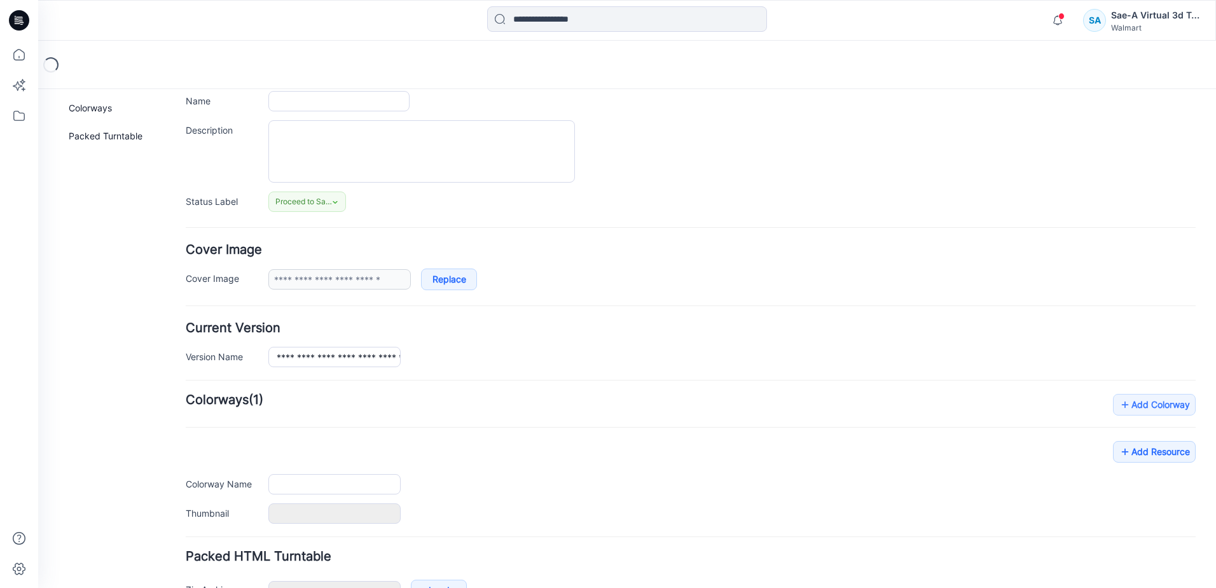
type input "**********"
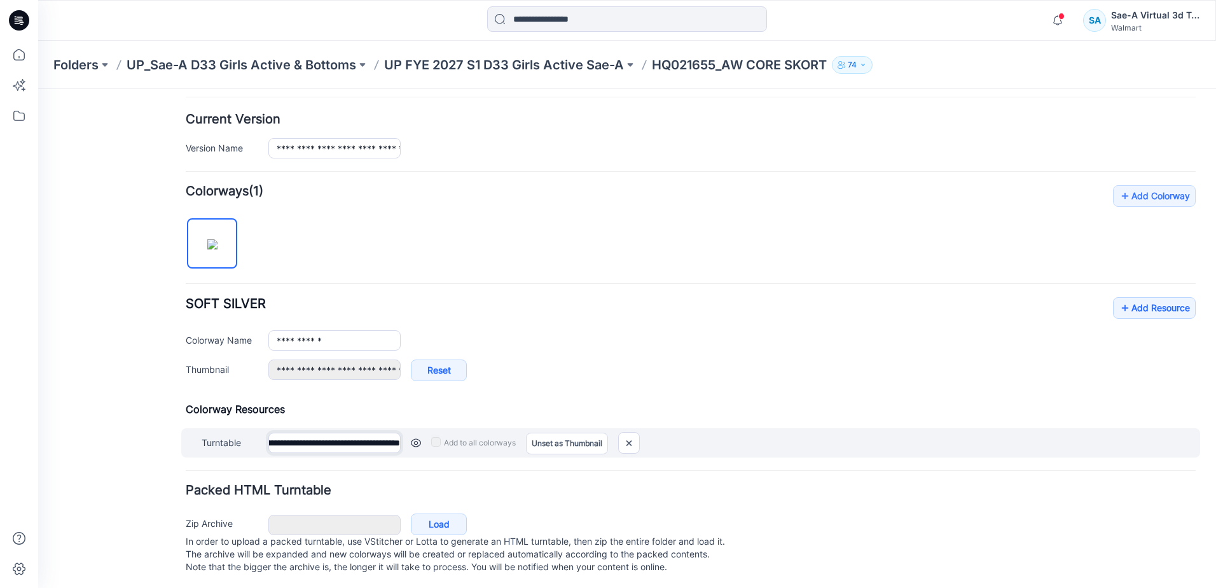
scroll to position [0, 132]
drag, startPoint x: 309, startPoint y: 445, endPoint x: 337, endPoint y: 455, distance: 29.6
click at [398, 444] on input "**********" at bounding box center [334, 442] width 132 height 20
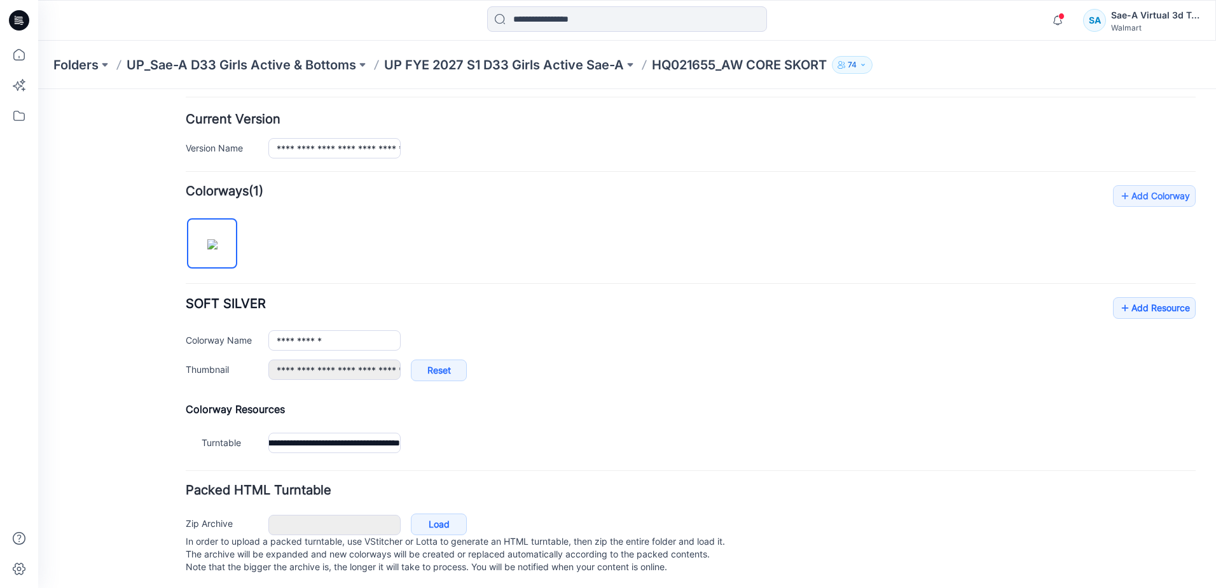
scroll to position [0, 0]
click at [366, 466] on form "**********" at bounding box center [691, 218] width 1010 height 720
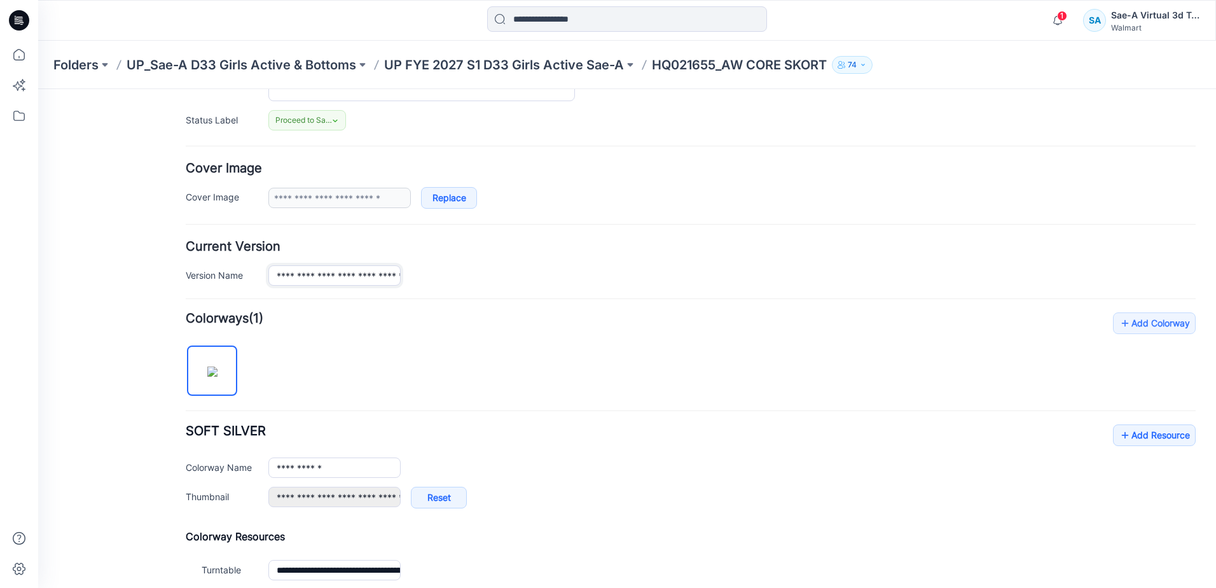
scroll to position [0, 132]
drag, startPoint x: 307, startPoint y: 279, endPoint x: 458, endPoint y: 276, distance: 151.4
click at [458, 276] on div "**********" at bounding box center [731, 275] width 927 height 20
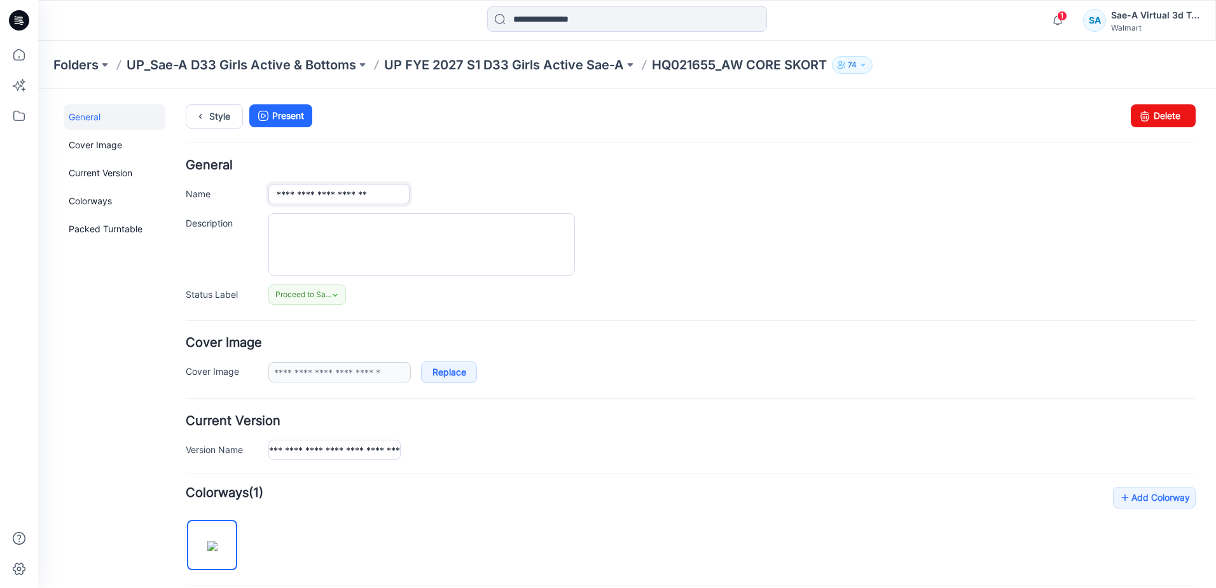
scroll to position [0, 0]
drag, startPoint x: 343, startPoint y: 192, endPoint x: 485, endPoint y: 212, distance: 142.5
click at [474, 197] on div "**********" at bounding box center [731, 194] width 927 height 20
drag, startPoint x: 354, startPoint y: 446, endPoint x: 481, endPoint y: 458, distance: 128.4
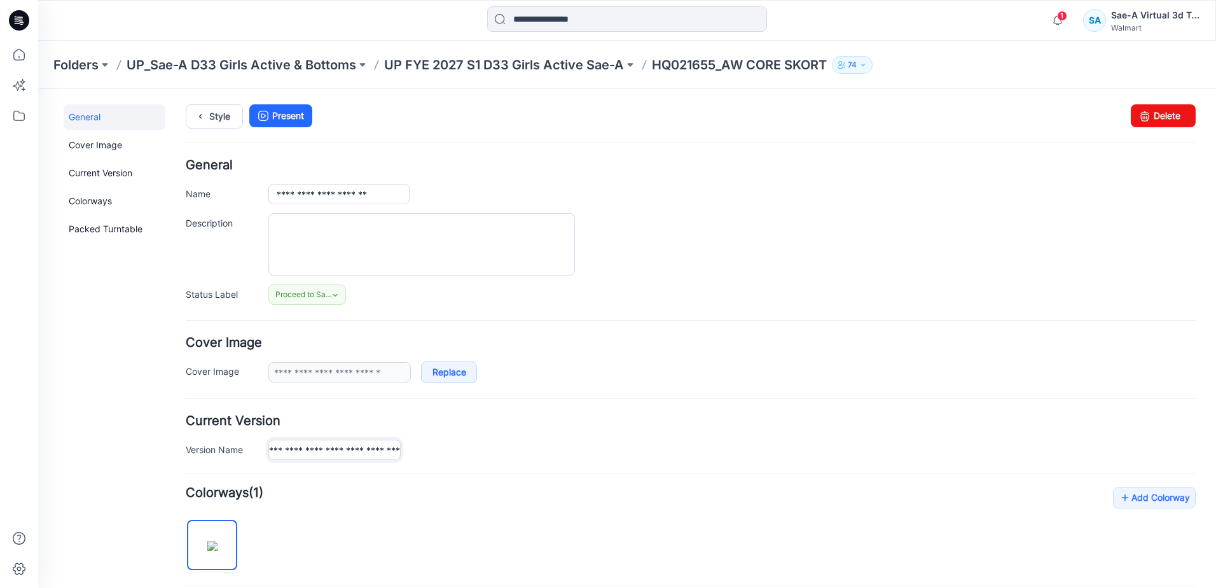
click at [481, 458] on div "**********" at bounding box center [731, 449] width 927 height 20
click at [380, 448] on input "**********" at bounding box center [334, 449] width 132 height 20
drag, startPoint x: 292, startPoint y: 450, endPoint x: 482, endPoint y: 448, distance: 190.1
click at [480, 448] on div "**********" at bounding box center [731, 449] width 927 height 20
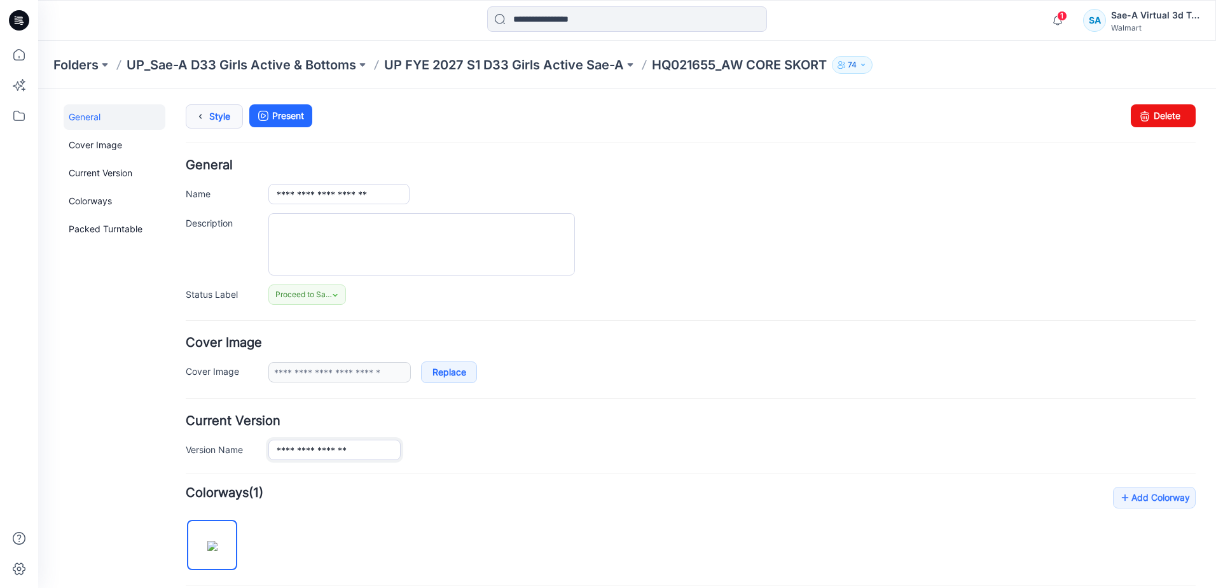
type input "**********"
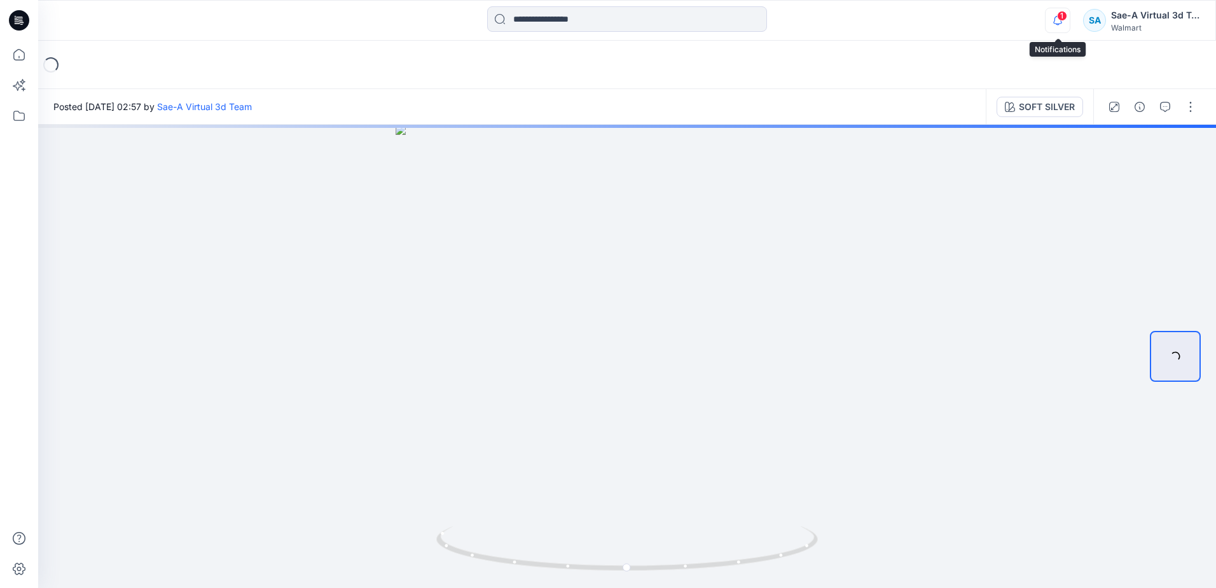
click at [1060, 22] on icon "button" at bounding box center [1057, 20] width 24 height 25
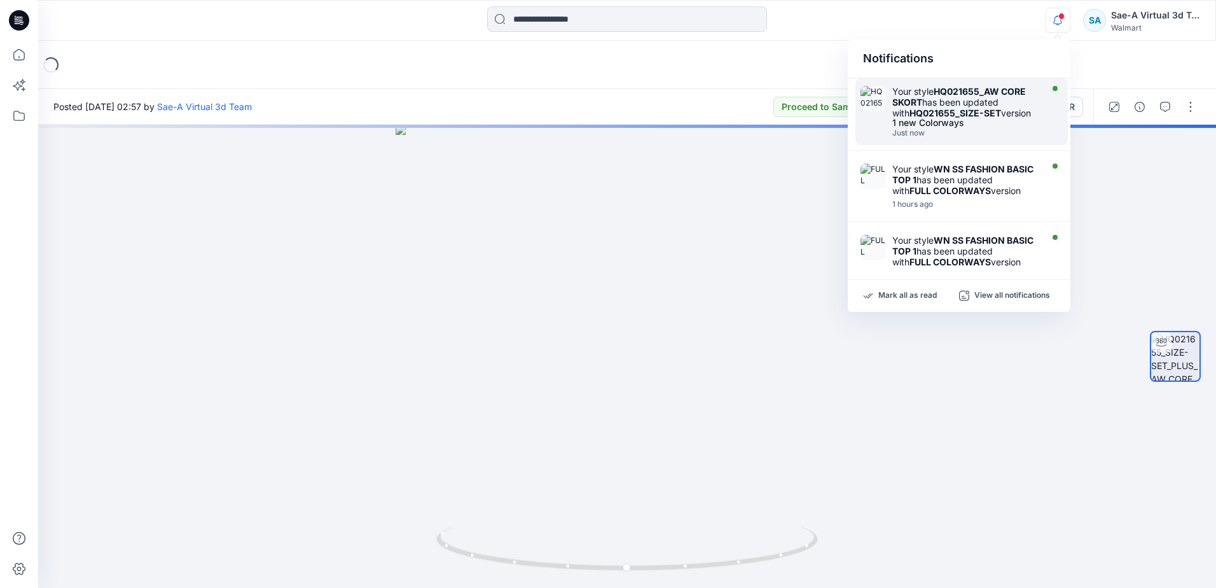
click at [953, 137] on div "Just now" at bounding box center [965, 132] width 146 height 9
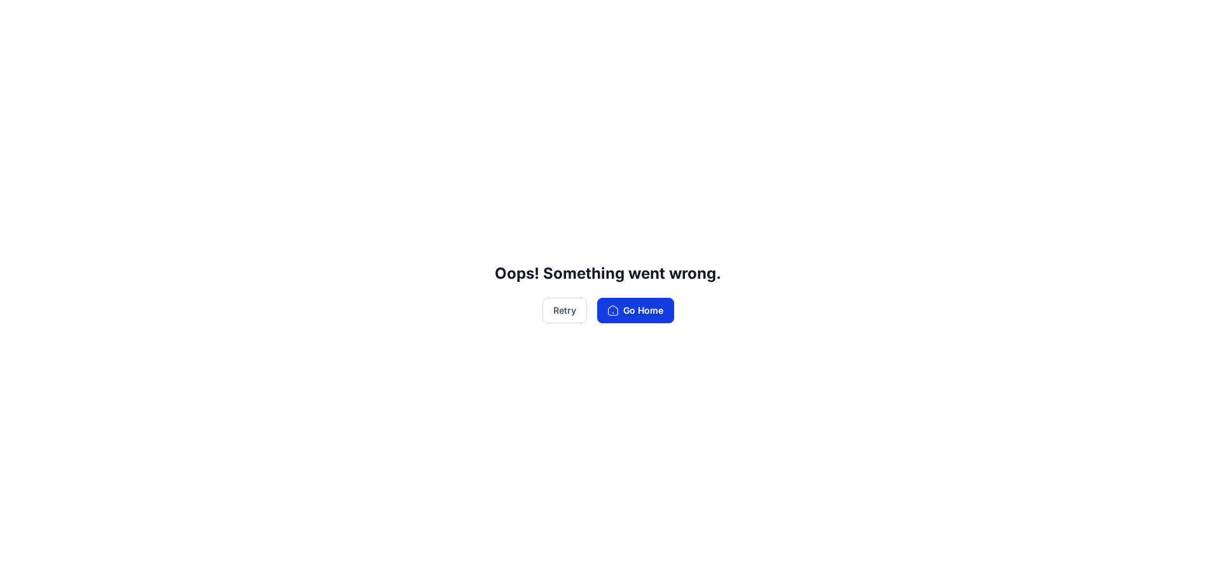
click at [618, 305] on button "Go Home" at bounding box center [635, 310] width 77 height 25
click at [645, 324] on div "Oops! Something went wrong. Retry Go Home" at bounding box center [608, 294] width 1216 height 588
click at [631, 310] on button "Go Home" at bounding box center [635, 310] width 77 height 25
click at [580, 306] on button "Retry" at bounding box center [564, 310] width 45 height 25
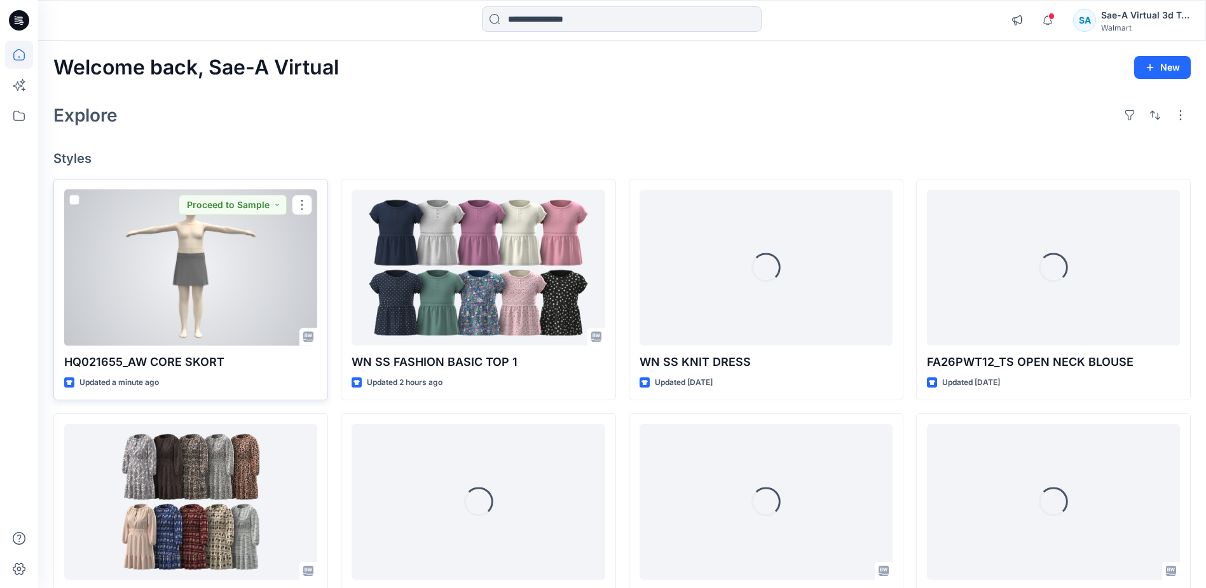
click at [237, 283] on div at bounding box center [190, 267] width 253 height 156
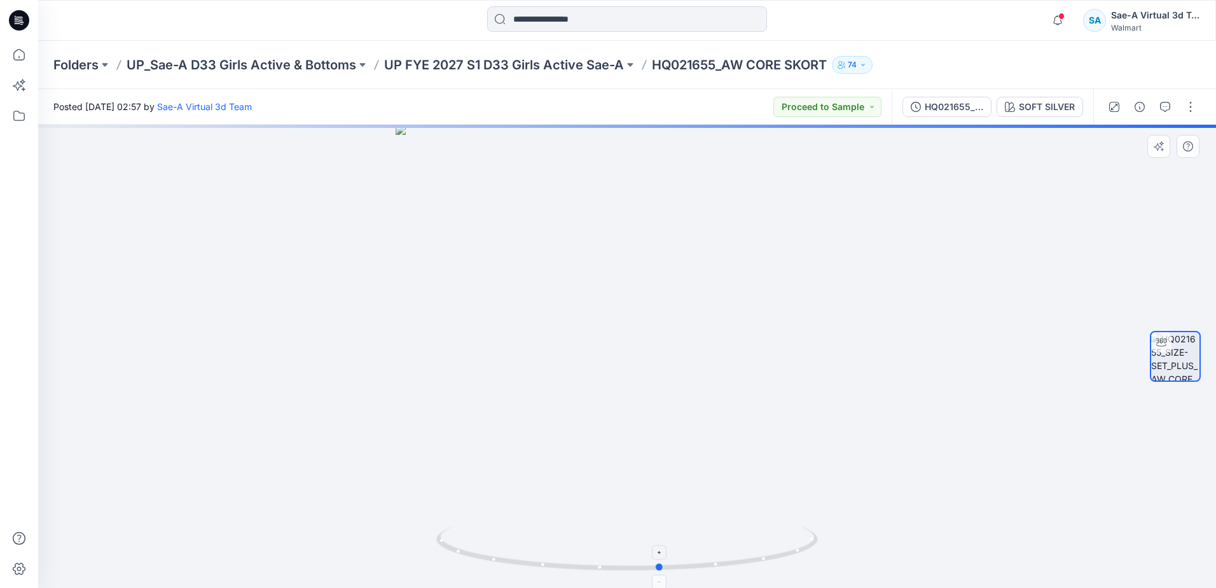
drag, startPoint x: 722, startPoint y: 572, endPoint x: 755, endPoint y: 557, distance: 37.0
click at [755, 557] on icon at bounding box center [628, 550] width 385 height 48
click at [957, 109] on div "HQ021655_SIZE-SET" at bounding box center [954, 107] width 58 height 14
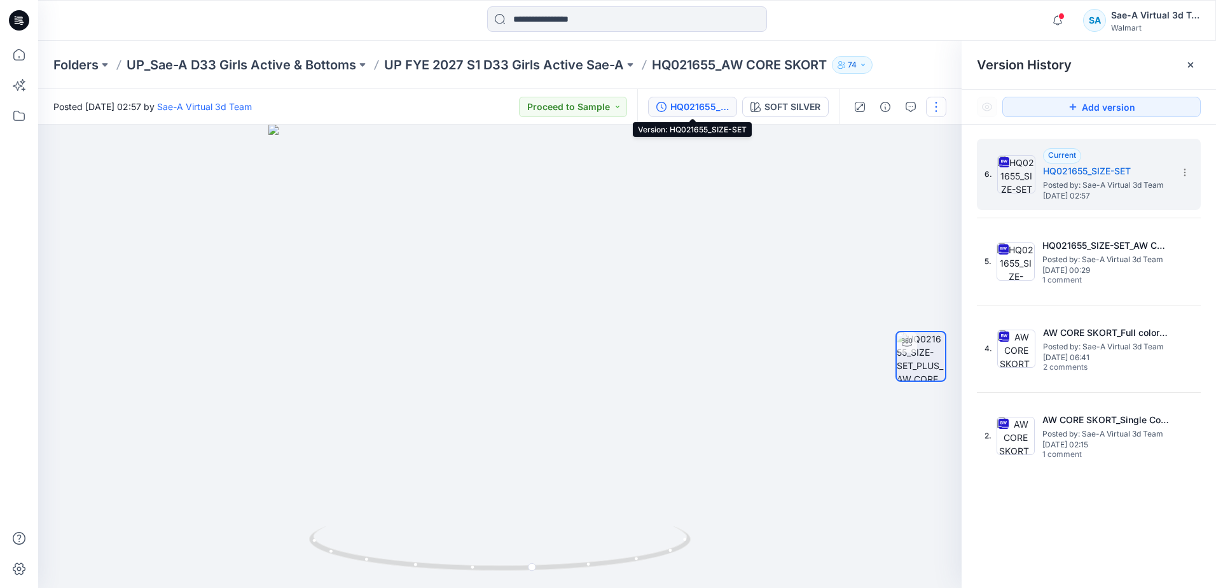
click at [931, 111] on button "button" at bounding box center [936, 107] width 20 height 20
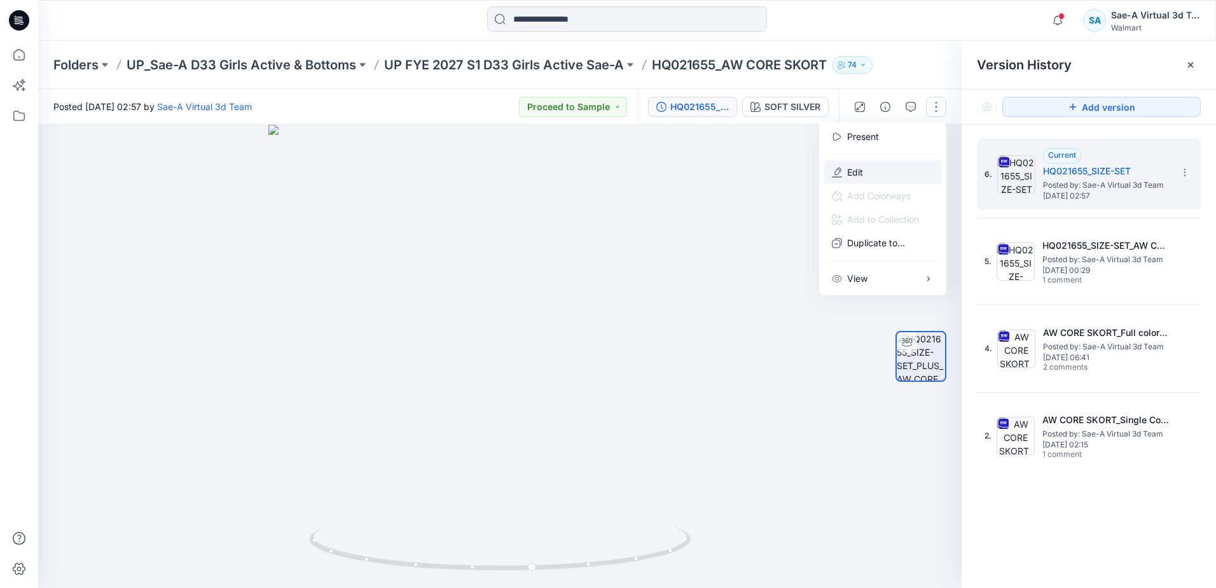
click at [890, 170] on button "Edit" at bounding box center [882, 172] width 117 height 24
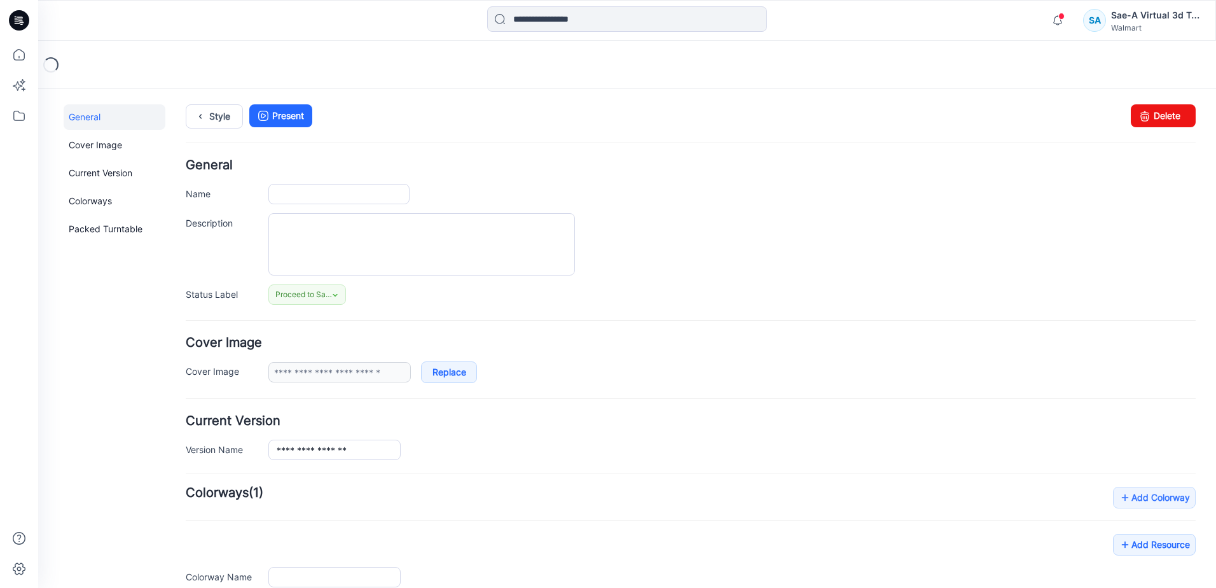
type input "**********"
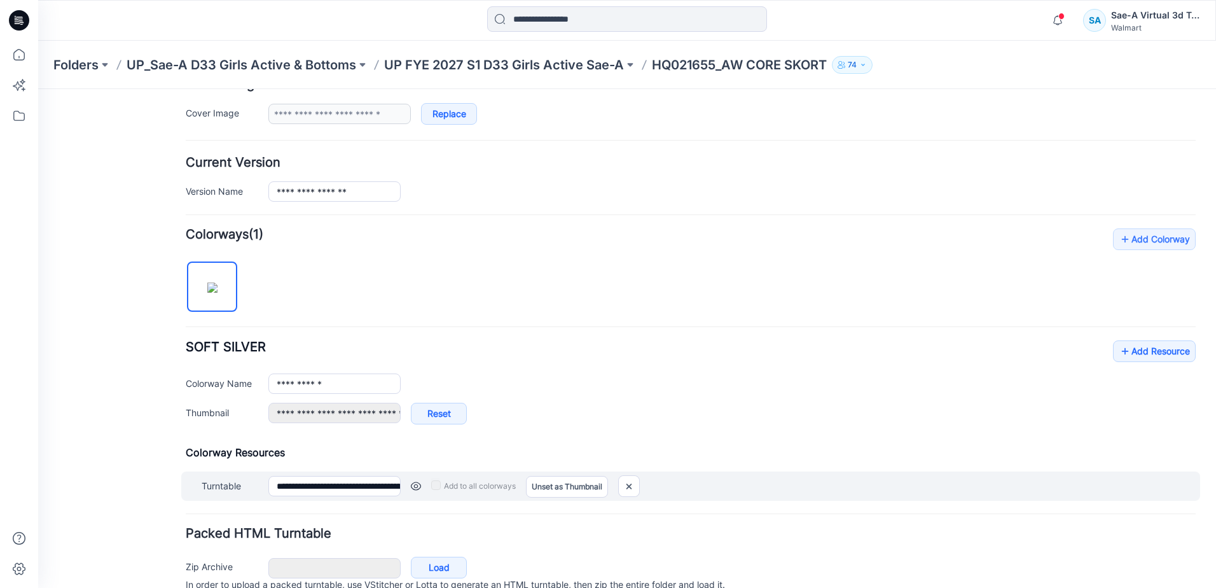
scroll to position [317, 0]
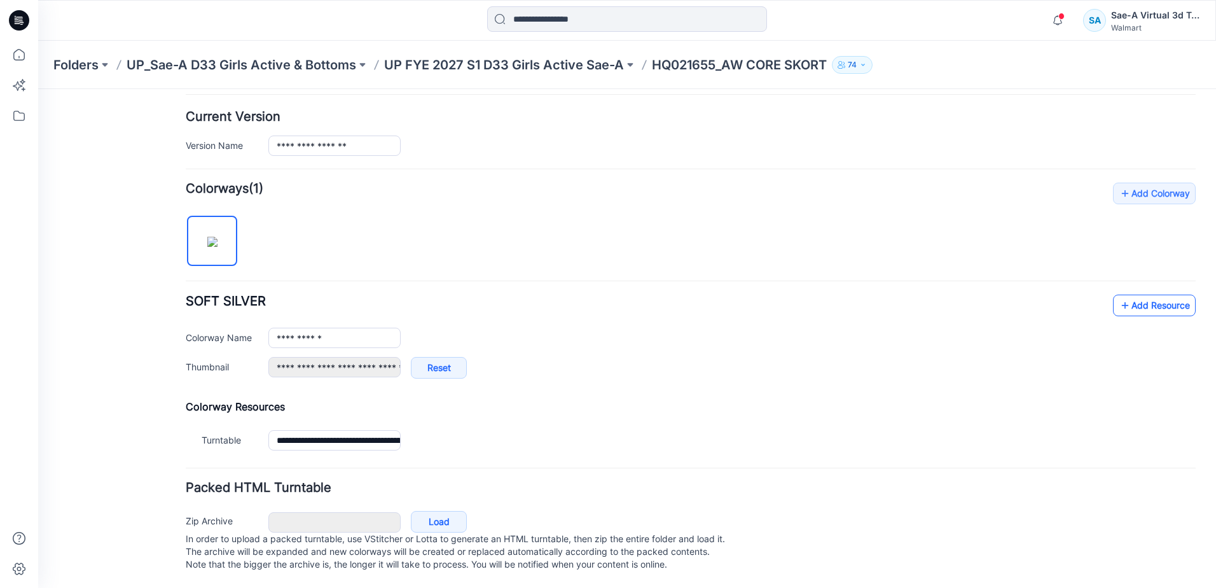
click at [1121, 294] on link "Add Resource" at bounding box center [1154, 305] width 83 height 22
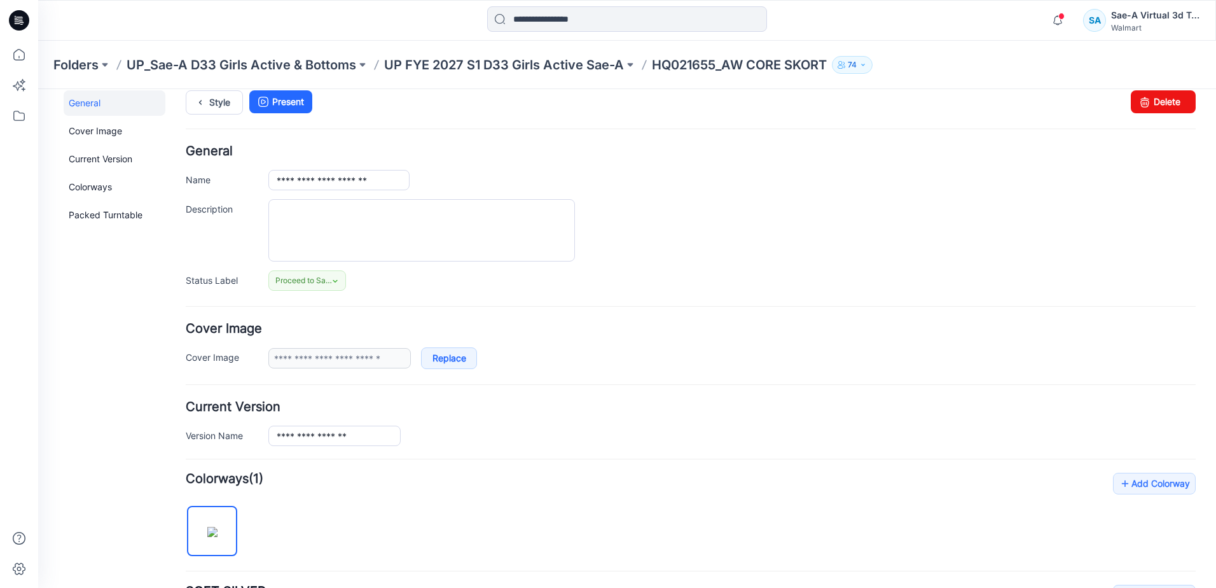
scroll to position [0, 0]
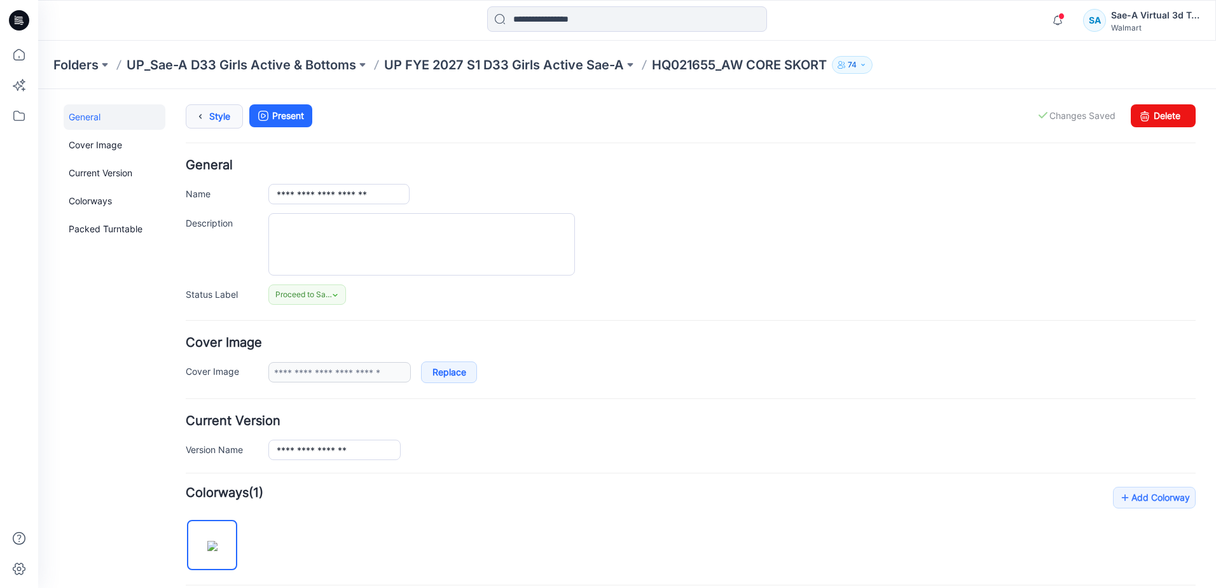
click at [214, 108] on link "Style" at bounding box center [214, 116] width 57 height 24
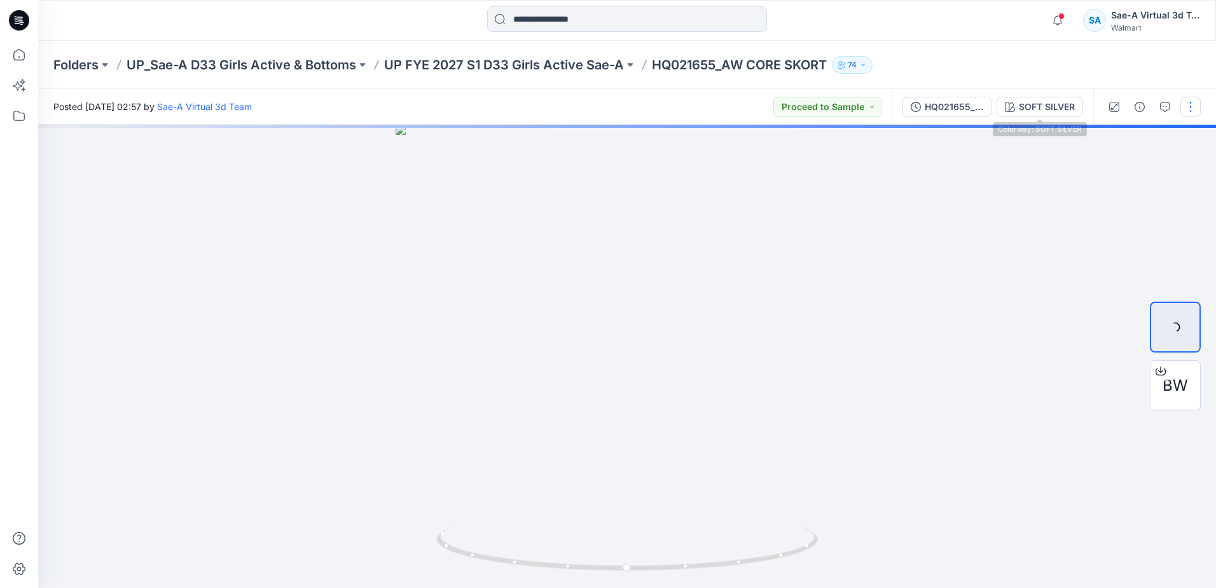
click at [942, 108] on div "HQ021655_SIZE-SET" at bounding box center [954, 107] width 58 height 14
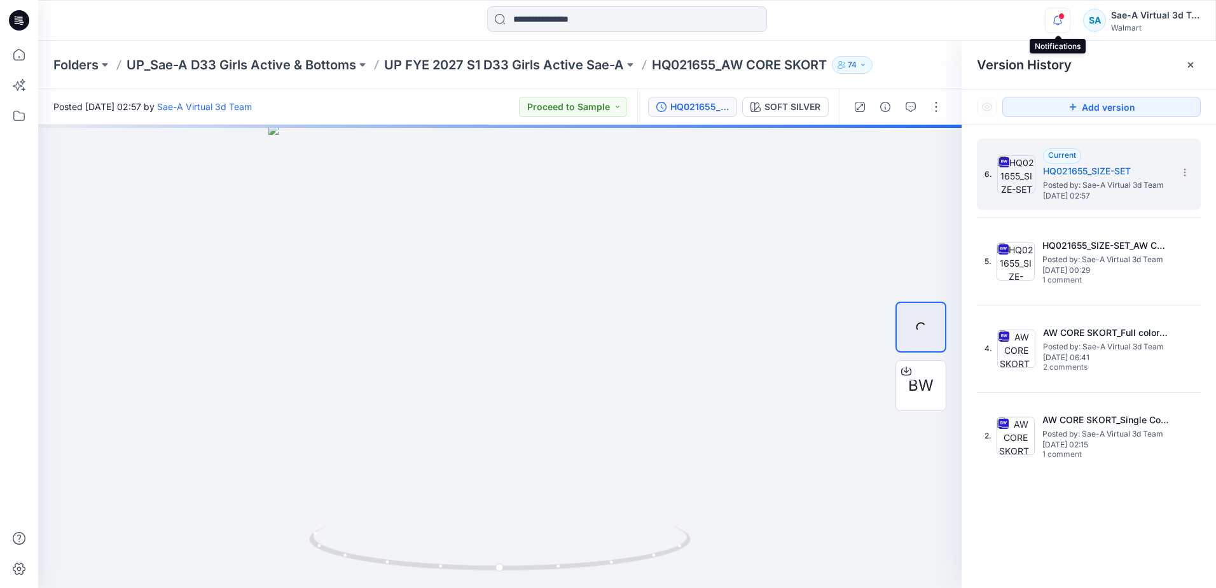
click at [1065, 17] on icon "button" at bounding box center [1057, 20] width 24 height 25
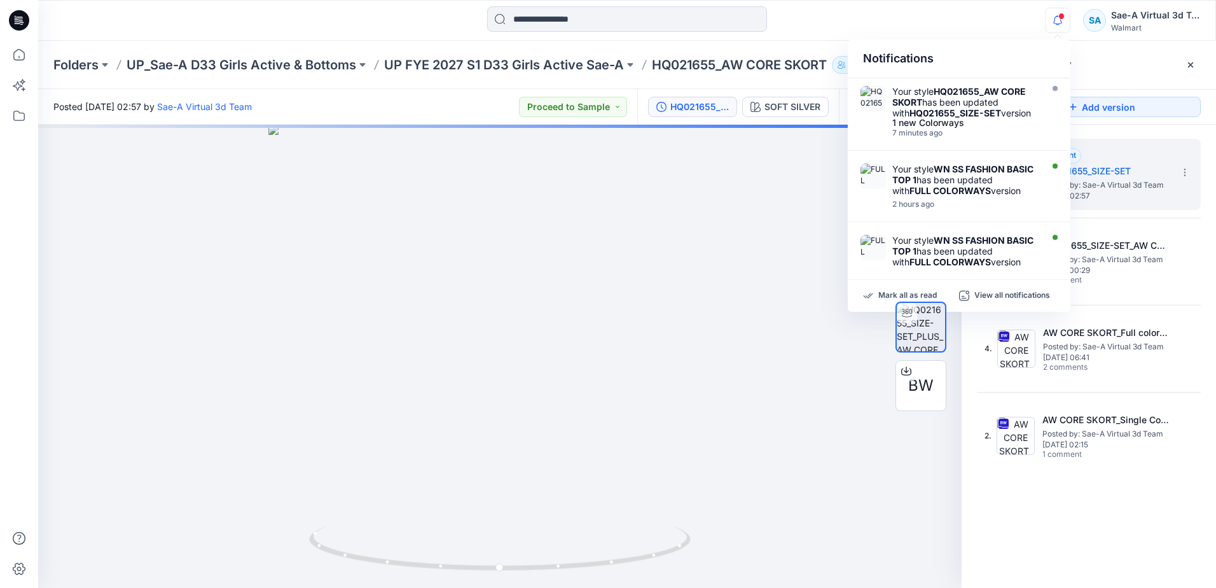
click at [1065, 17] on icon "button" at bounding box center [1057, 20] width 24 height 25
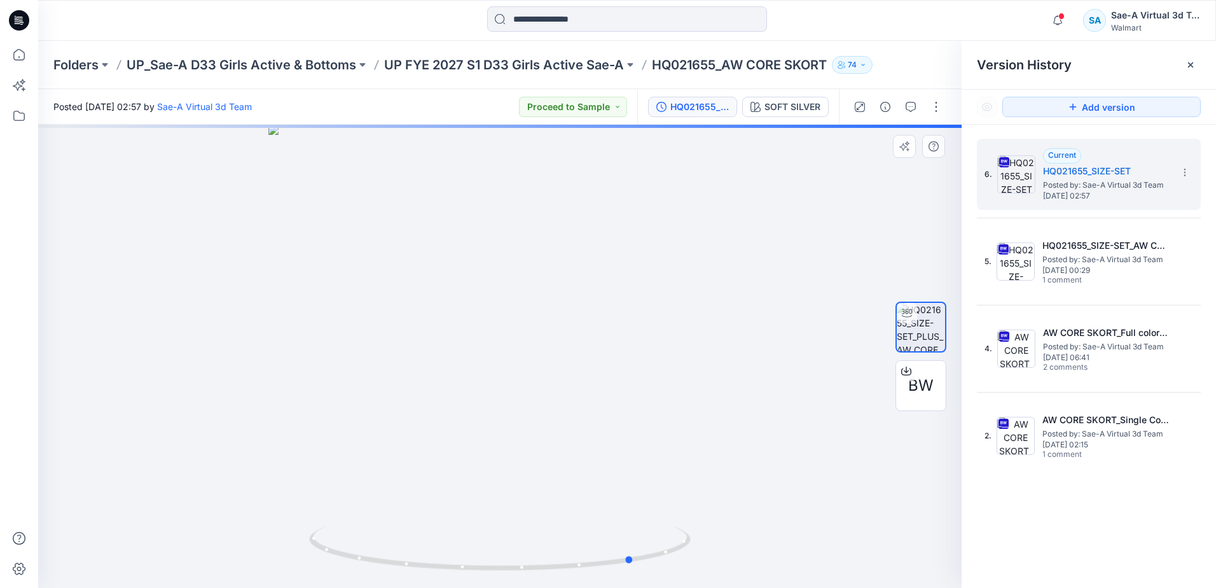
drag, startPoint x: 613, startPoint y: 556, endPoint x: 747, endPoint y: 545, distance: 134.6
click at [747, 545] on div at bounding box center [499, 356] width 923 height 463
drag, startPoint x: 584, startPoint y: 555, endPoint x: 557, endPoint y: 554, distance: 27.3
click at [557, 554] on icon at bounding box center [501, 550] width 385 height 48
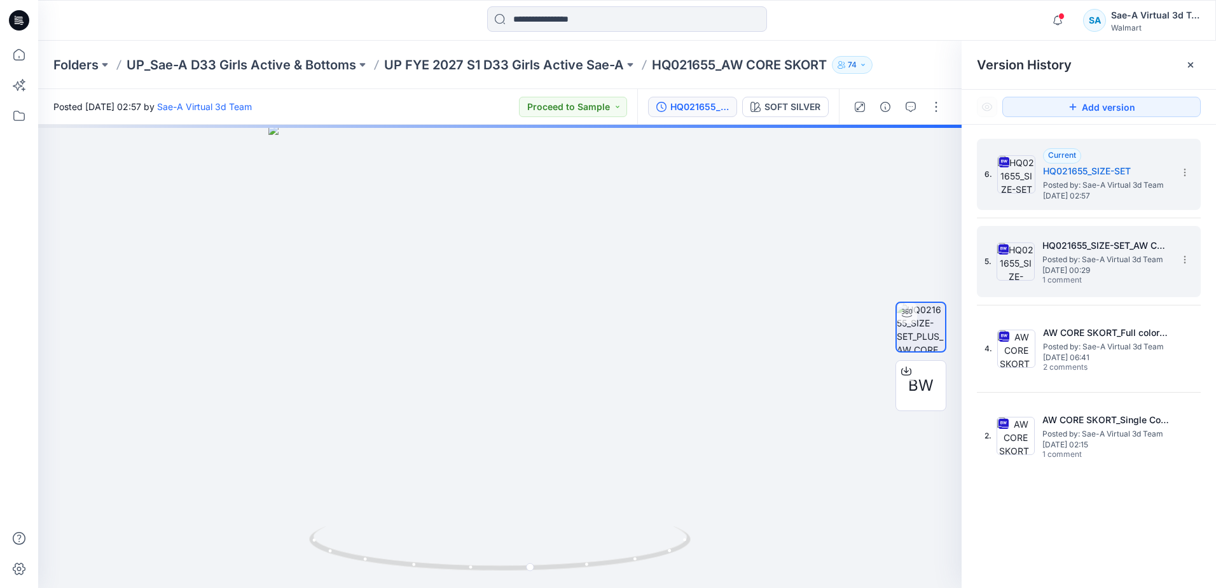
click at [1118, 268] on span "[DATE] 00:29" at bounding box center [1105, 270] width 127 height 9
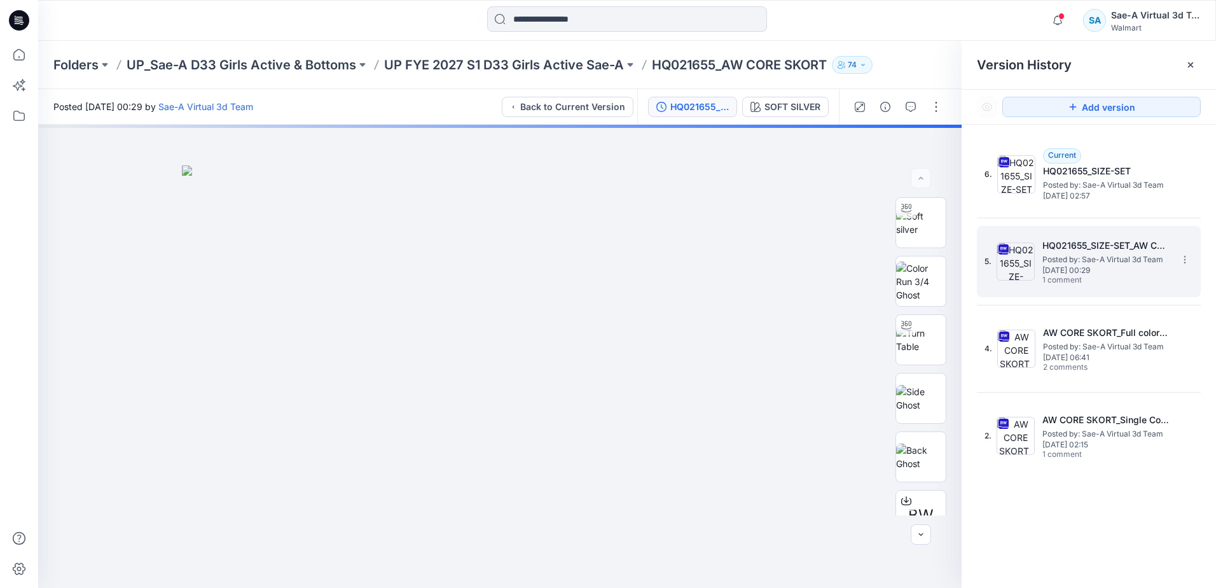
drag, startPoint x: 1118, startPoint y: 268, endPoint x: 1074, endPoint y: 256, distance: 45.5
click at [1074, 256] on span "Posted by: Sae-A Virtual 3d Team" at bounding box center [1105, 259] width 127 height 13
click at [912, 104] on icon "button" at bounding box center [910, 107] width 10 height 10
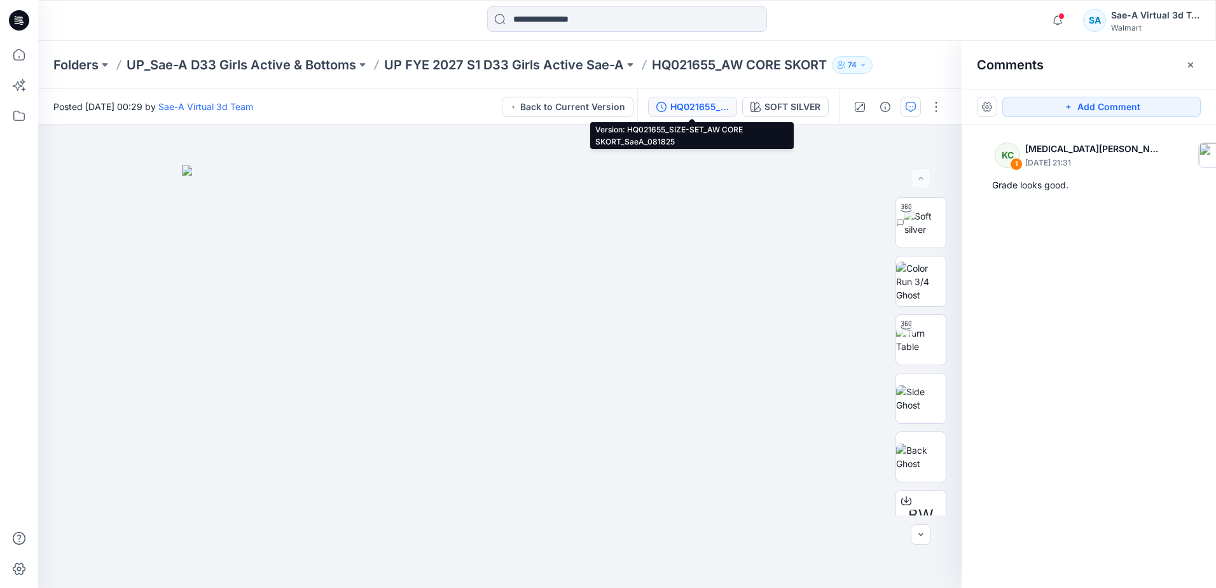
click at [694, 104] on div "HQ021655_SIZE-SET_AW CORE SKORT_SaeA_081825" at bounding box center [699, 107] width 58 height 14
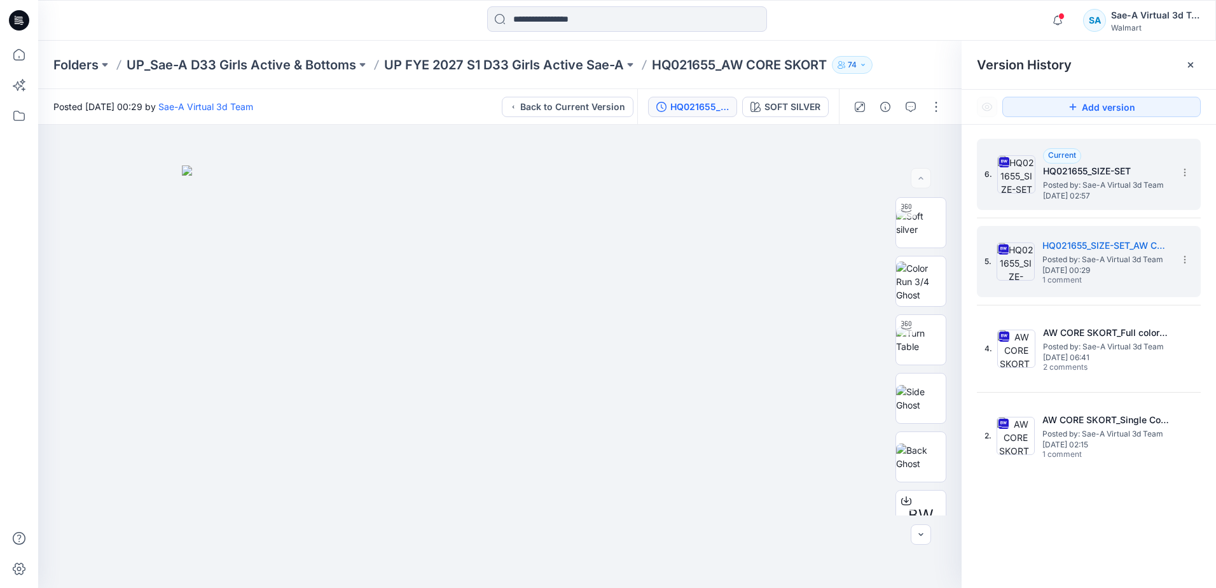
click at [1110, 186] on span "Posted by: Sae-A Virtual 3d Team" at bounding box center [1106, 185] width 127 height 13
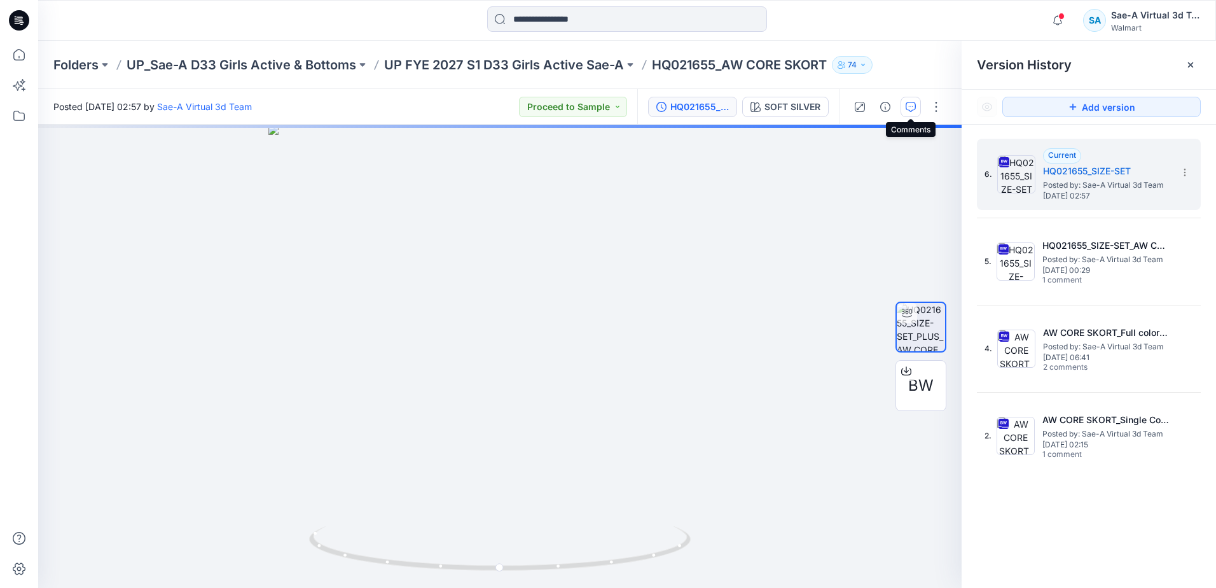
click at [908, 106] on icon "button" at bounding box center [910, 107] width 10 height 10
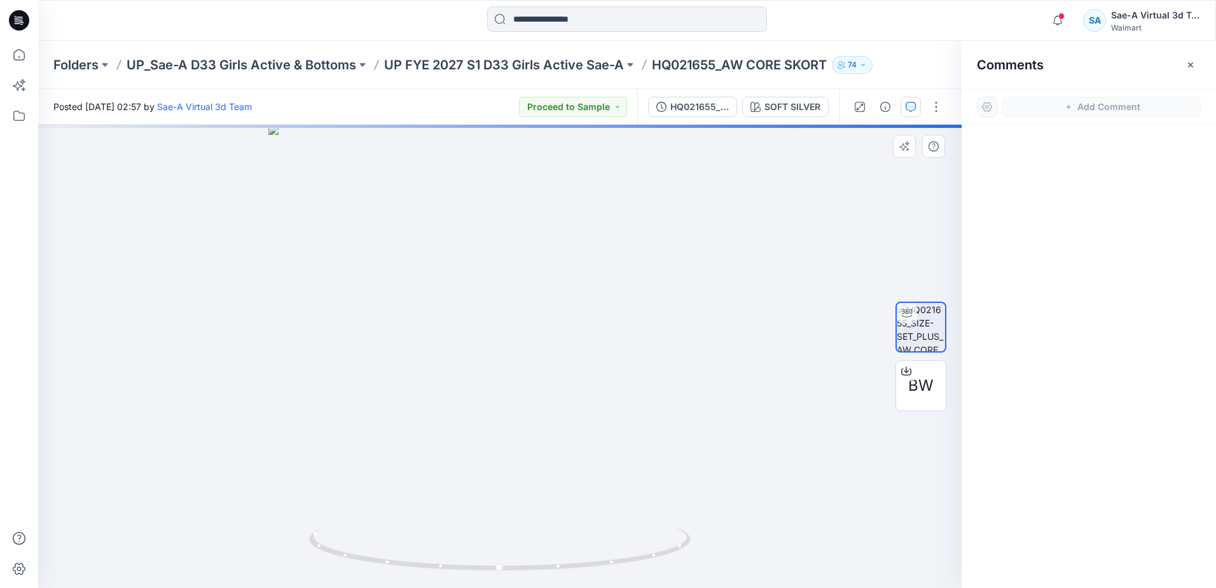
click at [90, 168] on div at bounding box center [499, 356] width 923 height 463
click at [1055, 16] on icon "button" at bounding box center [1057, 20] width 24 height 25
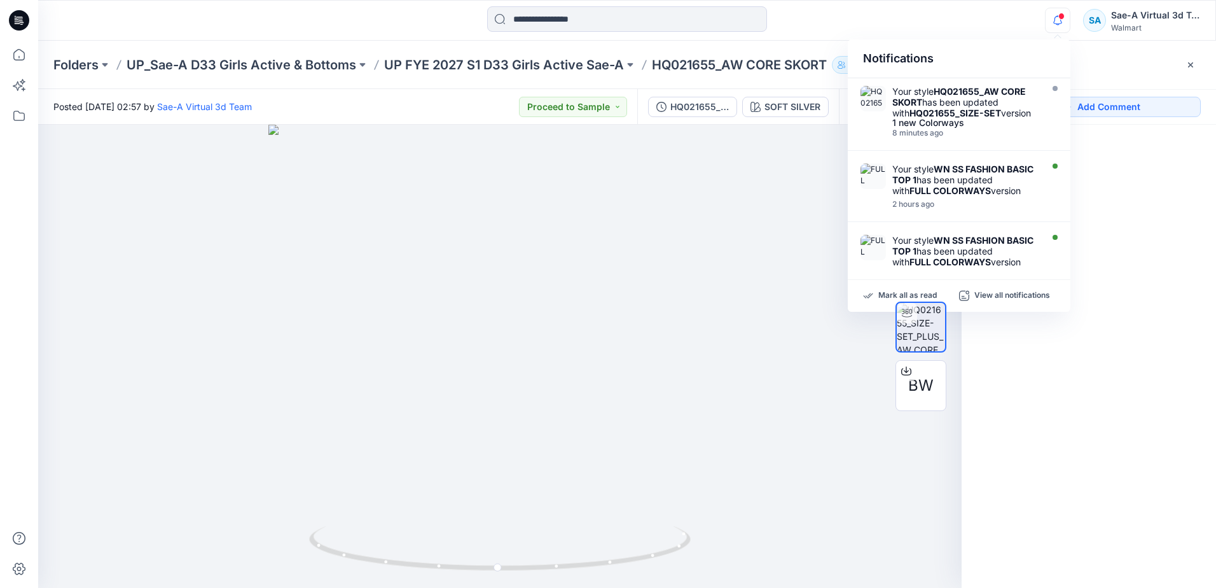
click at [1055, 15] on icon "button" at bounding box center [1057, 20] width 24 height 25
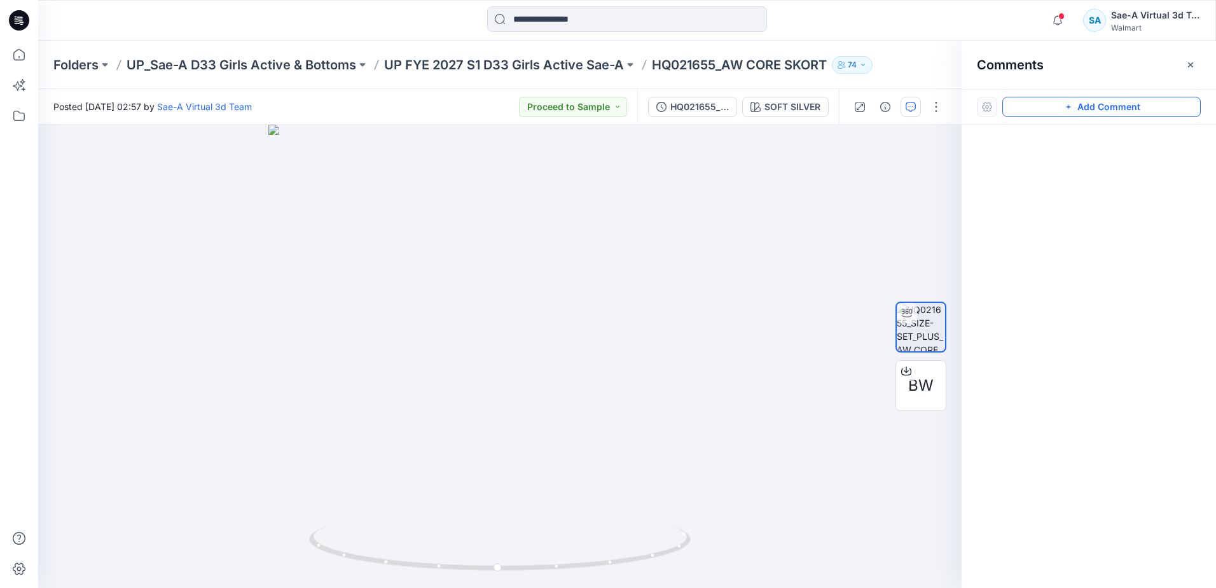
click at [1113, 97] on button "Add Comment" at bounding box center [1101, 107] width 198 height 20
click at [129, 153] on div "1" at bounding box center [499, 356] width 923 height 463
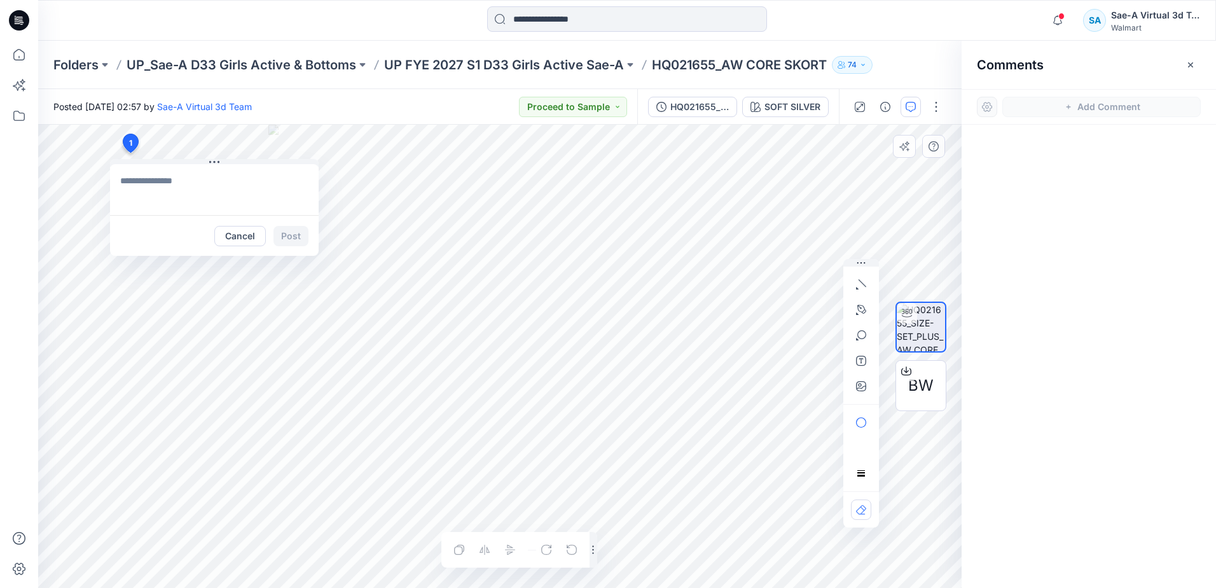
click at [208, 188] on textarea at bounding box center [214, 189] width 209 height 51
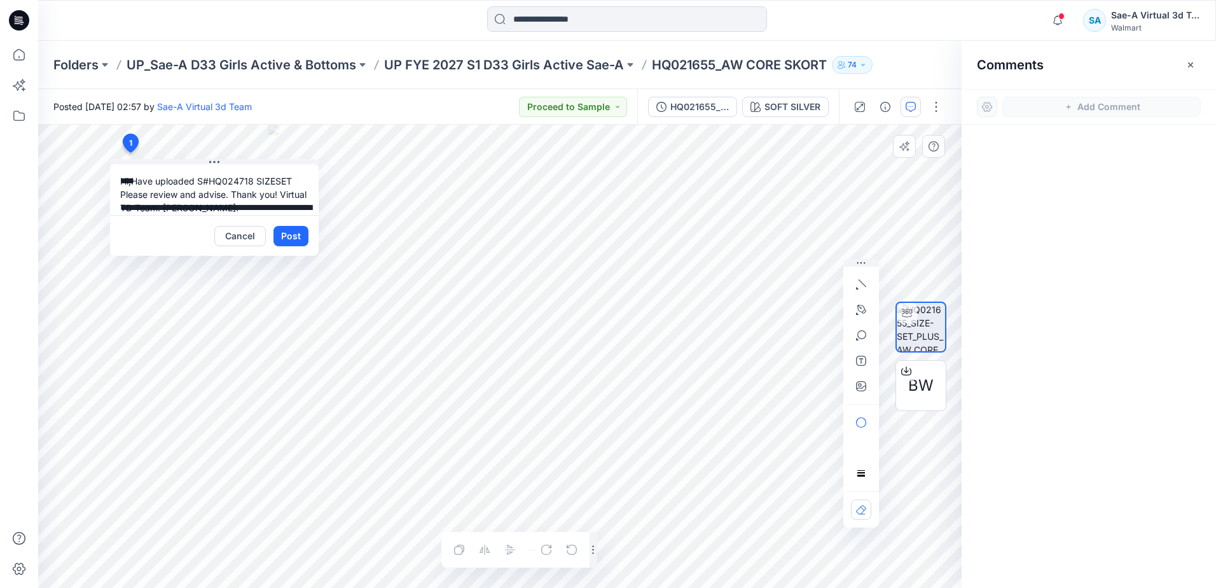
click at [135, 209] on textarea "**********" at bounding box center [214, 189] width 209 height 51
click at [132, 209] on textarea "**********" at bounding box center [214, 189] width 209 height 51
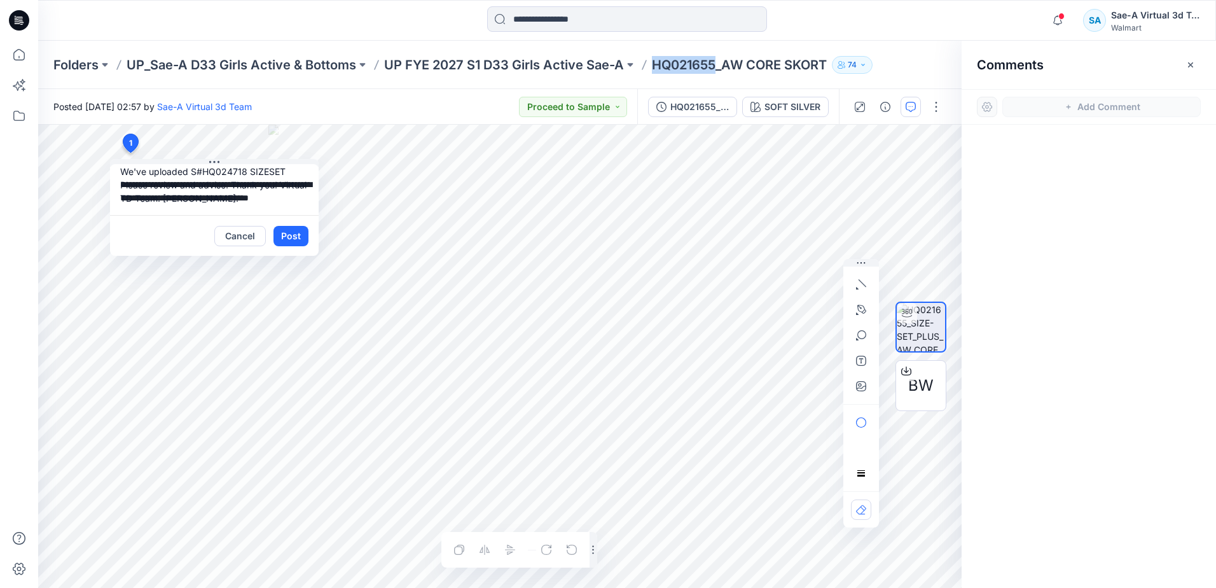
drag, startPoint x: 709, startPoint y: 62, endPoint x: 654, endPoint y: 62, distance: 55.3
click at [654, 62] on p "HQ021655_AW CORE SKORT" at bounding box center [739, 65] width 175 height 18
copy p "HQ021655"
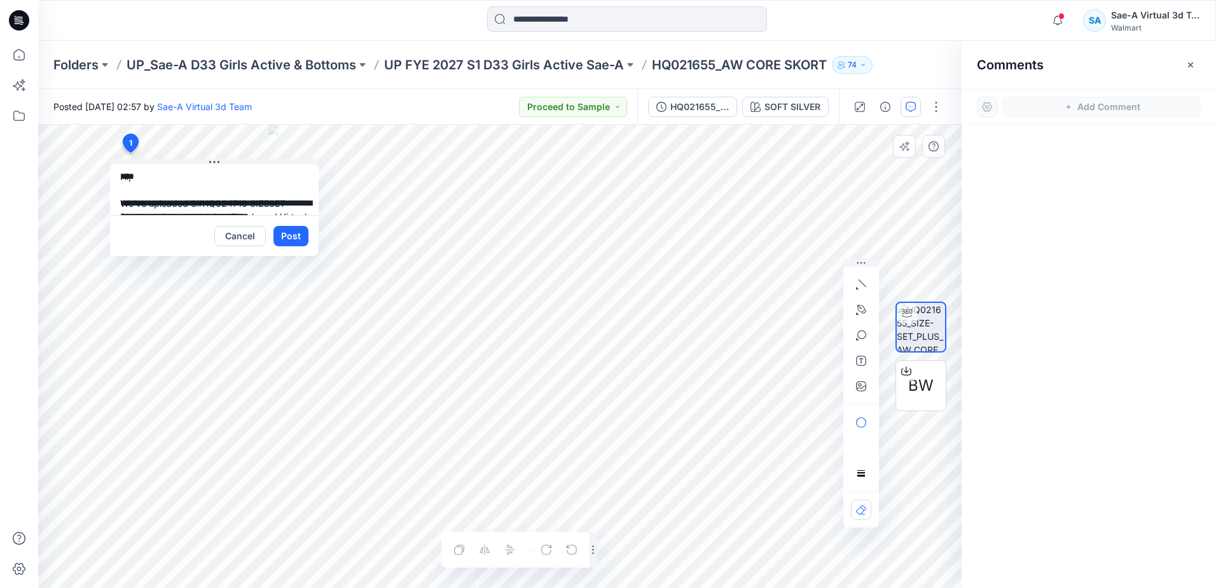
scroll to position [0, 0]
drag, startPoint x: 247, startPoint y: 175, endPoint x: 207, endPoint y: 193, distance: 44.1
click at [207, 193] on textarea "**********" at bounding box center [214, 189] width 209 height 51
click at [247, 204] on textarea "**********" at bounding box center [214, 189] width 209 height 51
paste textarea "********"
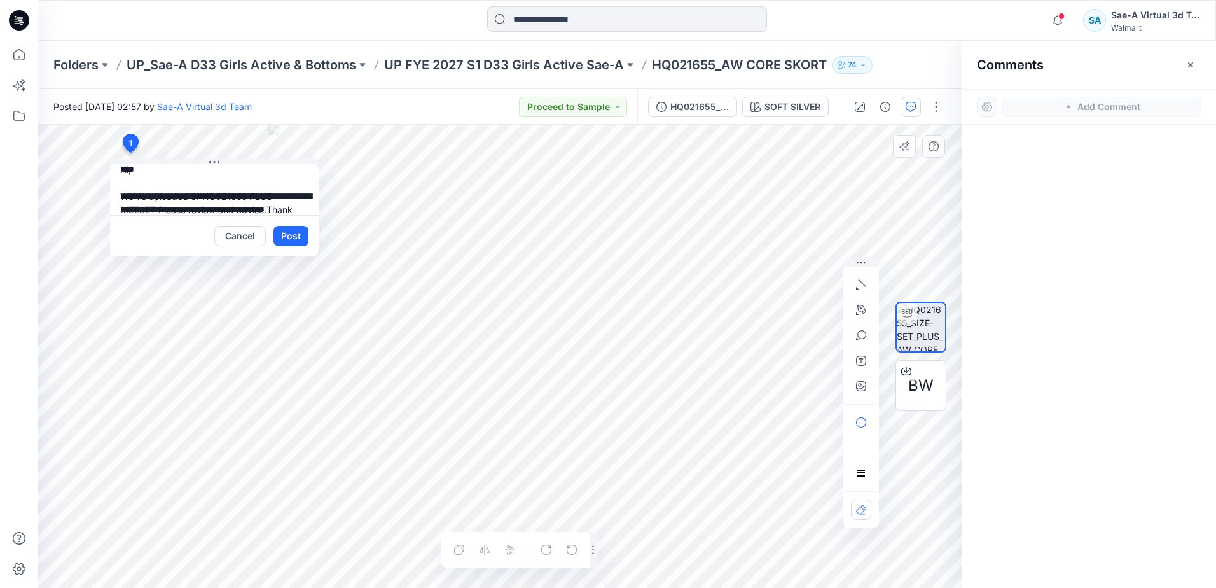
scroll to position [25, 0]
click at [159, 195] on textarea "**********" at bounding box center [214, 189] width 209 height 51
click at [254, 200] on textarea "**********" at bounding box center [214, 189] width 209 height 51
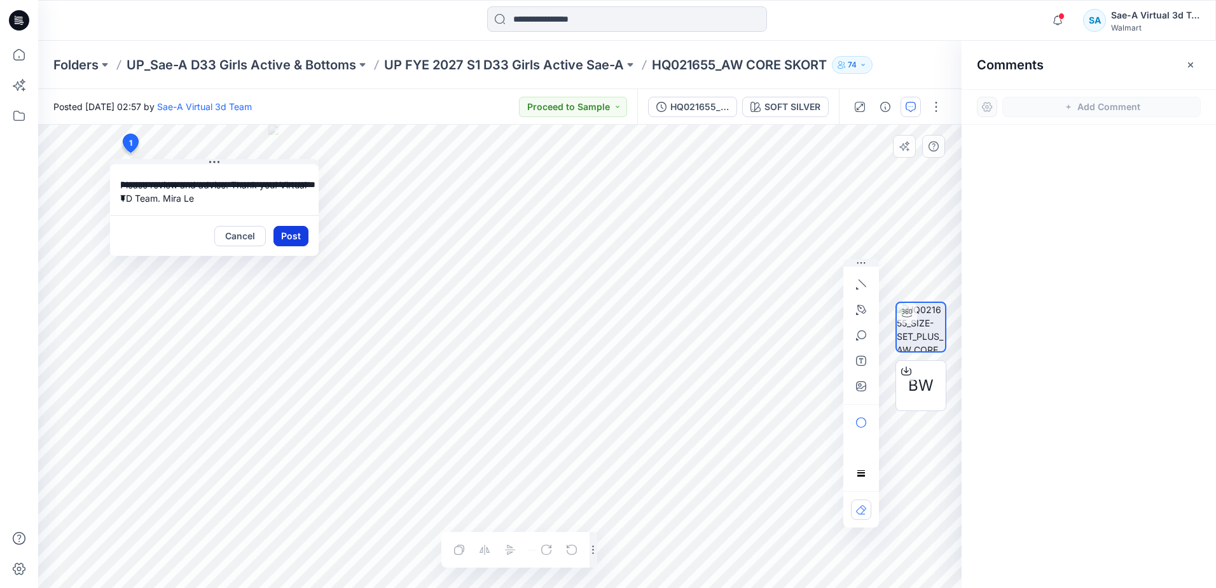
type textarea "**********"
click at [296, 235] on button "Post" at bounding box center [290, 236] width 35 height 20
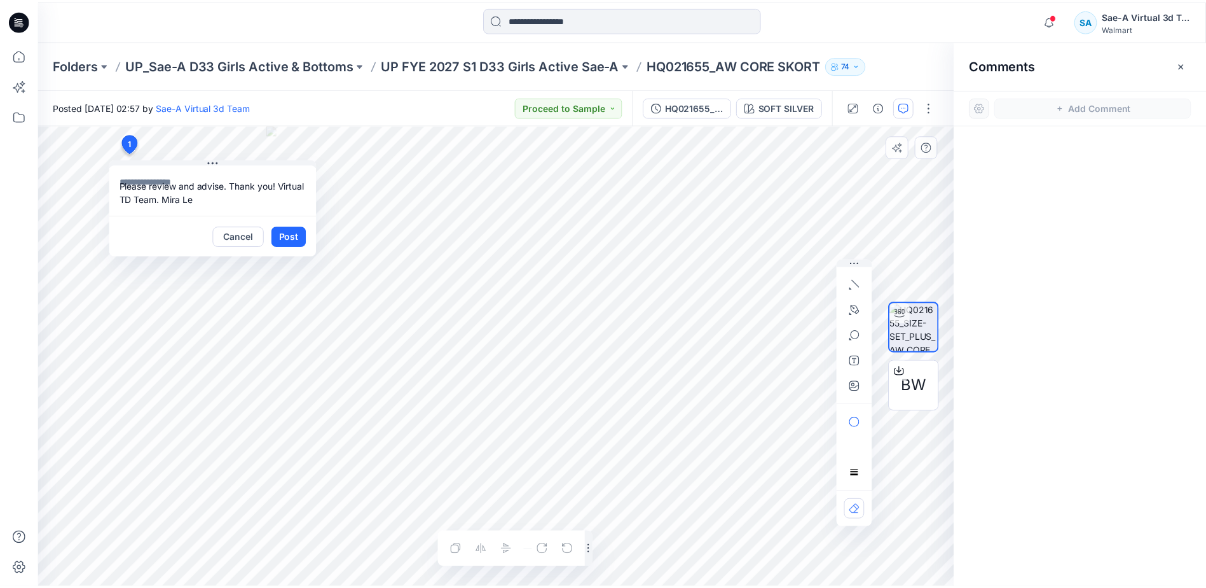
scroll to position [0, 0]
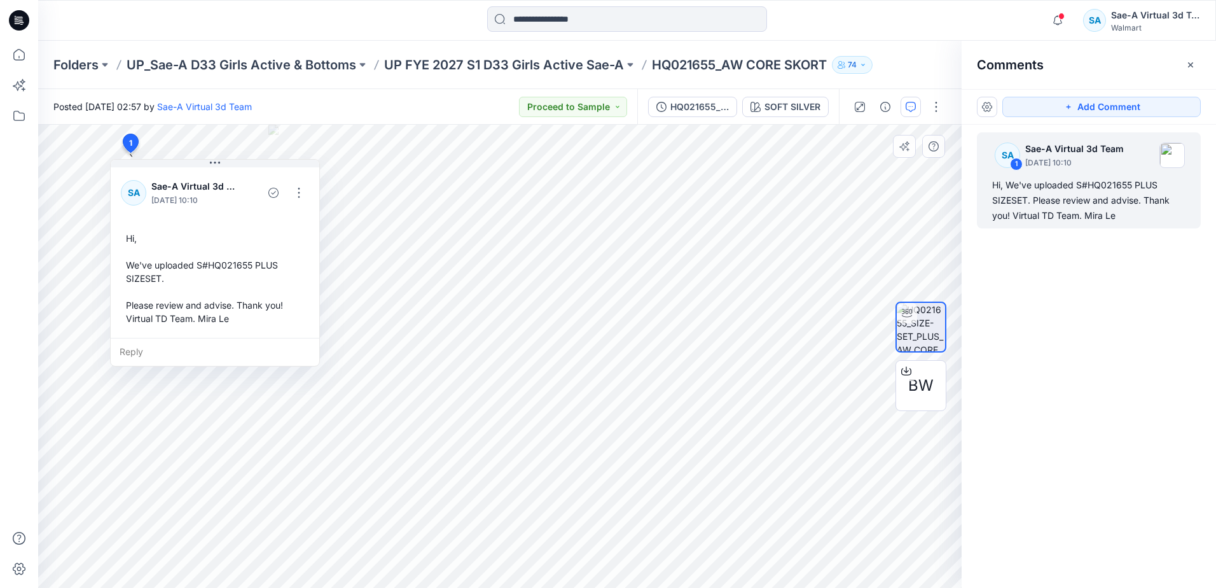
click at [1105, 290] on div "SA 1 Sae-A Virtual 3d Team September 29, 2025 10:10 Hi, We've uploaded S#HQ0216…" at bounding box center [1088, 333] width 254 height 416
click at [1092, 289] on div "SA 1 Sae-A Virtual 3d Team September 29, 2025 10:10 Hi, We've uploaded S#HQ0216…" at bounding box center [1088, 333] width 254 height 416
click at [687, 100] on div "HQ021655_SIZE-SET" at bounding box center [699, 107] width 58 height 14
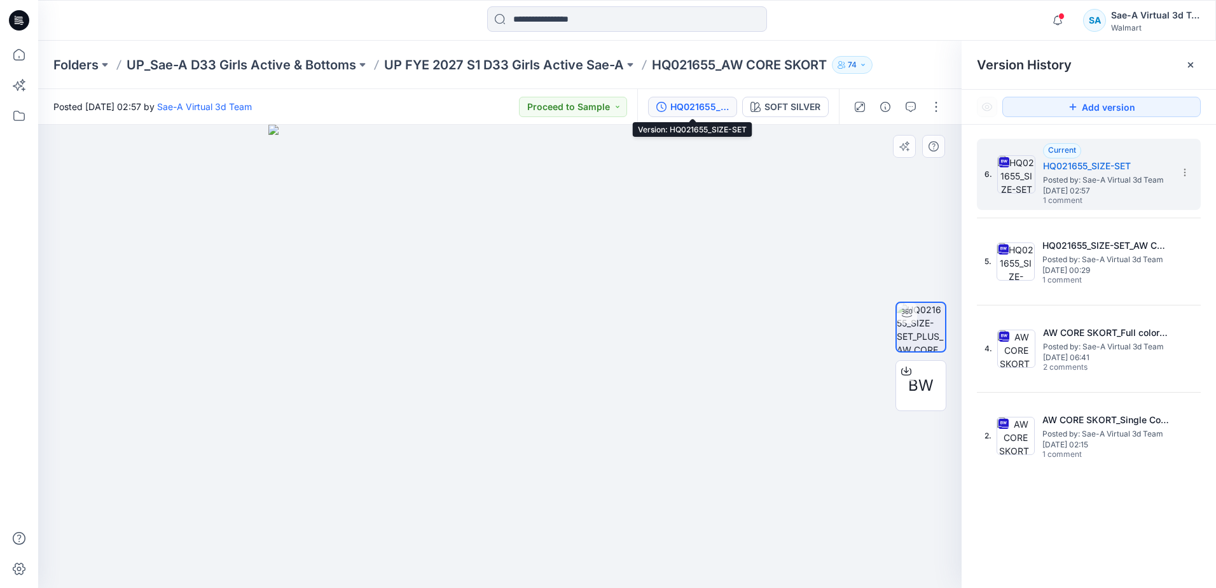
click at [694, 107] on div "HQ021655_SIZE-SET" at bounding box center [699, 107] width 58 height 14
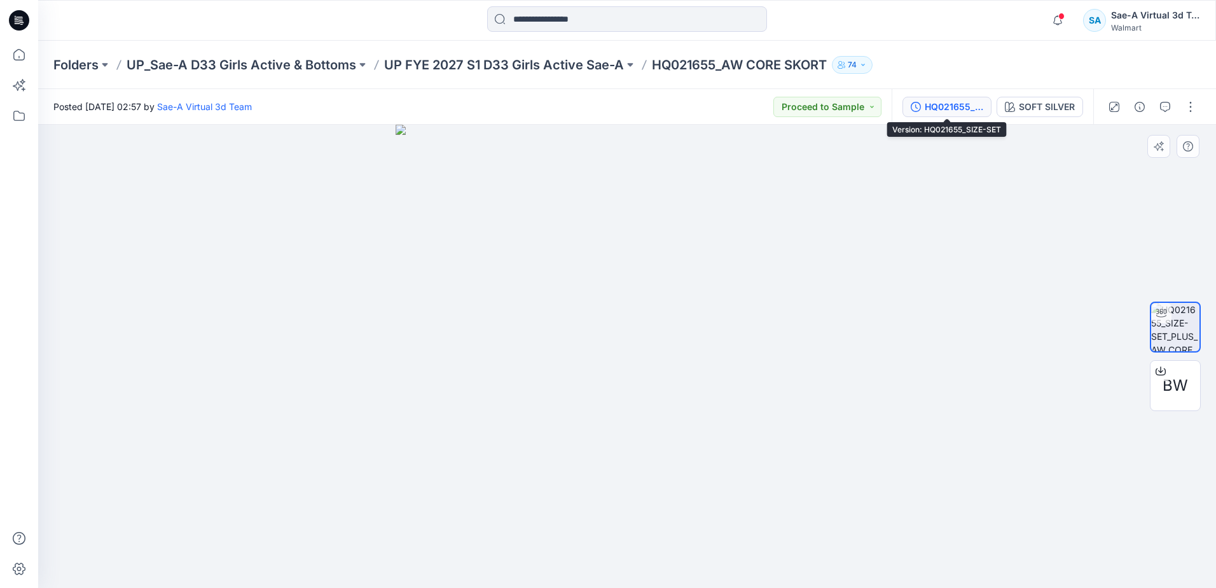
click at [942, 107] on div "HQ021655_SIZE-SET" at bounding box center [954, 107] width 58 height 14
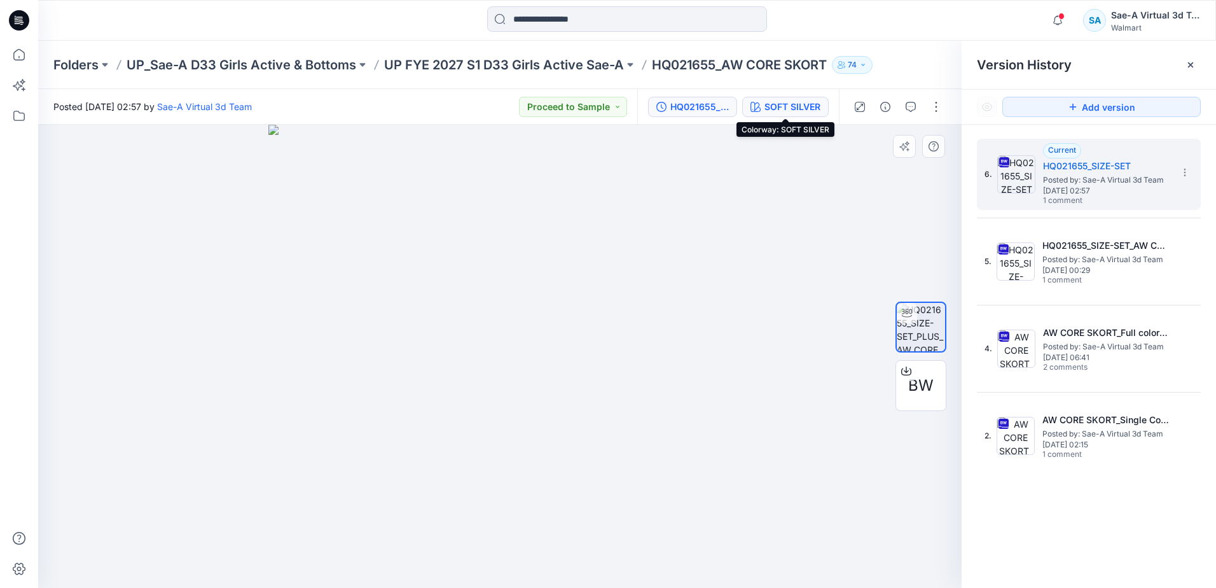
click at [785, 104] on div "SOFT SILVER" at bounding box center [792, 107] width 56 height 14
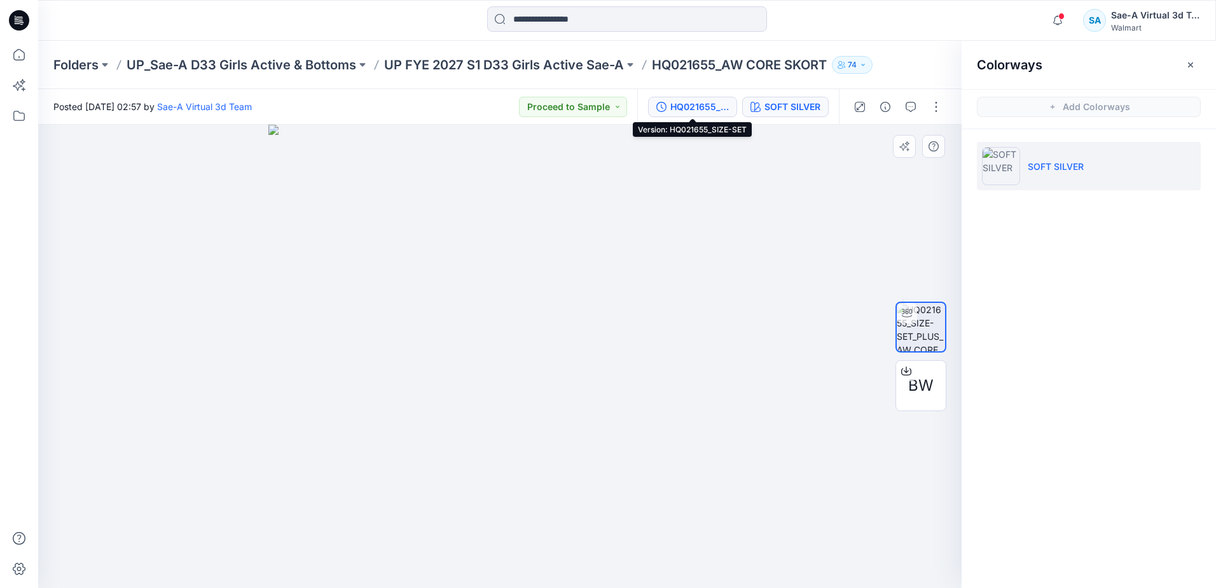
click at [706, 106] on div "HQ021655_SIZE-SET" at bounding box center [699, 107] width 58 height 14
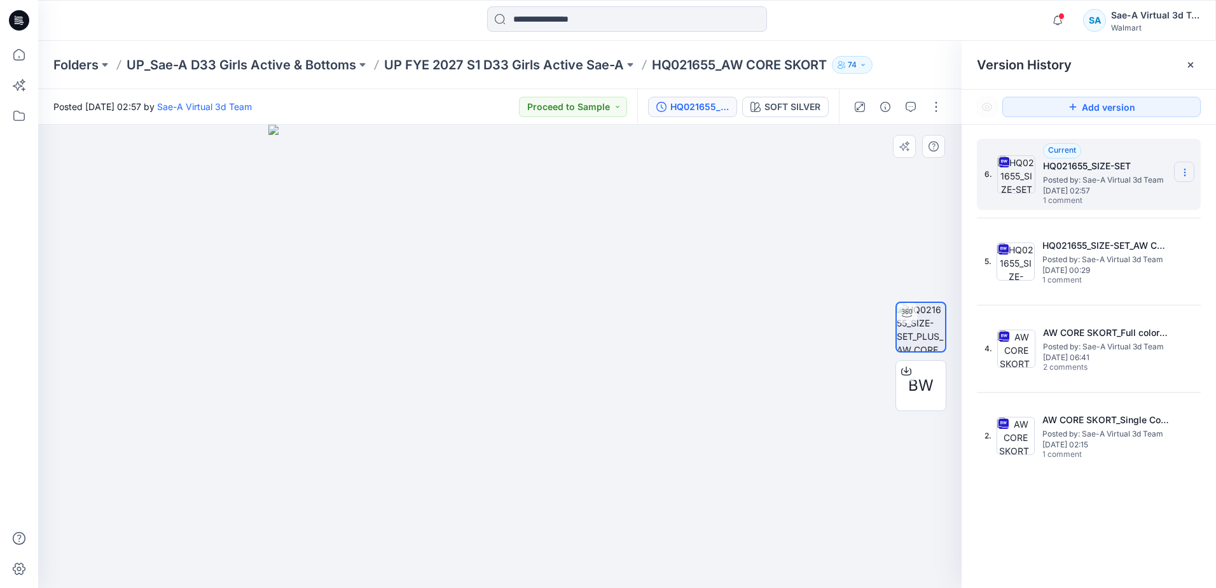
click at [1178, 170] on section at bounding box center [1184, 172] width 20 height 20
click at [1124, 156] on div "Current HQ021655_SIZE-SET Posted by: Sae-A Virtual 3d Team Monday, September 29…" at bounding box center [1106, 174] width 127 height 63
click at [1187, 166] on section at bounding box center [1184, 172] width 20 height 20
click at [1122, 242] on span "Rename Version" at bounding box center [1100, 247] width 67 height 15
click at [1100, 166] on input "**********" at bounding box center [1122, 170] width 140 height 20
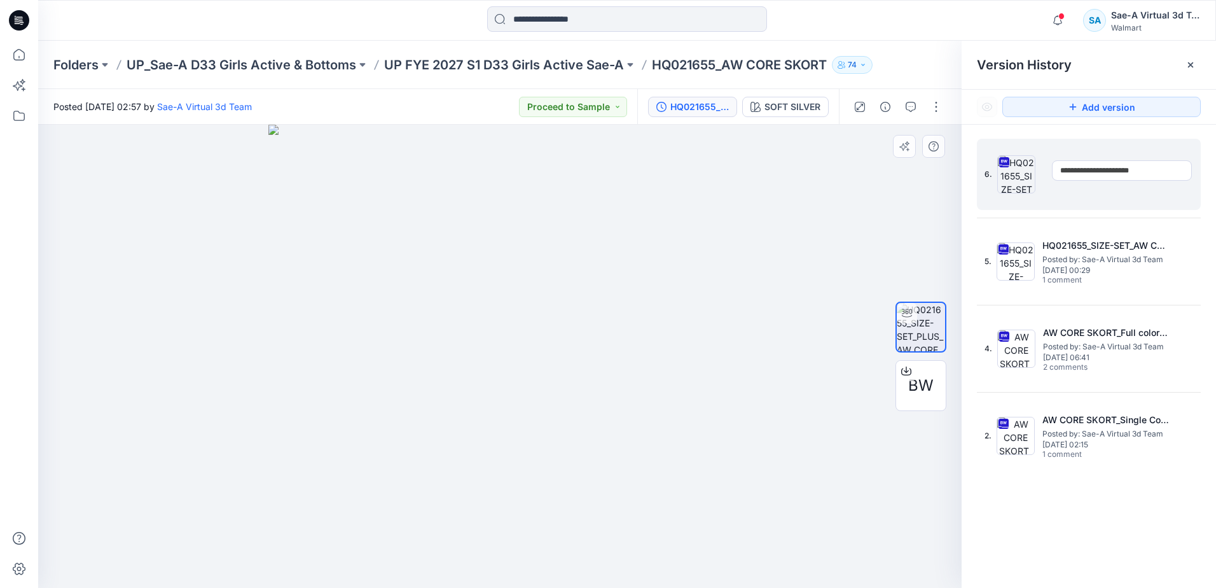
click at [1100, 170] on input "**********" at bounding box center [1122, 170] width 140 height 20
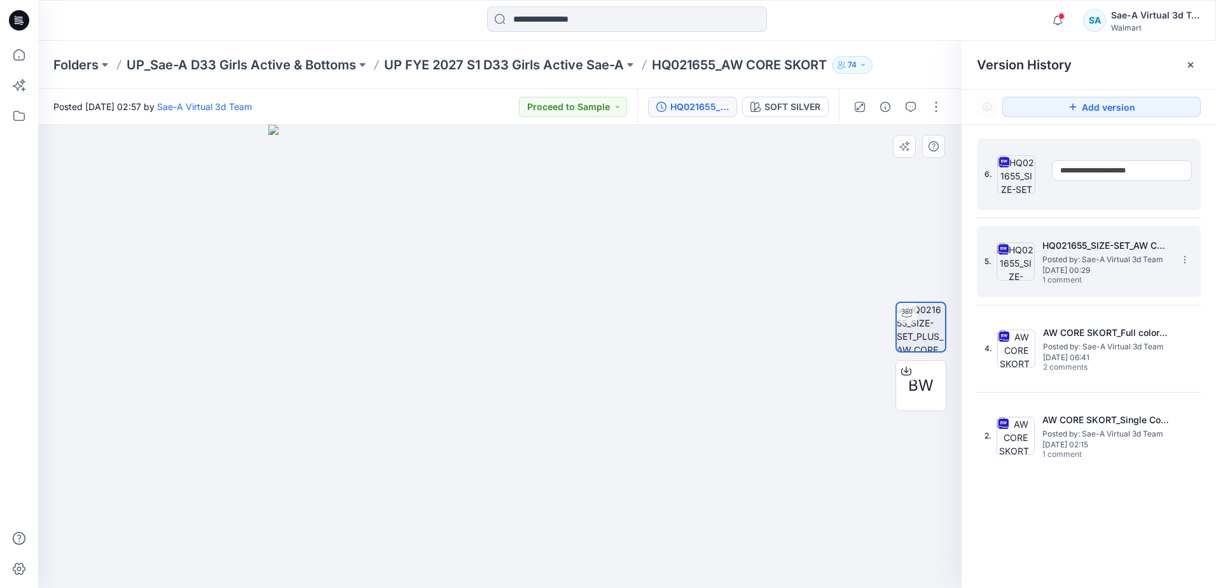
type input "**********"
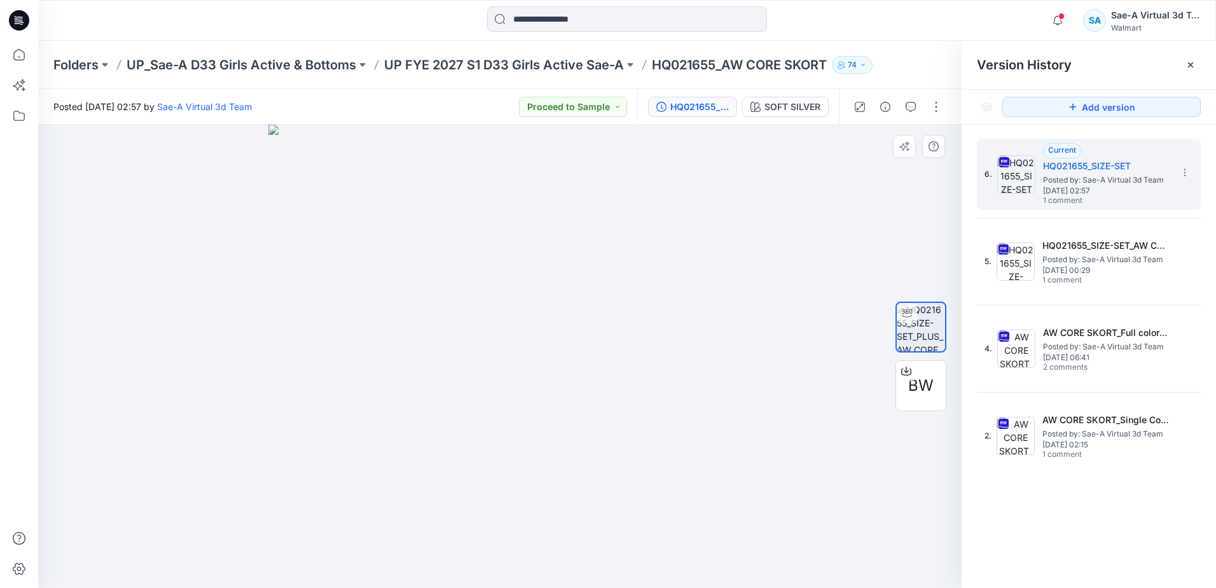
click at [1111, 65] on div "Version History" at bounding box center [1089, 65] width 224 height 18
click at [784, 108] on div "SOFT SILVER" at bounding box center [792, 107] width 56 height 14
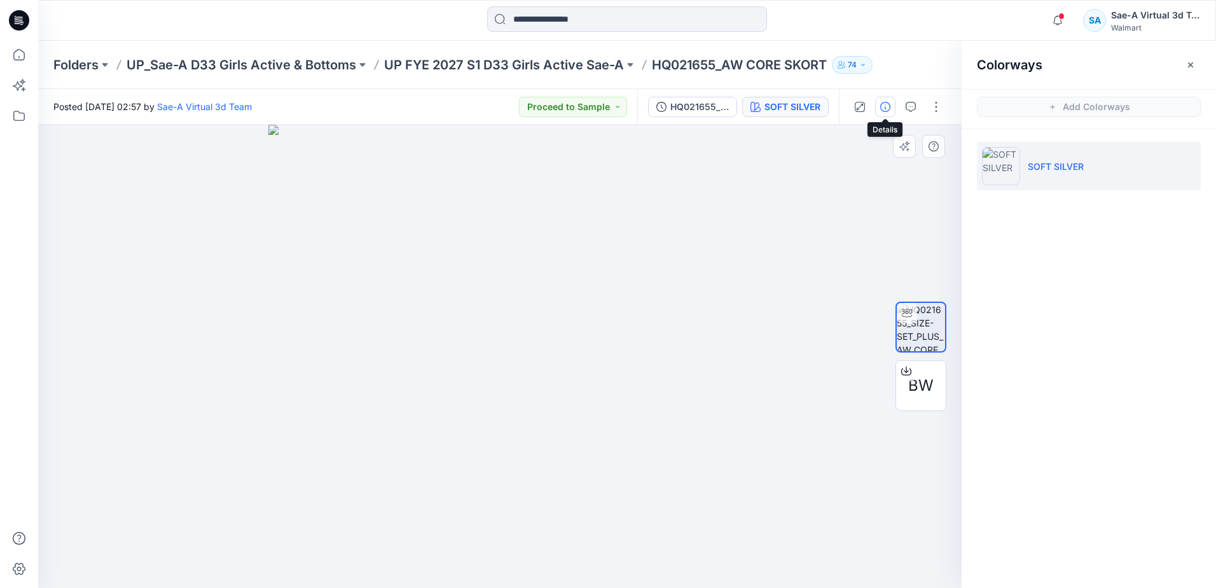
click at [877, 106] on button "button" at bounding box center [885, 107] width 20 height 20
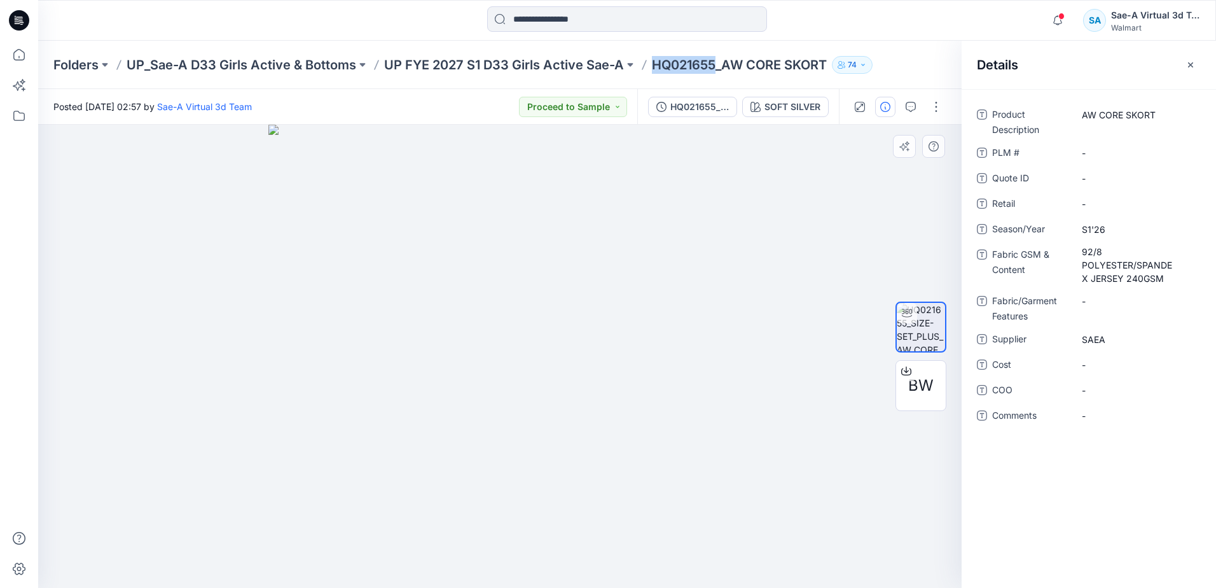
drag, startPoint x: 716, startPoint y: 61, endPoint x: 652, endPoint y: 63, distance: 63.6
click at [652, 63] on p "HQ021655_AW CORE SKORT" at bounding box center [739, 65] width 175 height 18
copy p "HQ021655"
click at [1096, 151] on \ "-" at bounding box center [1137, 152] width 111 height 13
type textarea "********"
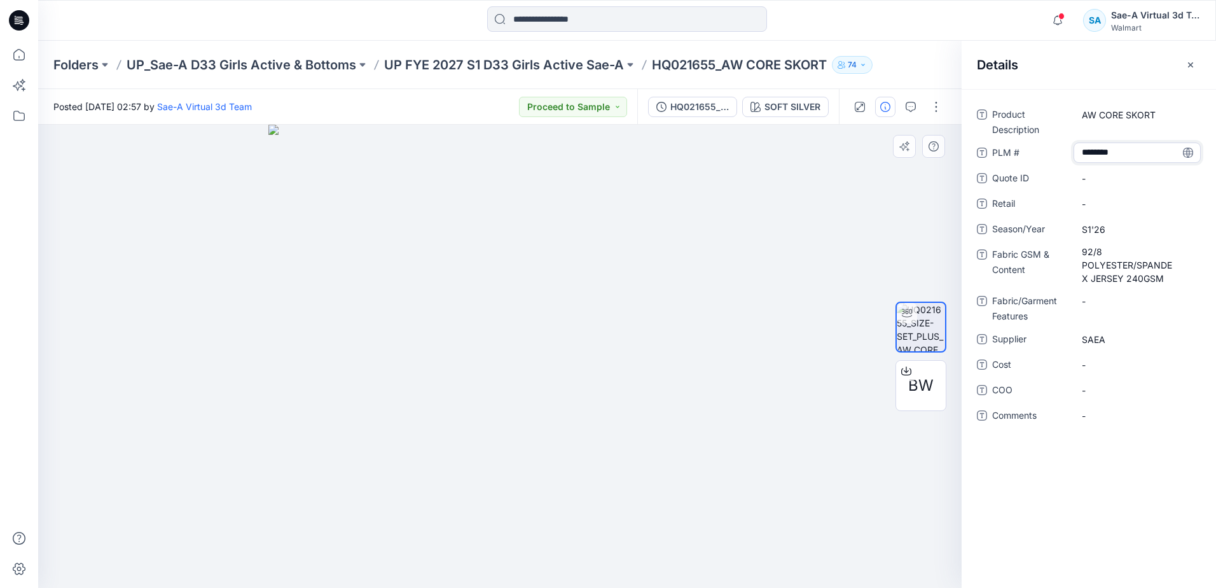
click at [1122, 486] on div "Product Description AW CORE SKORT PLM # ******** Quote ID - Retail - Season/Yea…" at bounding box center [1088, 338] width 254 height 499
click at [904, 106] on button "button" at bounding box center [910, 107] width 20 height 20
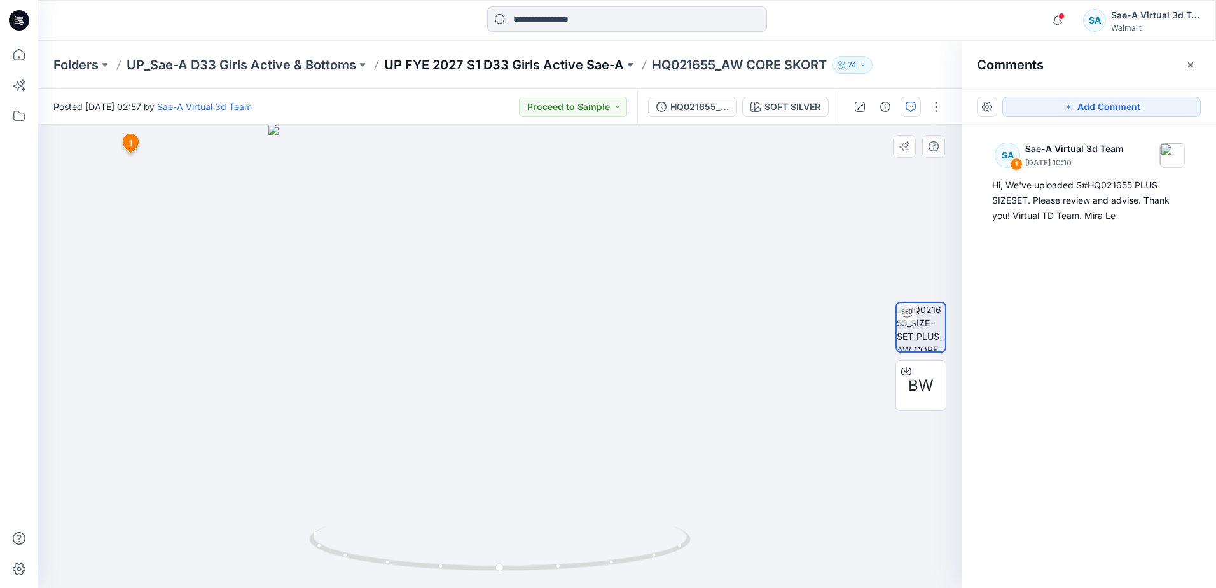
click at [603, 67] on p "UP FYE 2027 S1 D33 Girls Active Sae-A" at bounding box center [504, 65] width 240 height 18
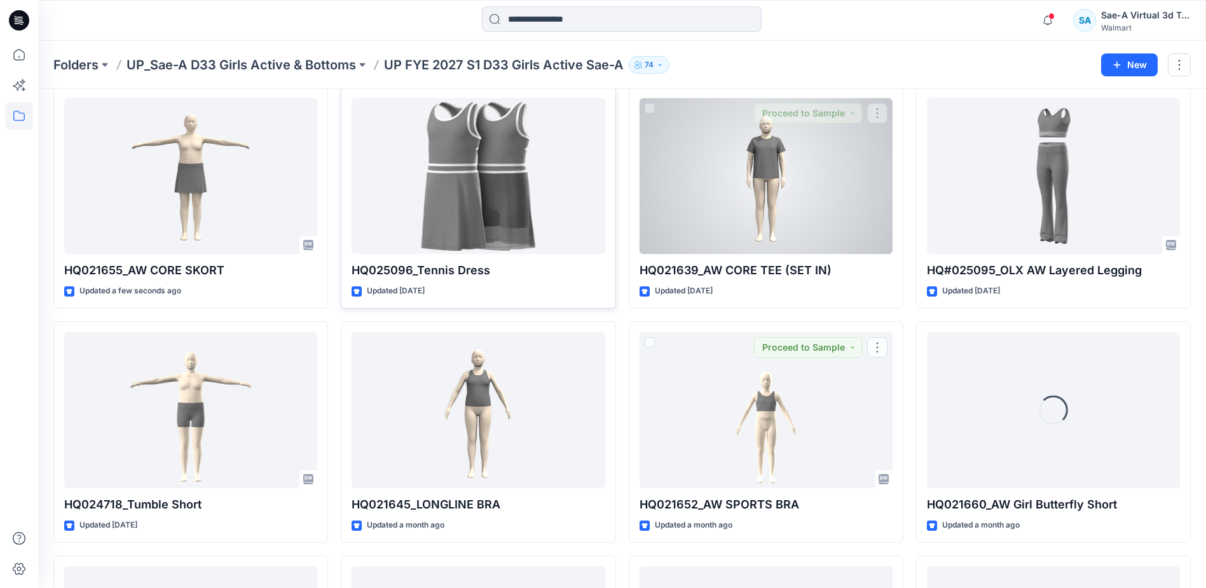
scroll to position [51, 0]
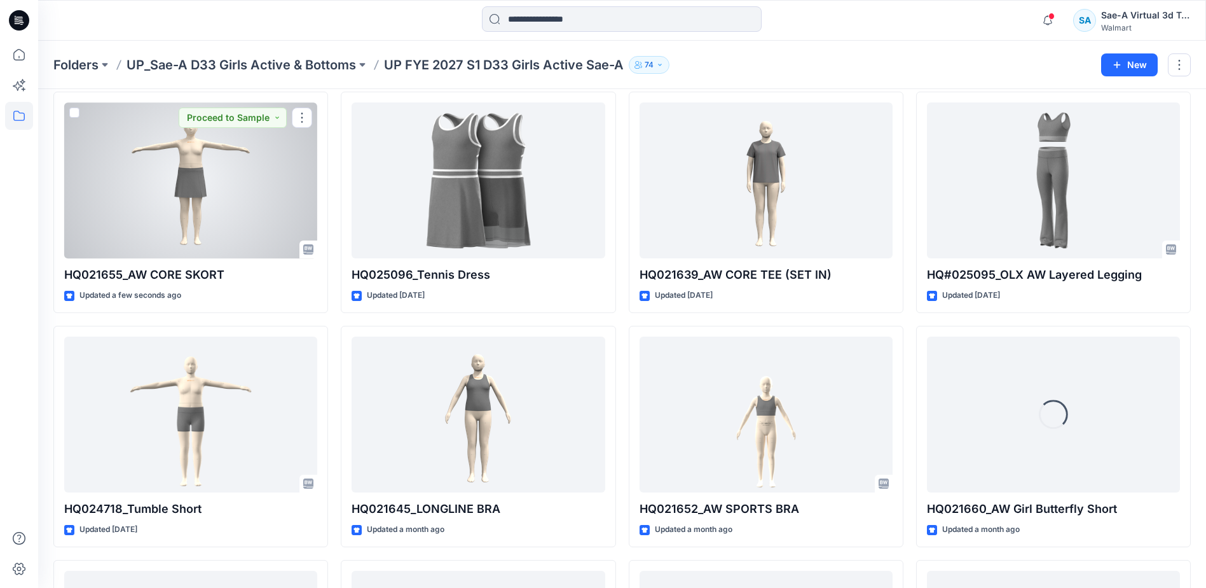
drag, startPoint x: 169, startPoint y: 178, endPoint x: 155, endPoint y: 186, distance: 15.9
click at [169, 179] on div at bounding box center [190, 180] width 253 height 156
